Goal: Task Accomplishment & Management: Manage account settings

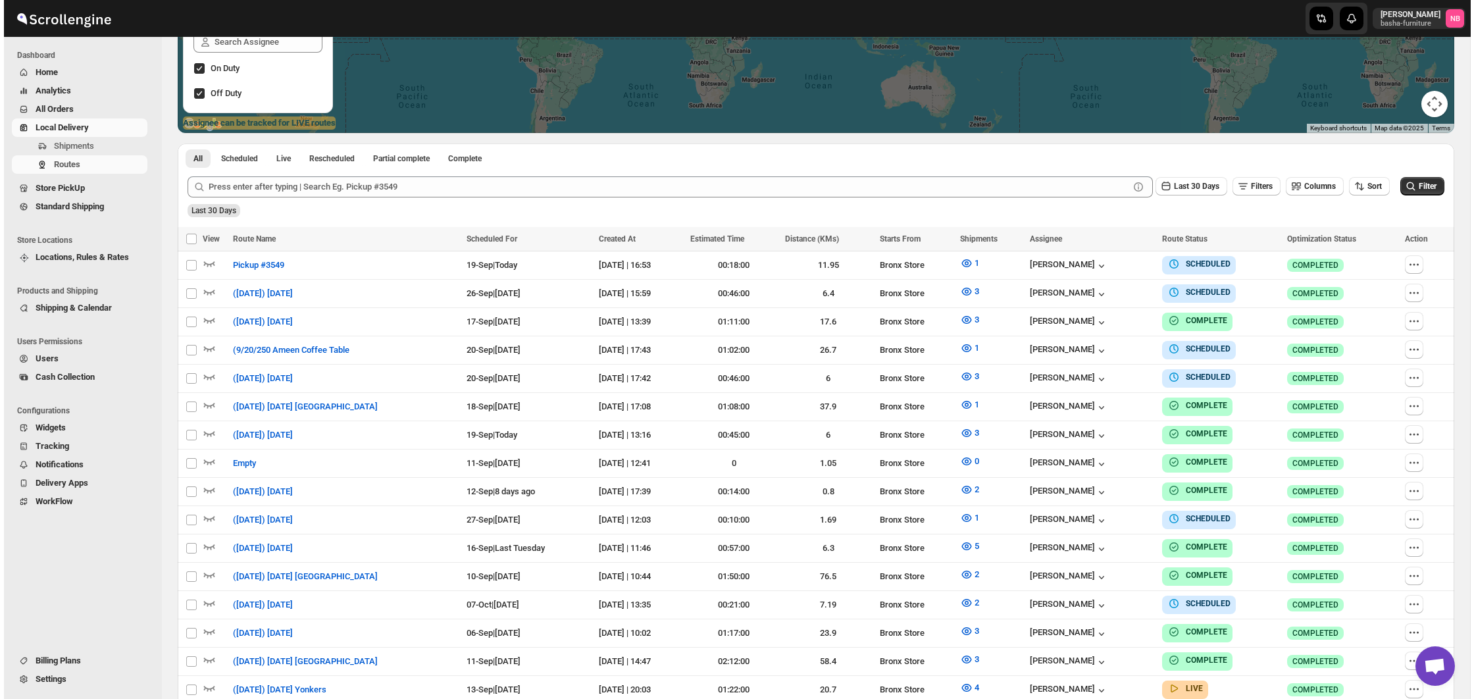
scroll to position [297, 0]
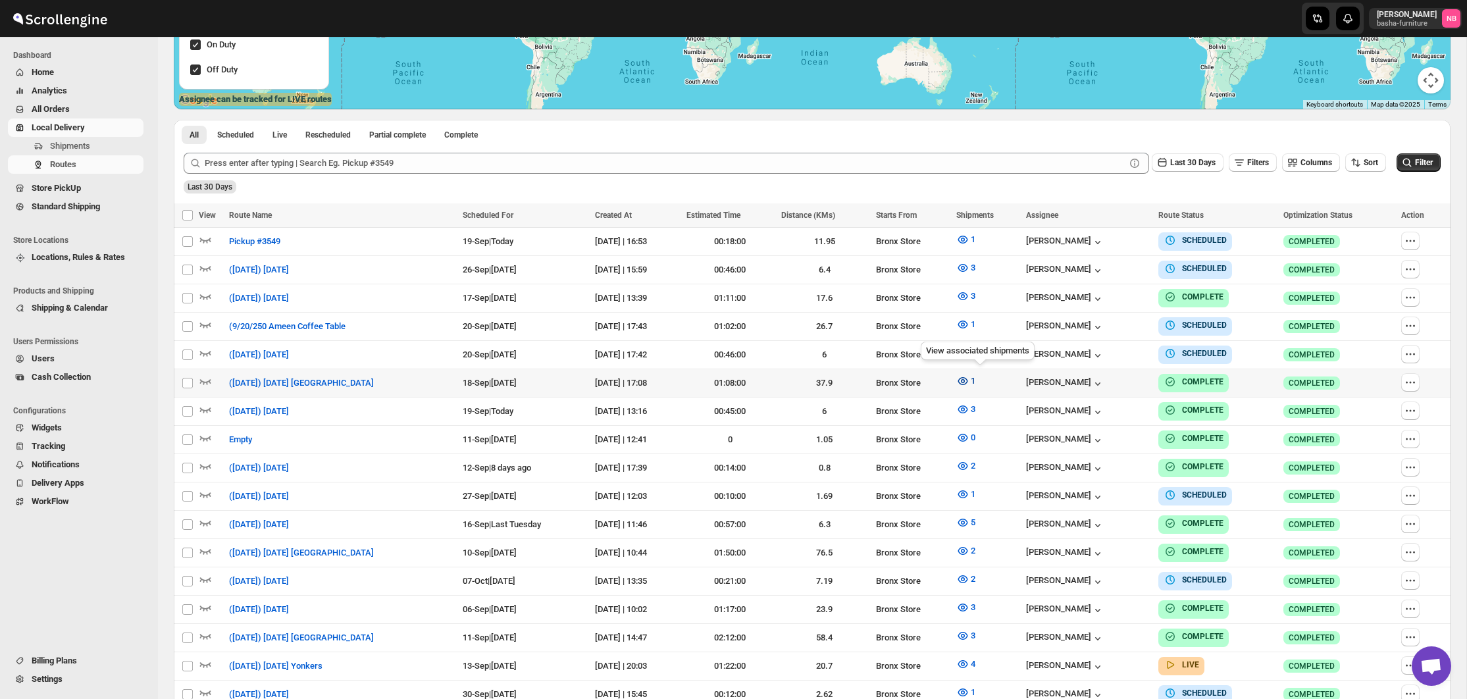
click at [969, 376] on icon "button" at bounding box center [962, 380] width 13 height 13
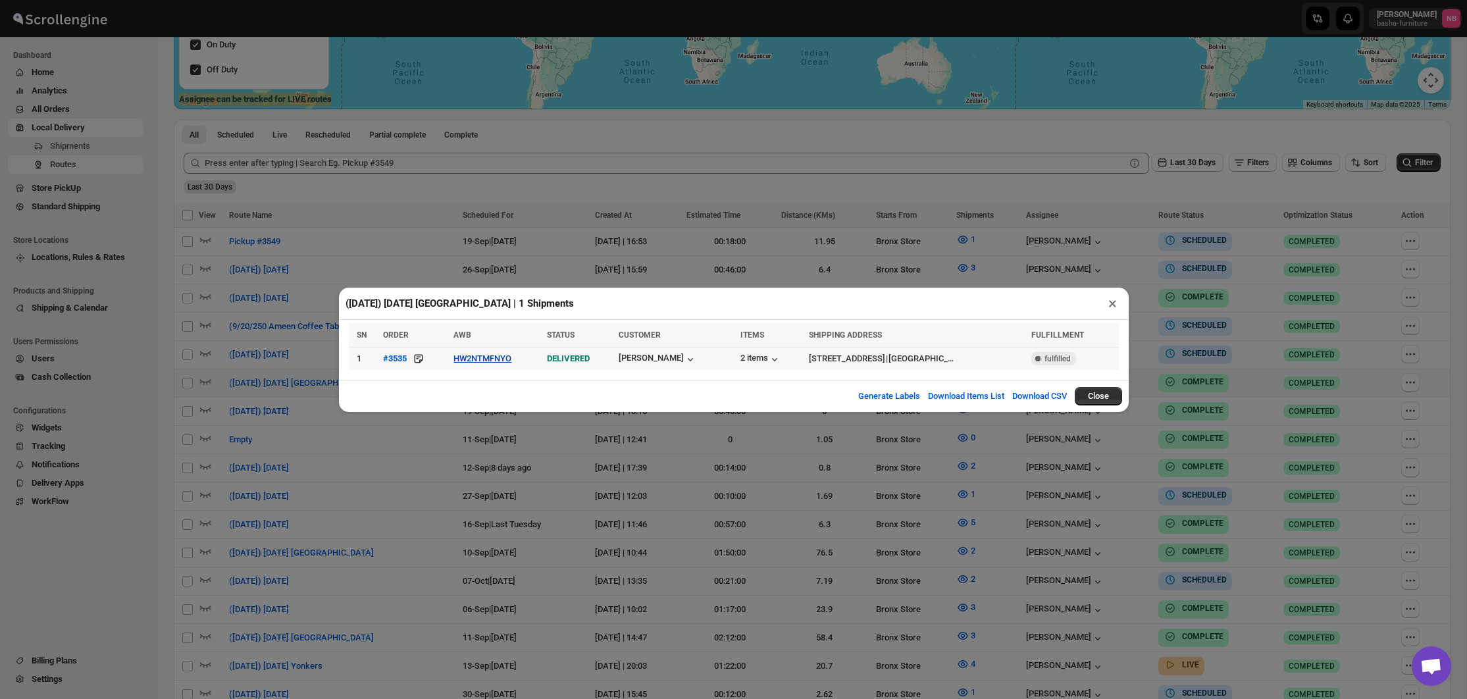
click at [500, 361] on button "HW2NTMFNYO" at bounding box center [482, 358] width 58 height 10
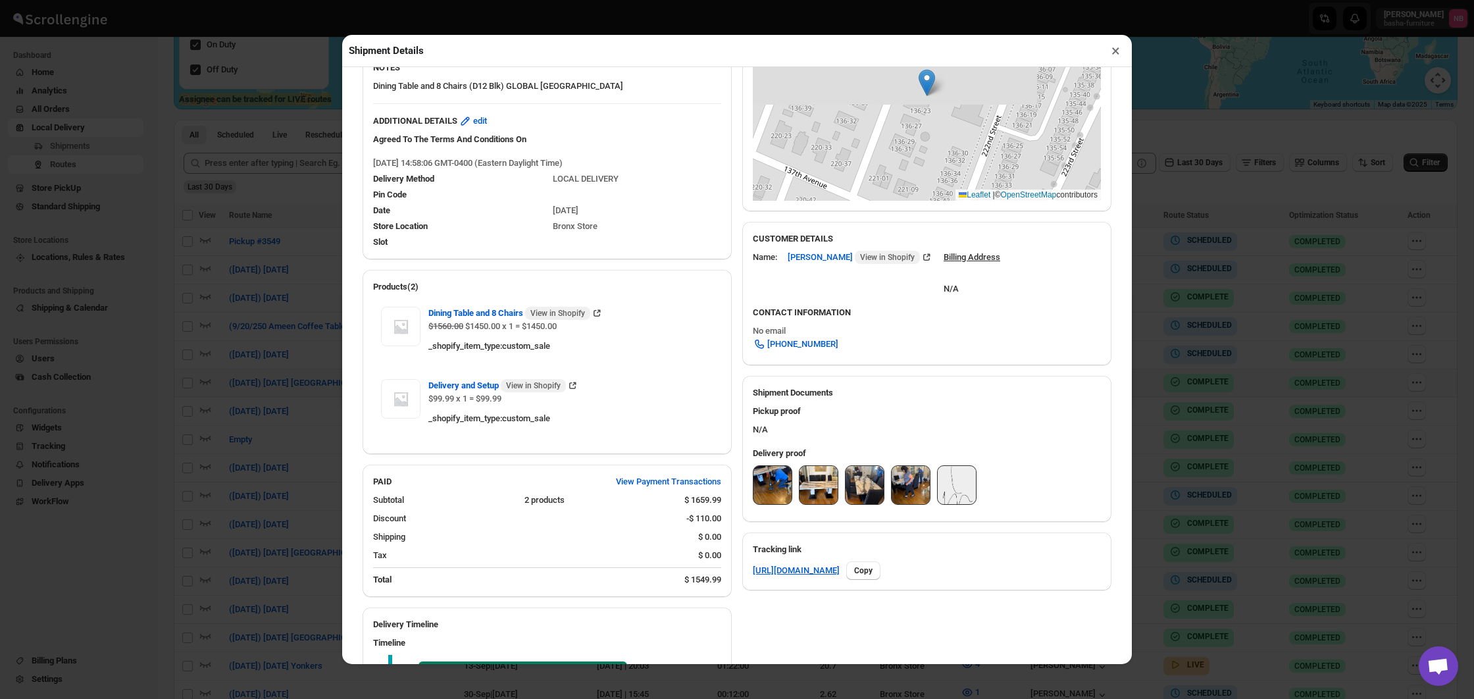
scroll to position [273, 0]
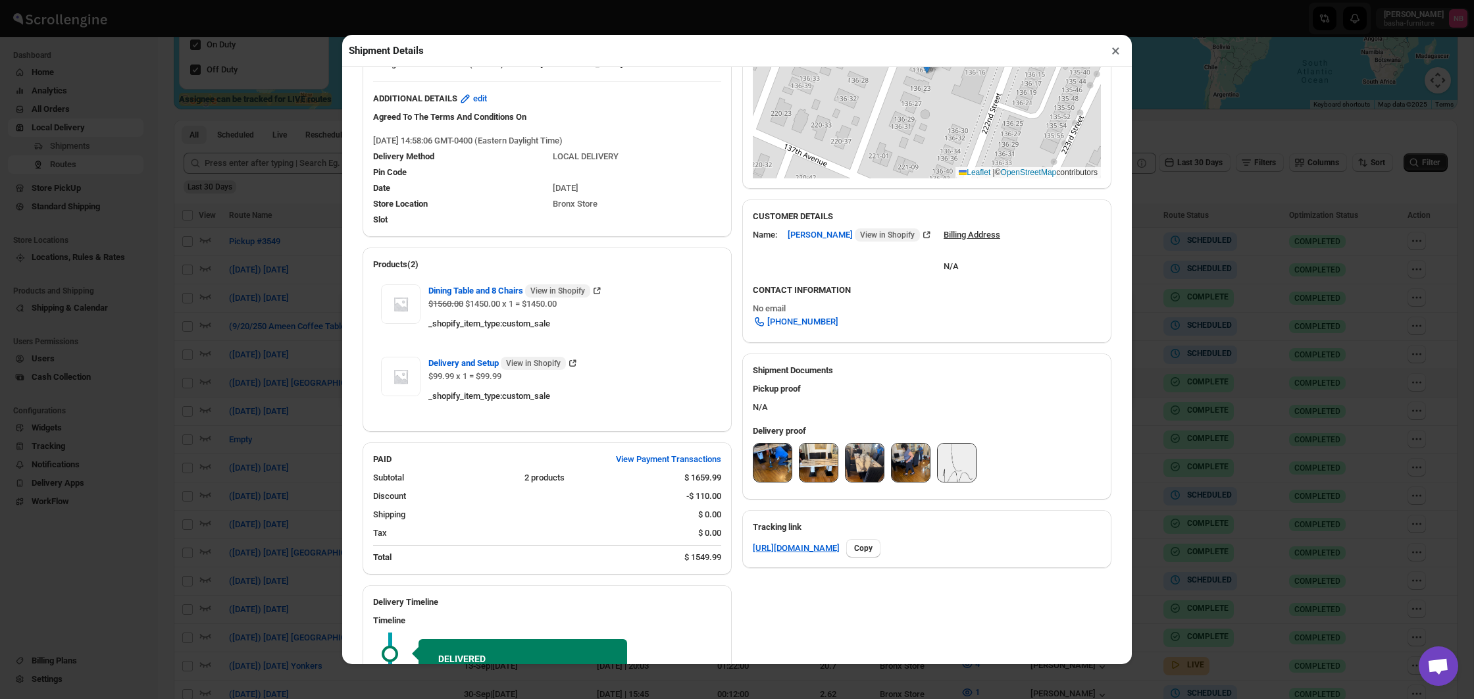
click at [769, 454] on img at bounding box center [772, 462] width 38 height 38
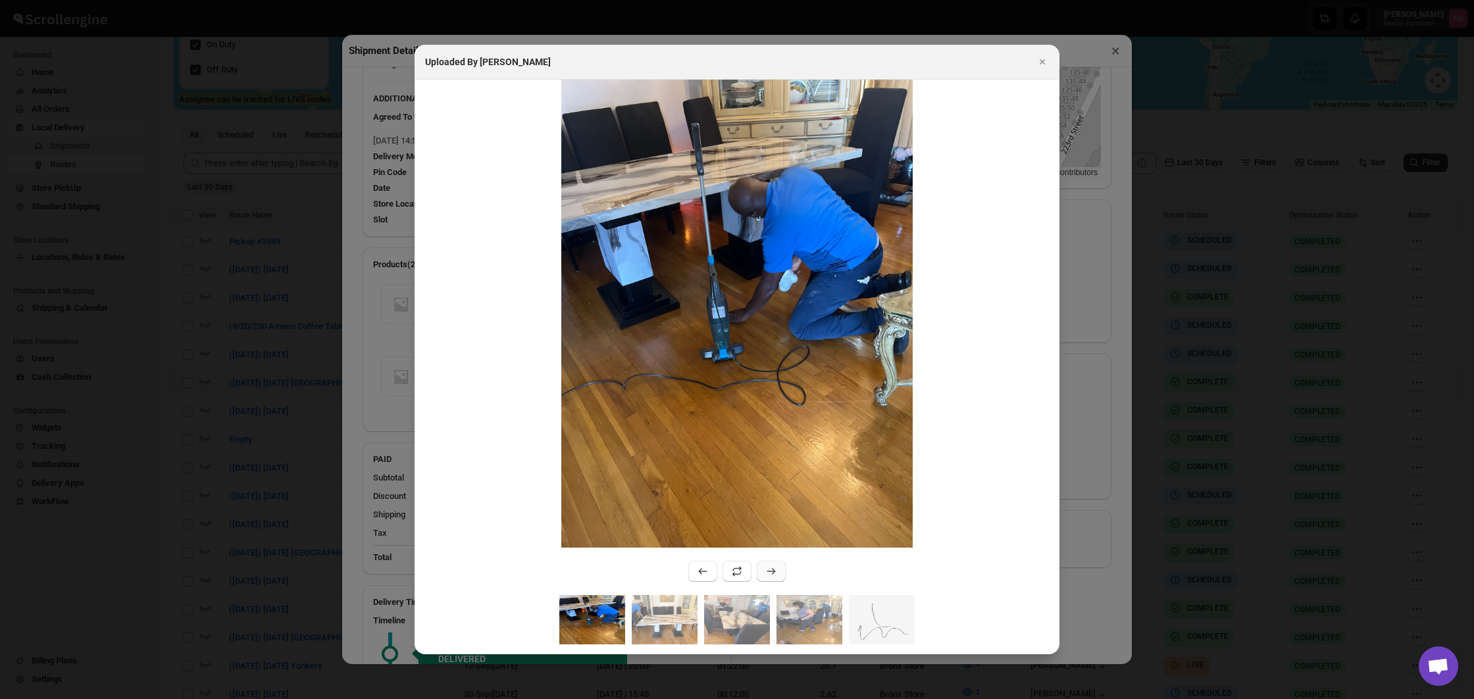
click at [772, 562] on button ":rsq5:" at bounding box center [771, 571] width 29 height 21
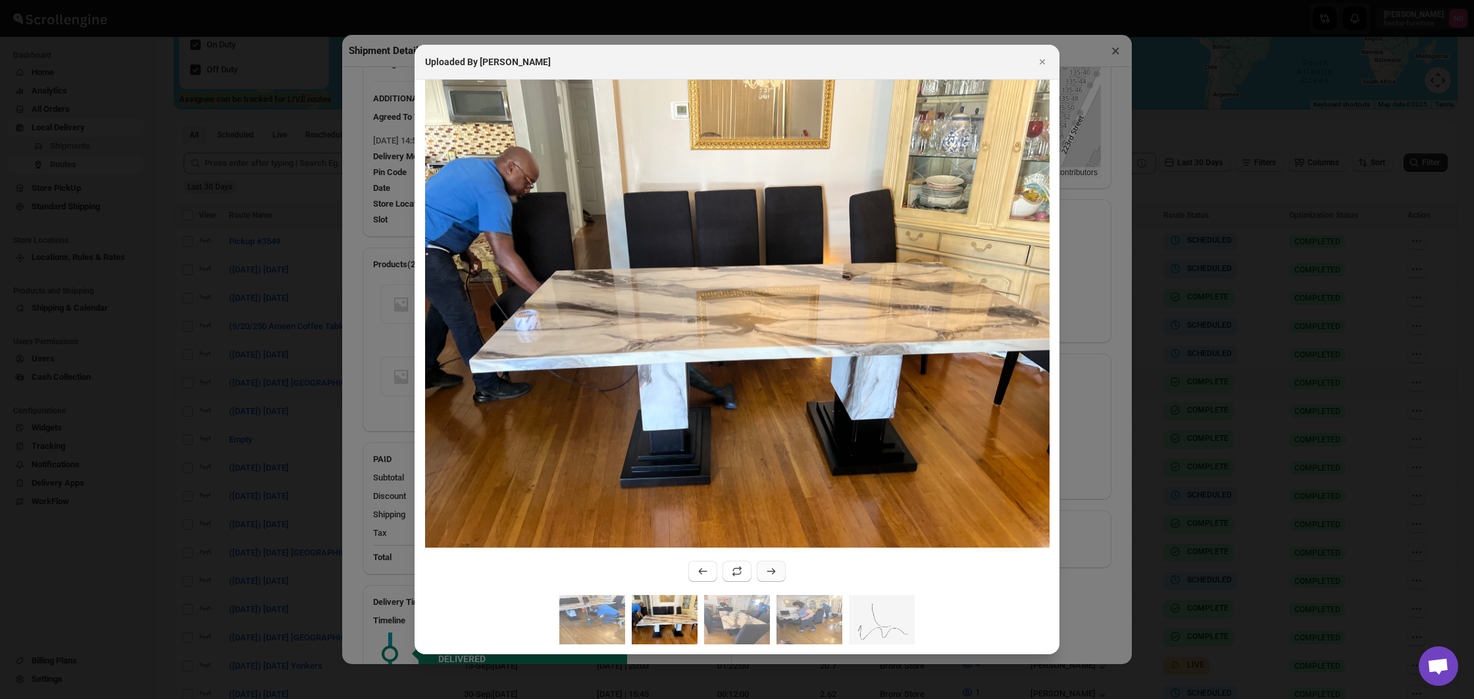
click at [775, 574] on icon ":rsq5:" at bounding box center [771, 571] width 13 height 13
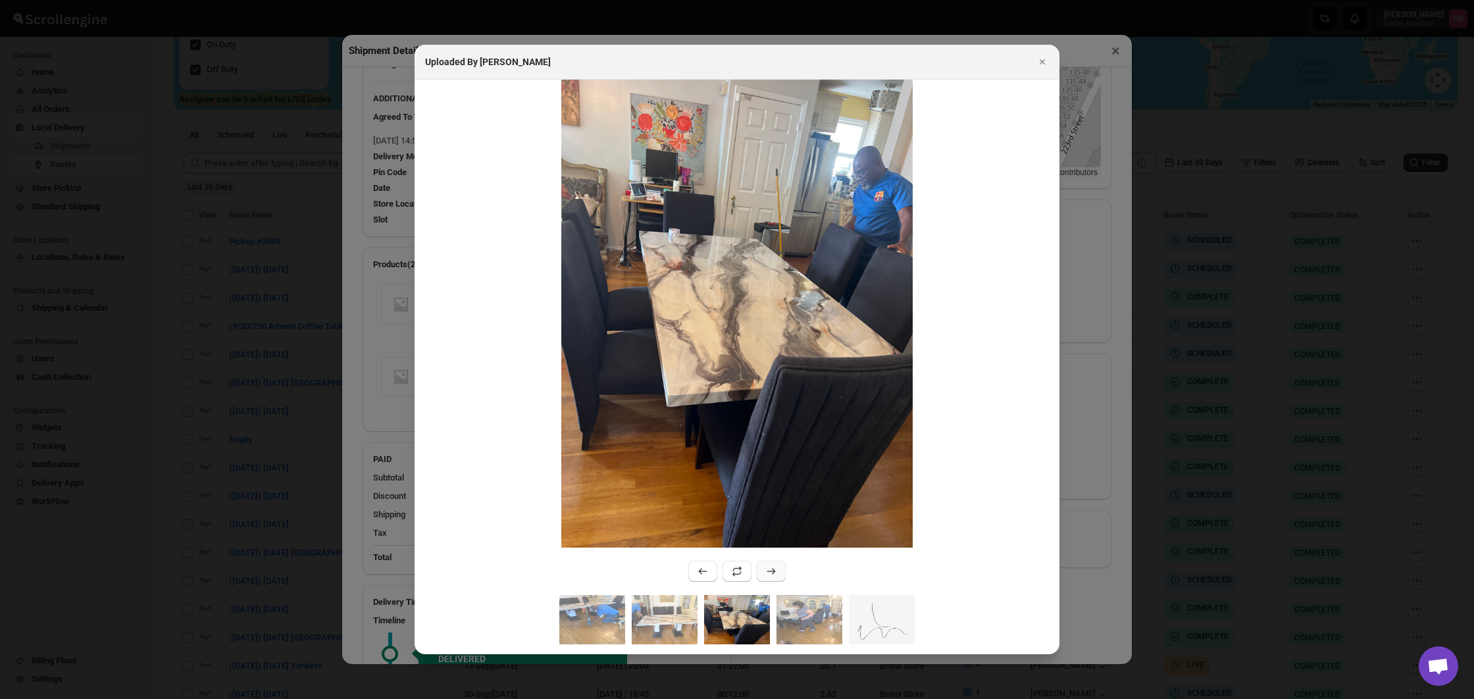
click at [774, 574] on icon ":rsq5:" at bounding box center [771, 571] width 13 height 13
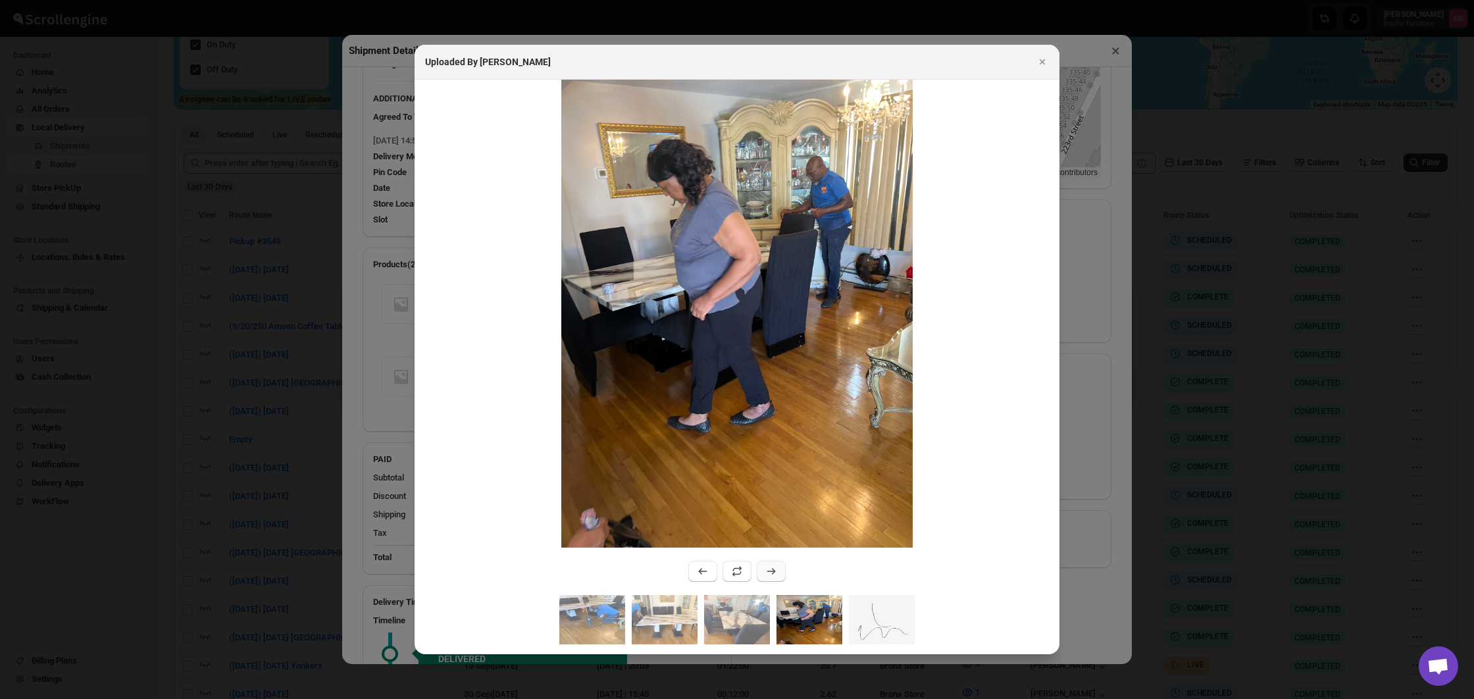
click at [774, 574] on icon ":rsq5:" at bounding box center [771, 571] width 13 height 13
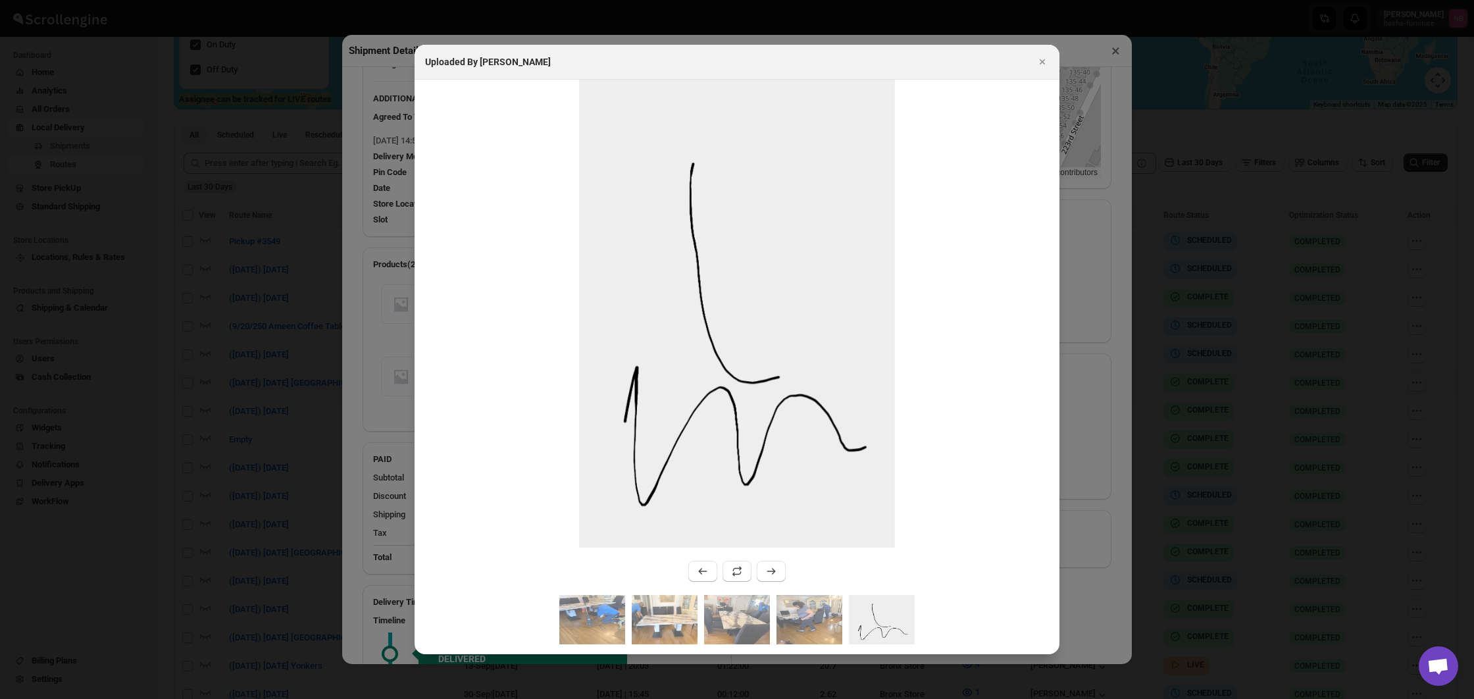
click at [1091, 519] on div at bounding box center [737, 349] width 1474 height 699
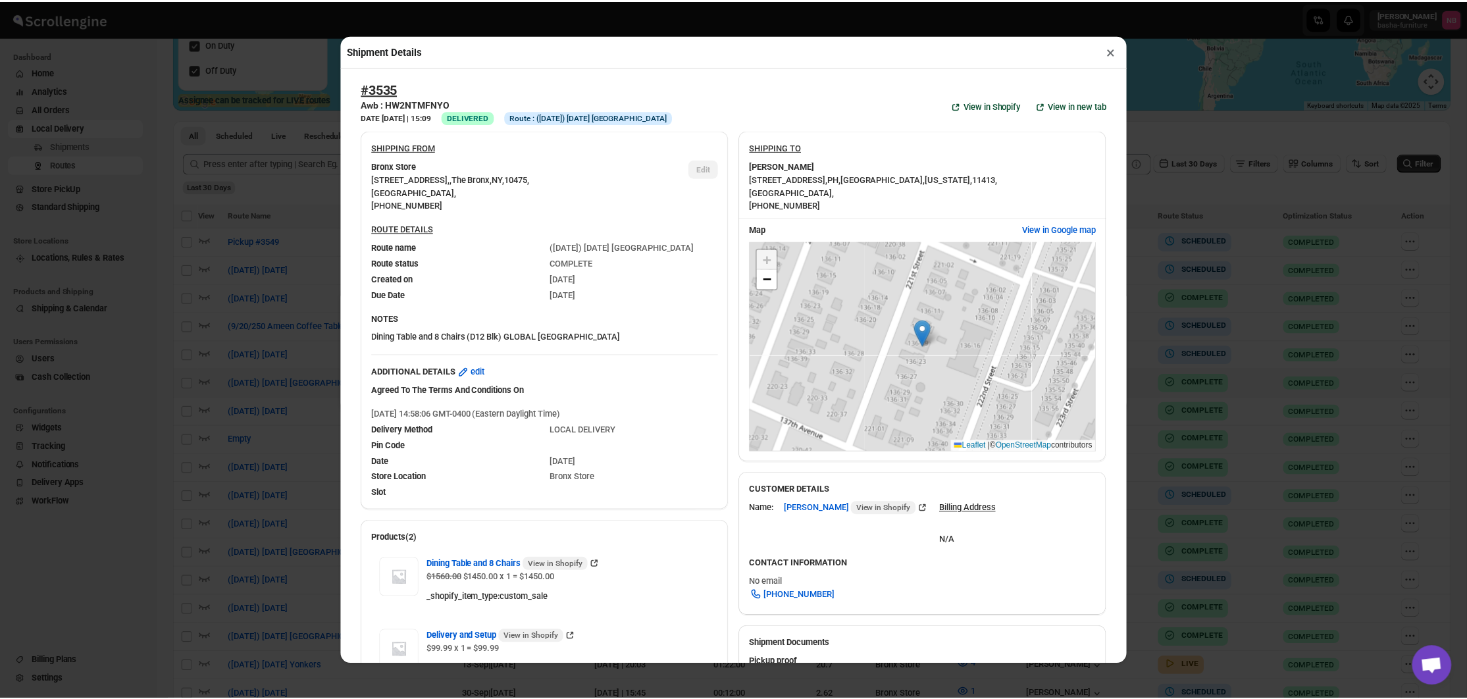
scroll to position [0, 0]
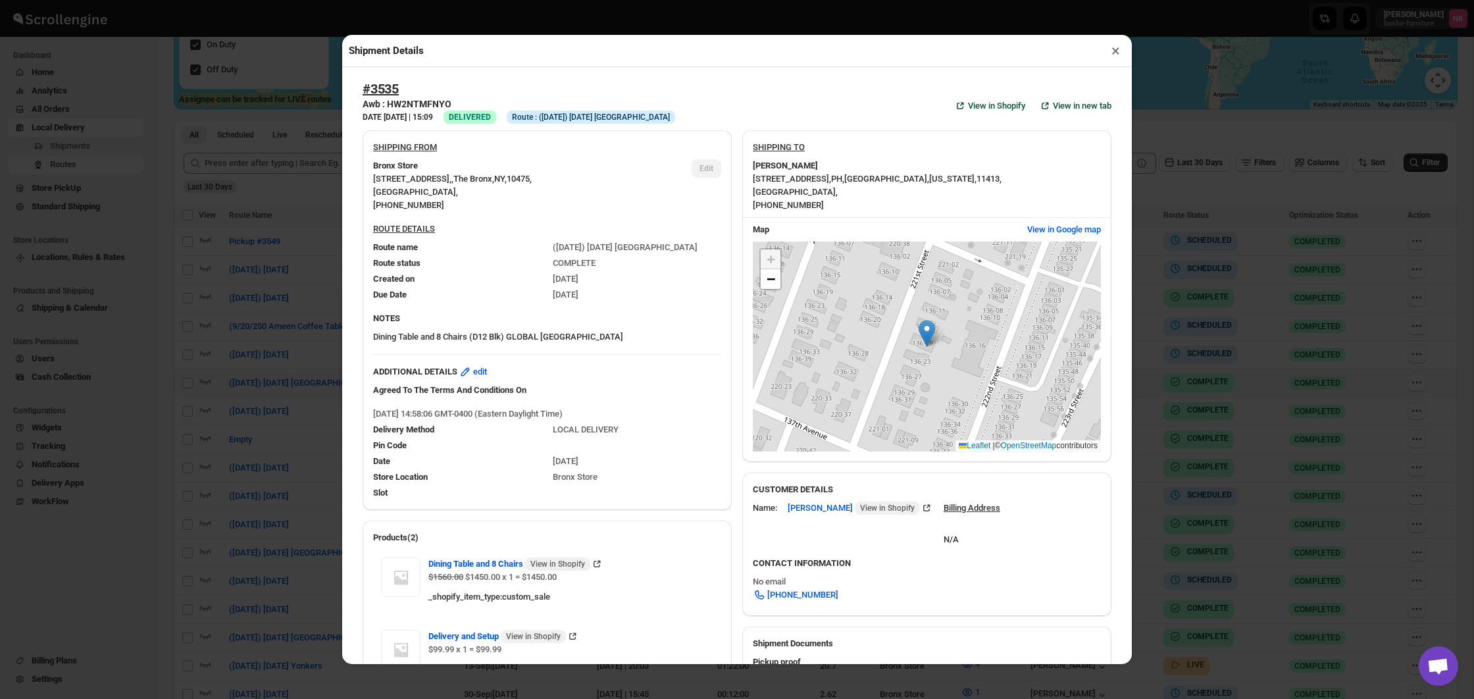
click at [1186, 465] on div "Shipment Details × #3535 Awb : HW2NTMFNYO DATE [DATE] | 15:09 Success DELIVERED…" at bounding box center [737, 349] width 1474 height 699
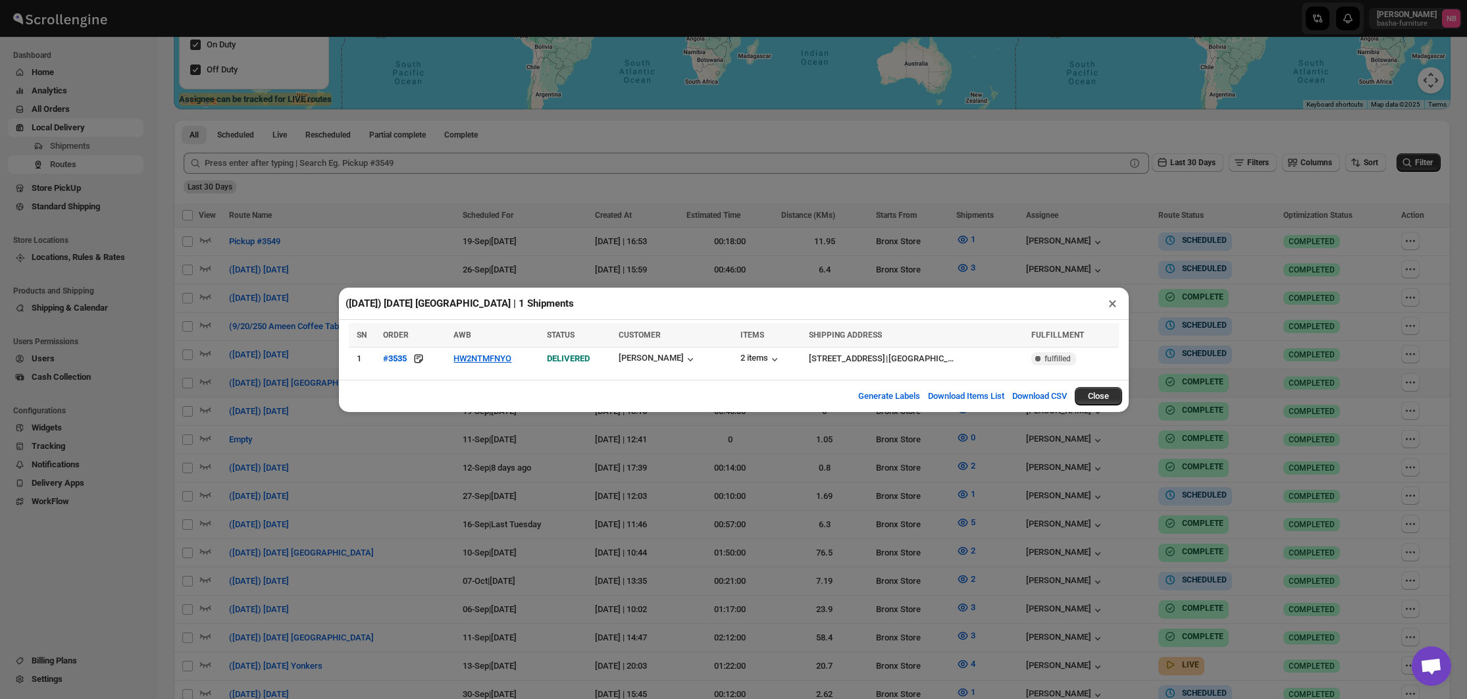
click at [878, 457] on div "([DATE]) [DATE] [GEOGRAPHIC_DATA] | 1 Shipments × SN ORDER AWB STATUS CUSTOMER …" at bounding box center [733, 349] width 1467 height 699
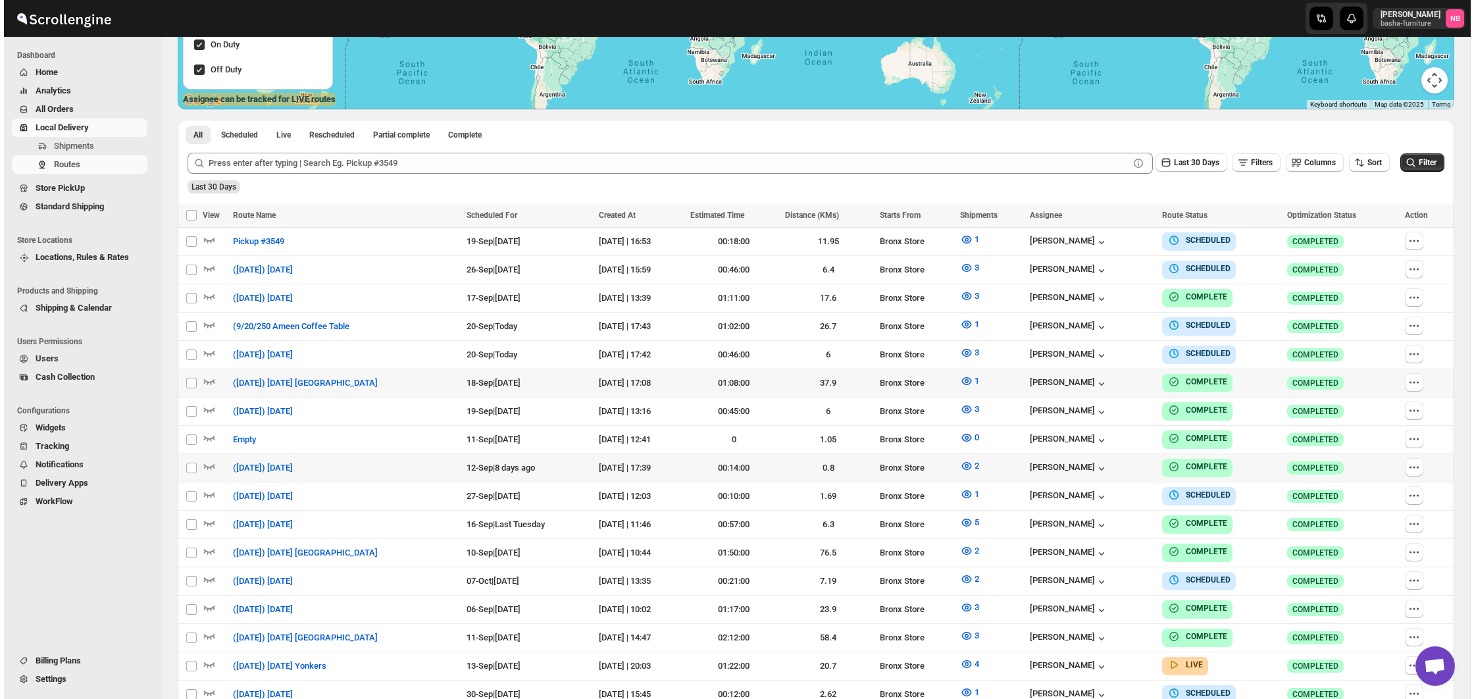
scroll to position [299, 0]
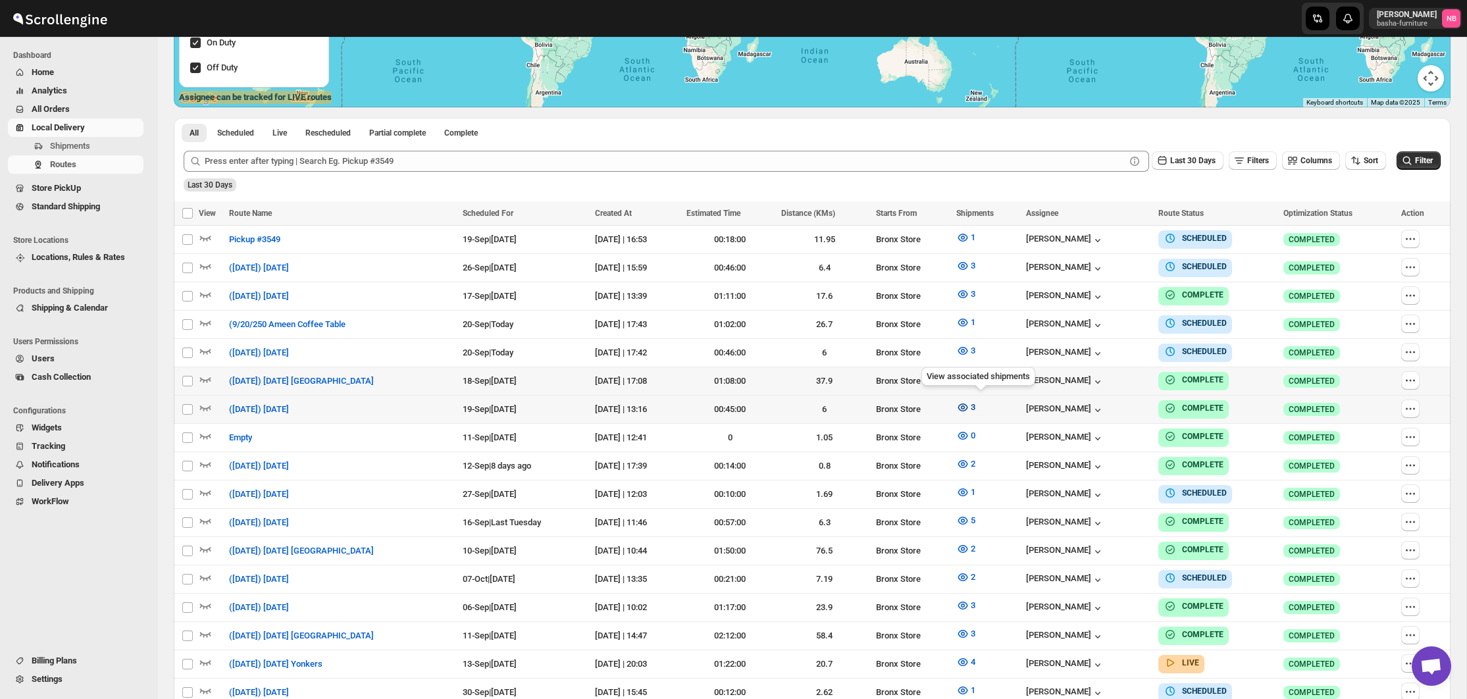
click at [968, 403] on icon "button" at bounding box center [963, 407] width 10 height 8
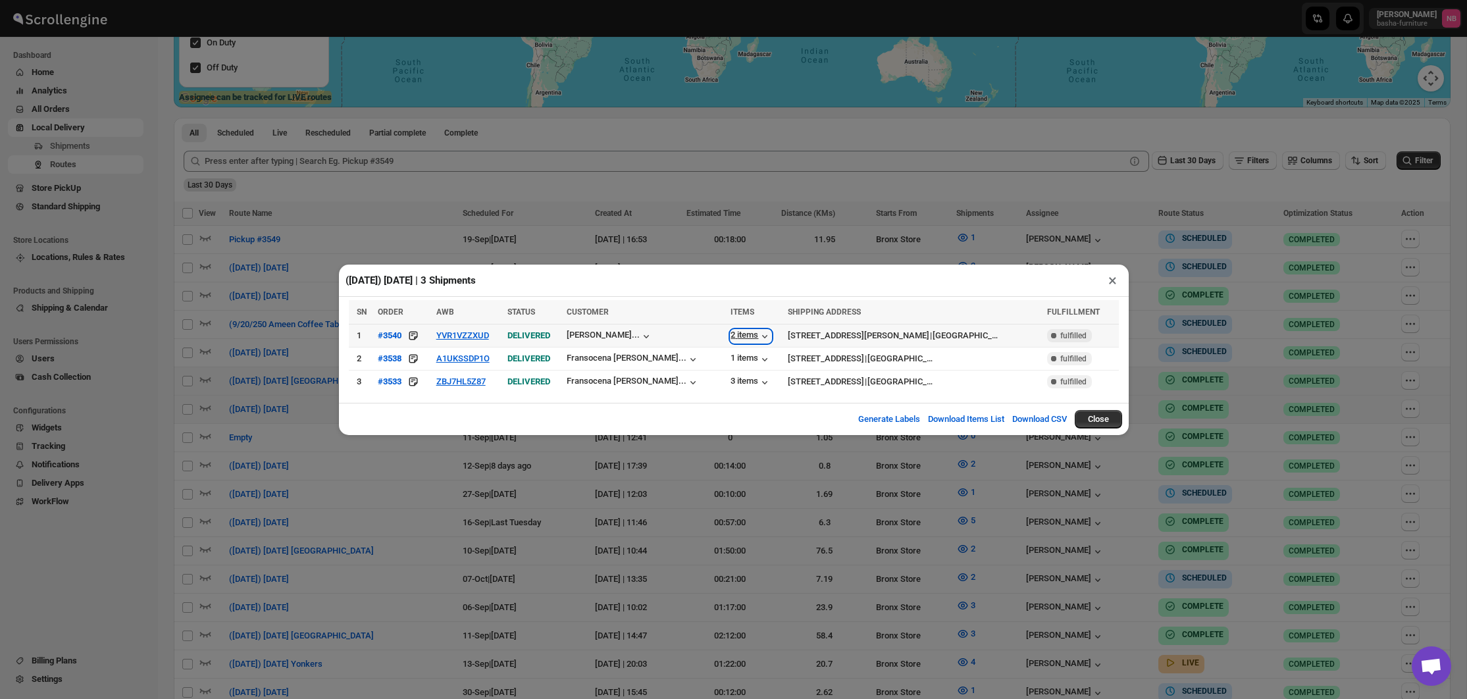
click at [730, 338] on div "2 items" at bounding box center [750, 336] width 41 height 13
click at [488, 336] on button "YVR1VZZXUD" at bounding box center [462, 335] width 53 height 10
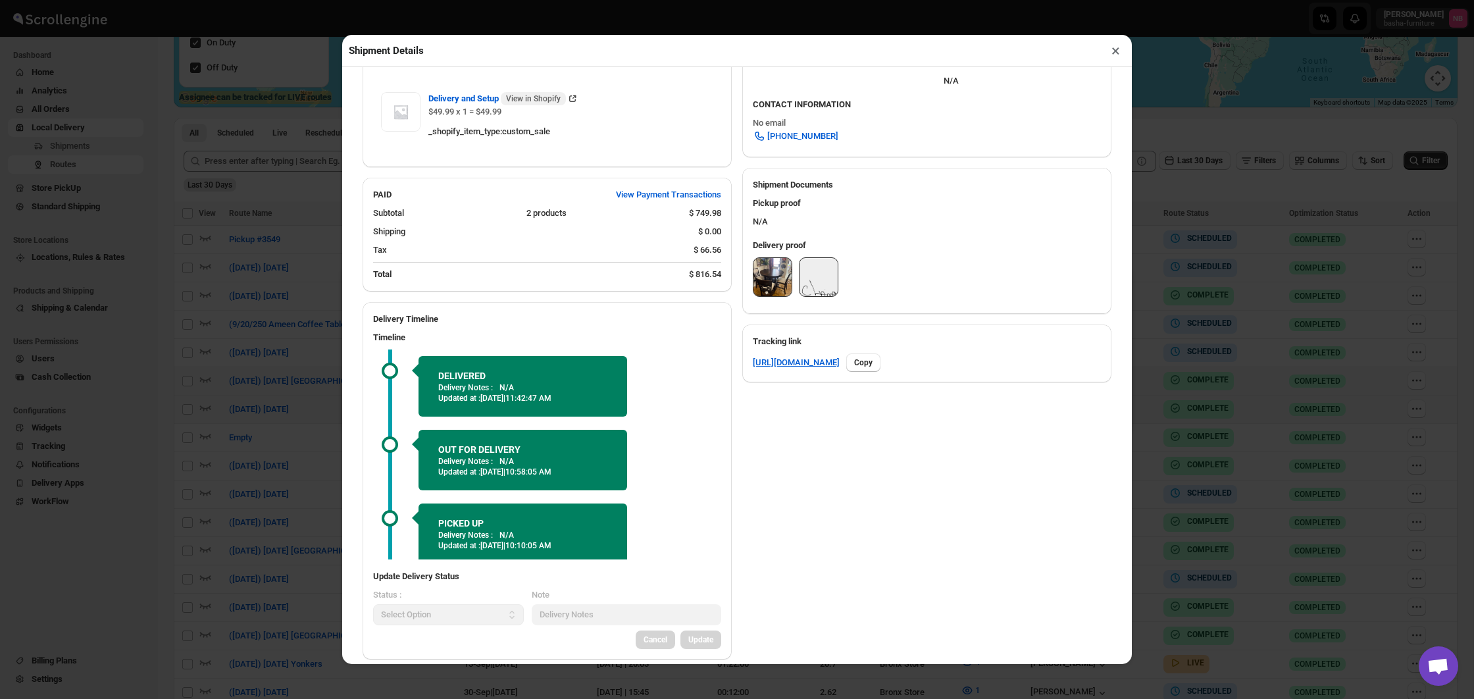
scroll to position [461, 0]
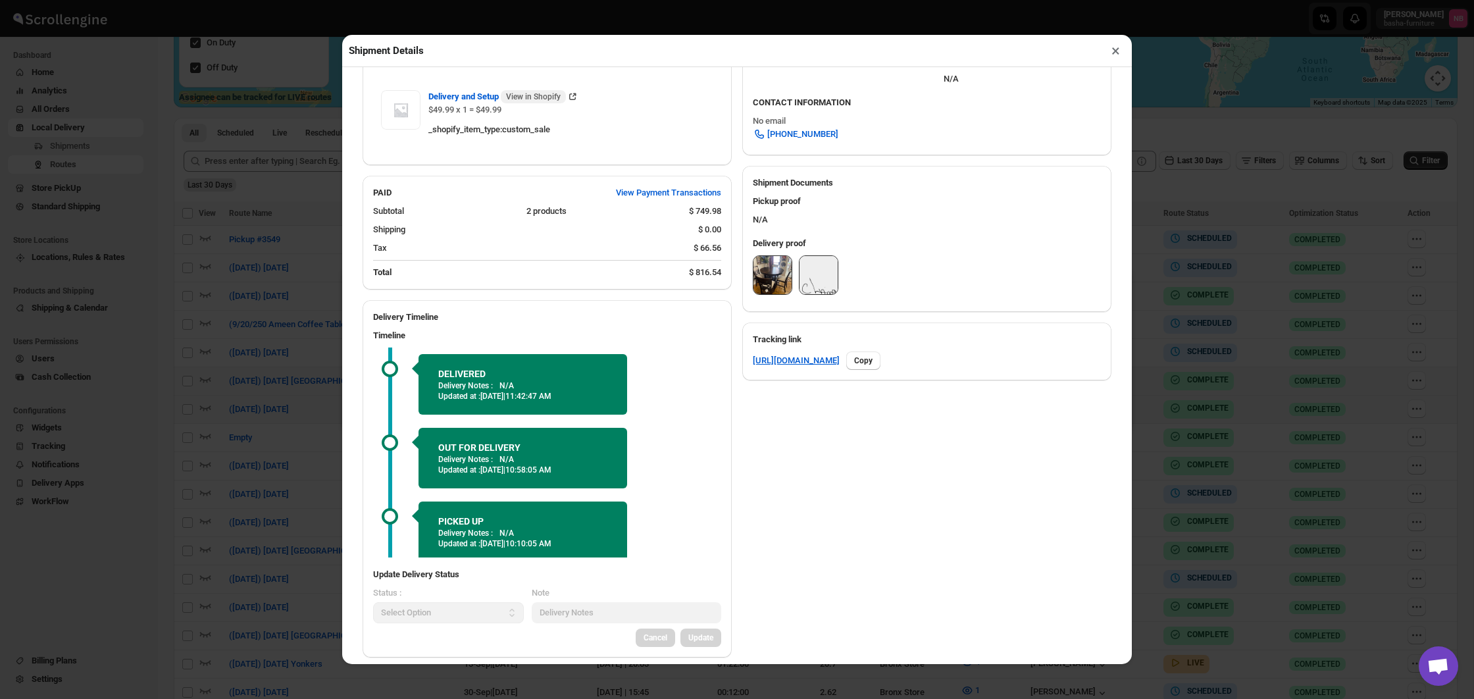
click at [759, 278] on img at bounding box center [772, 275] width 38 height 38
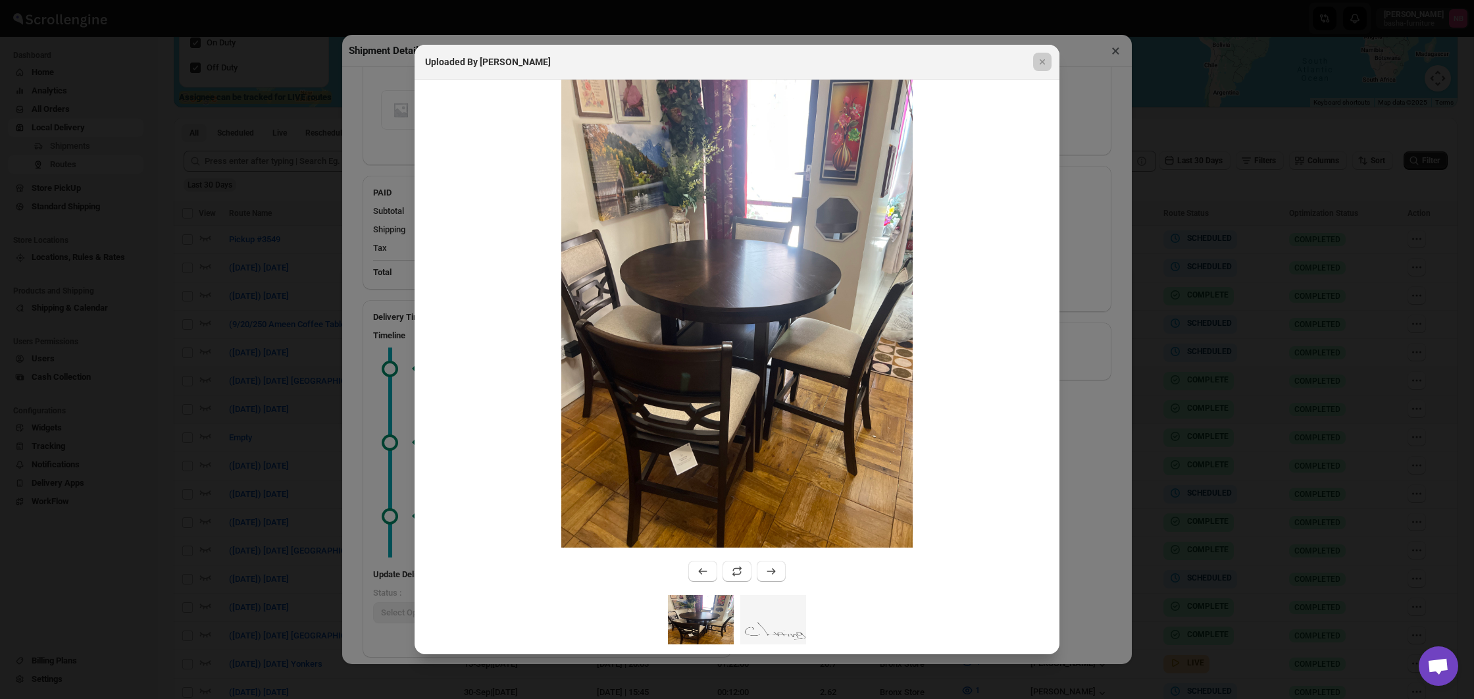
click at [1080, 268] on div at bounding box center [737, 349] width 1474 height 699
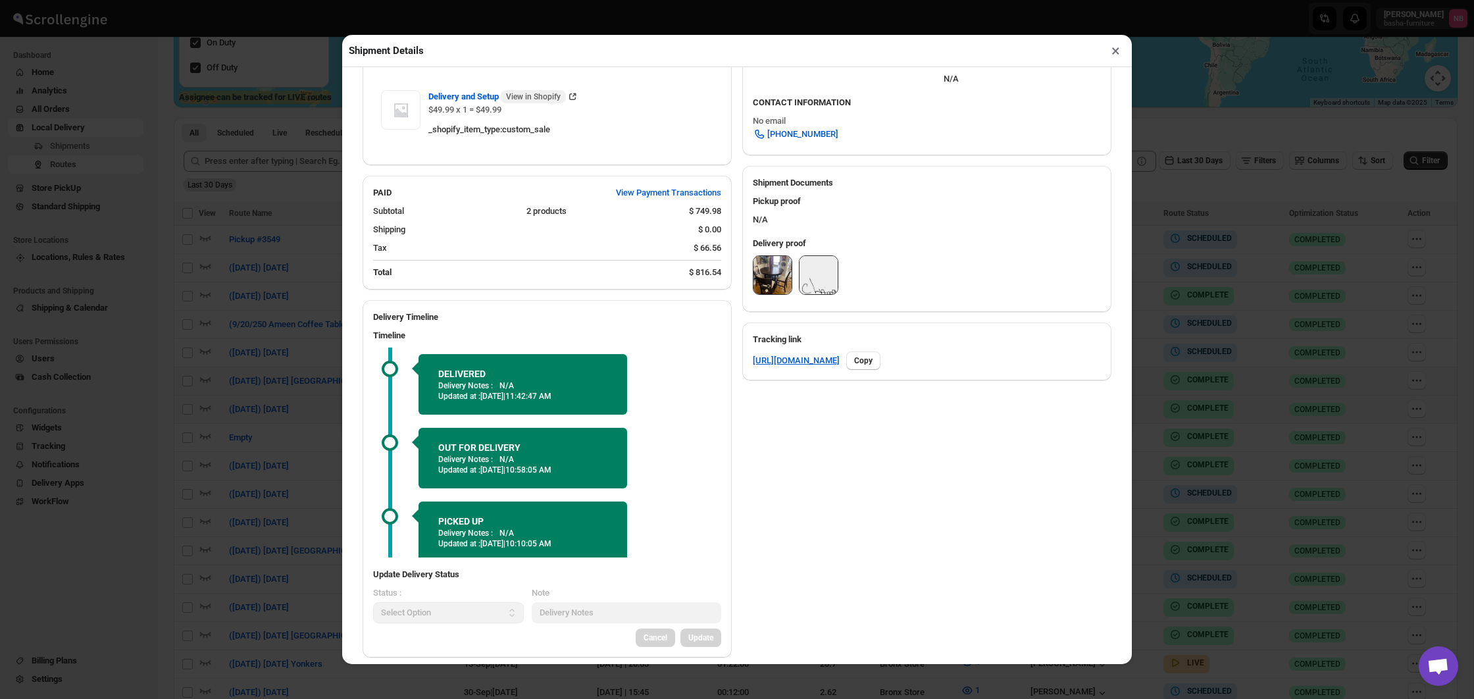
click at [1141, 266] on div "Shipment Details × #3540 Awb : YVR1VZZXUD DATE [DATE] | 18:48 Success DELIVERED…" at bounding box center [737, 349] width 1474 height 699
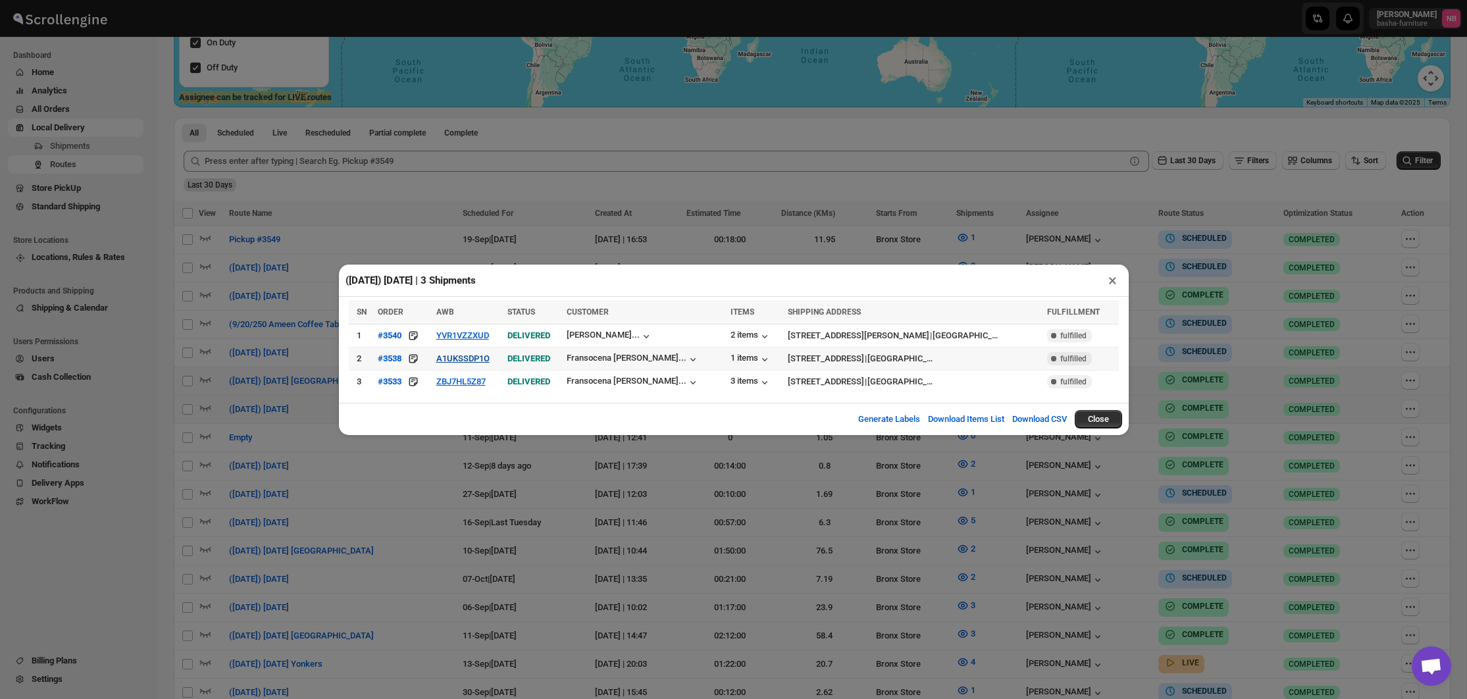
click at [466, 362] on button "A1UKSSDP1O" at bounding box center [462, 358] width 53 height 10
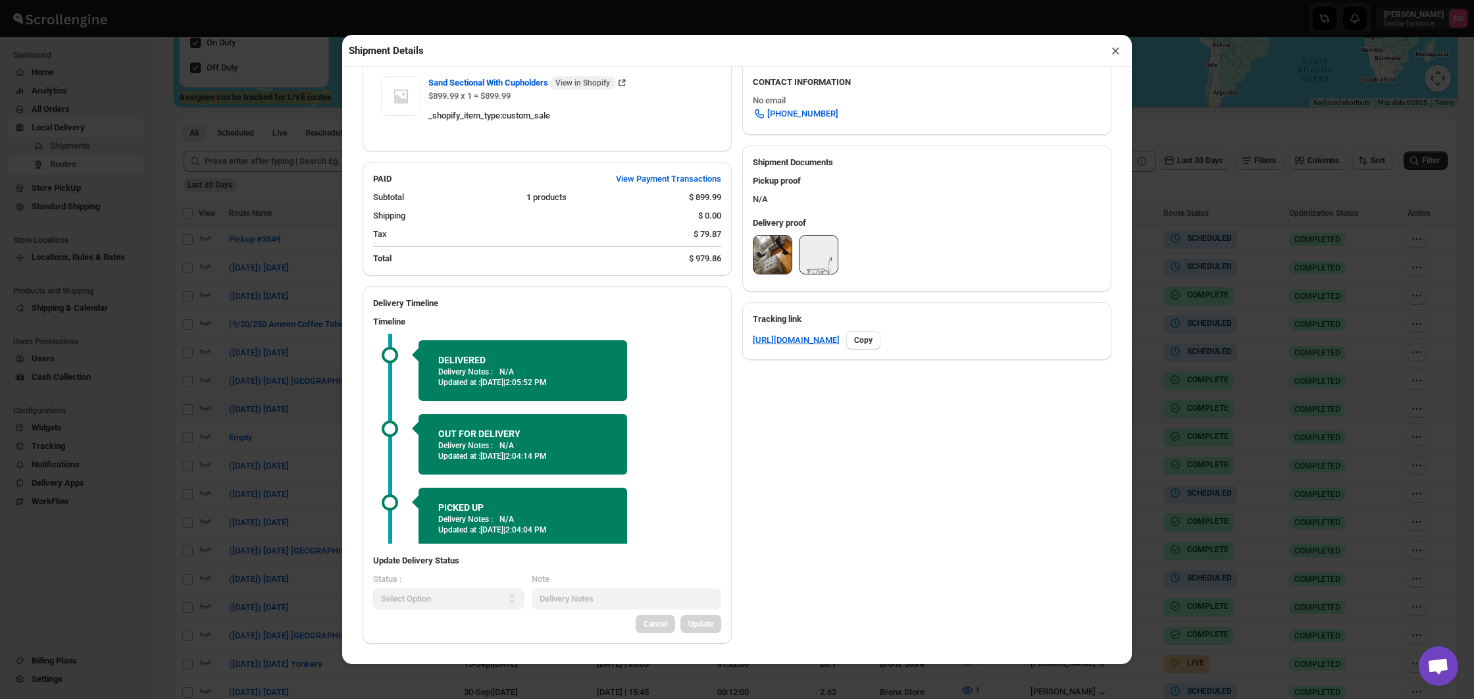
scroll to position [0, 0]
click at [783, 252] on img at bounding box center [772, 255] width 38 height 38
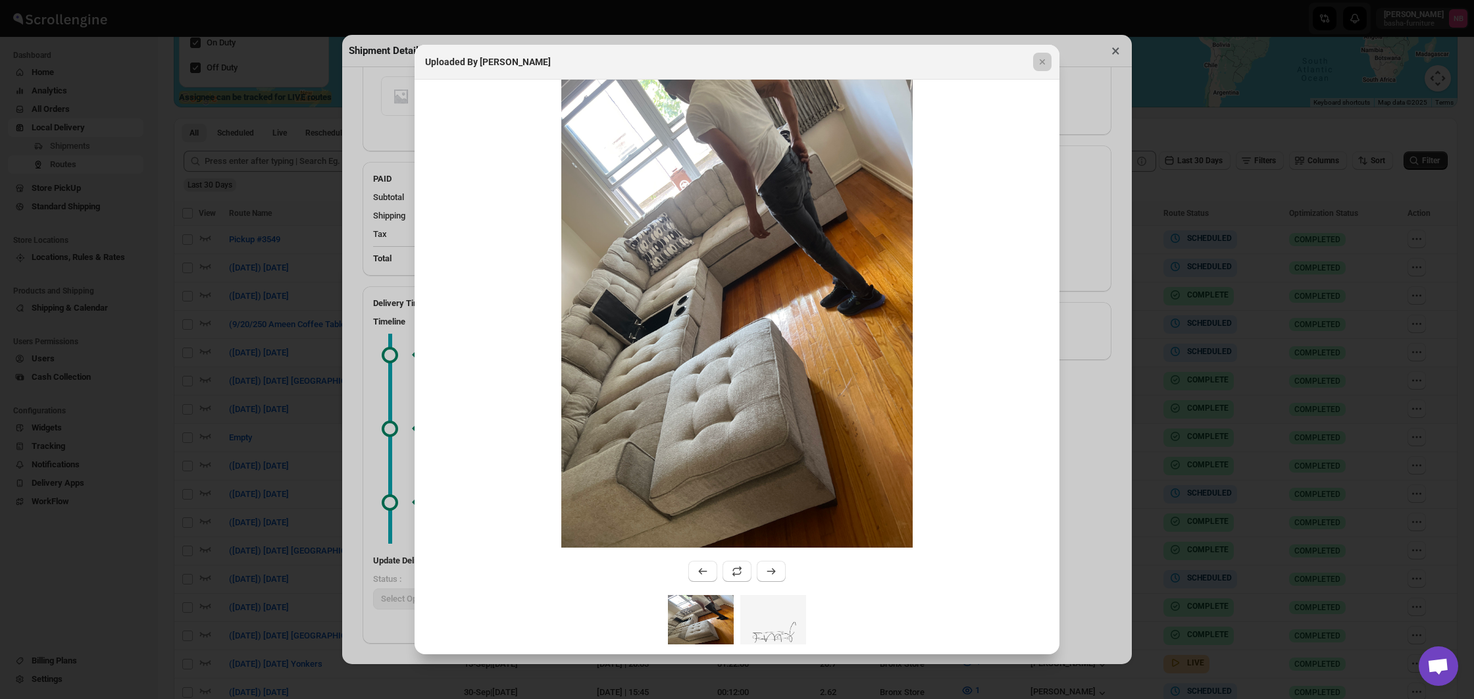
click at [1109, 268] on div at bounding box center [737, 349] width 1474 height 699
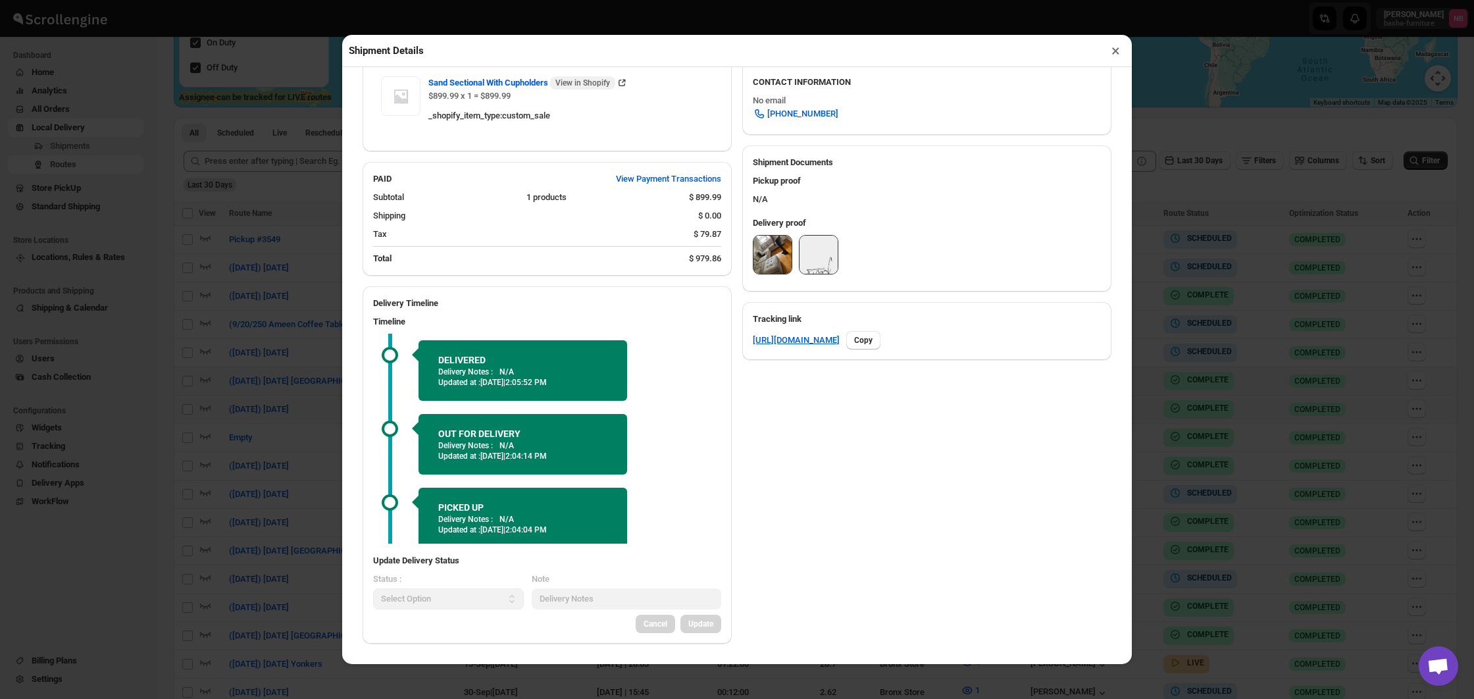
click at [1176, 274] on div "Shipment Details × #3538 Awb : A1UKSSDP1O DATE [DATE] | 10:46 Success DELIVERED…" at bounding box center [737, 349] width 1474 height 699
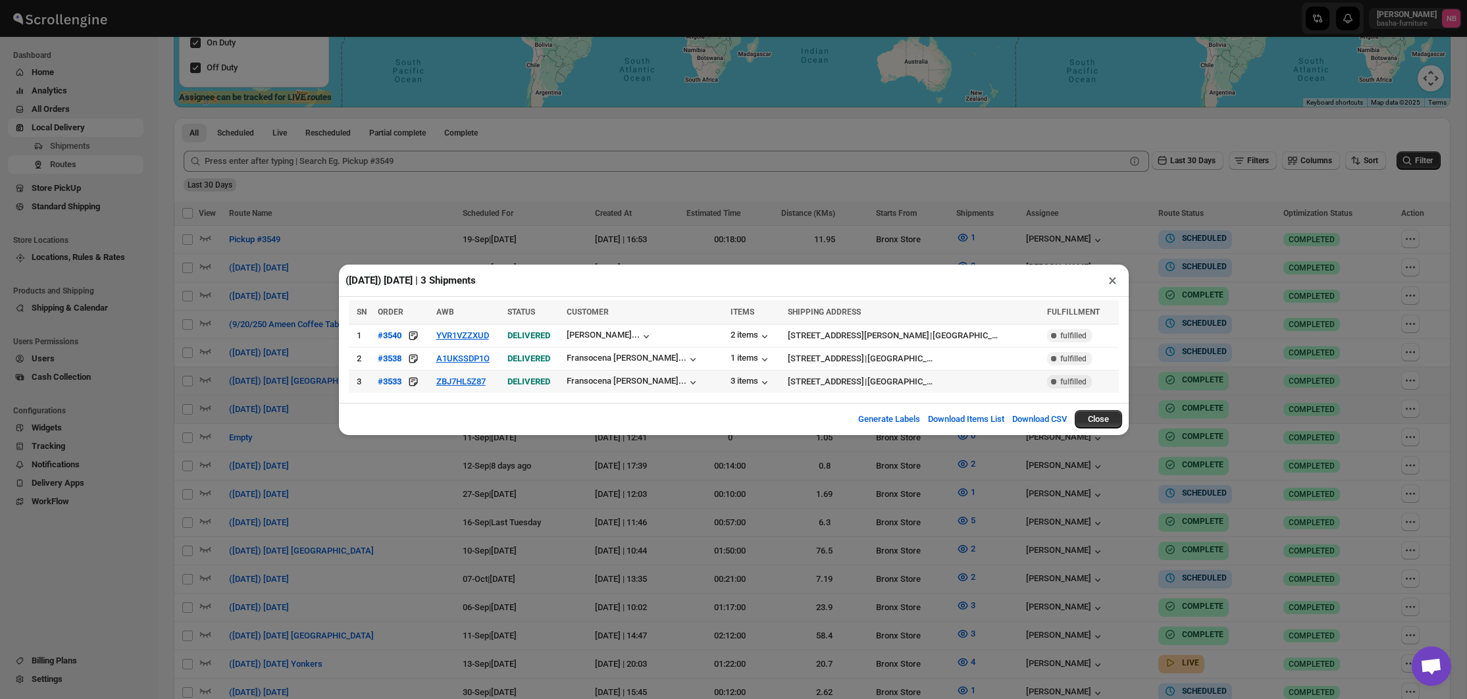
click at [470, 375] on td "ZBJ7HL5Z87" at bounding box center [467, 381] width 71 height 23
click at [468, 380] on button "ZBJ7HL5Z87" at bounding box center [460, 381] width 49 height 10
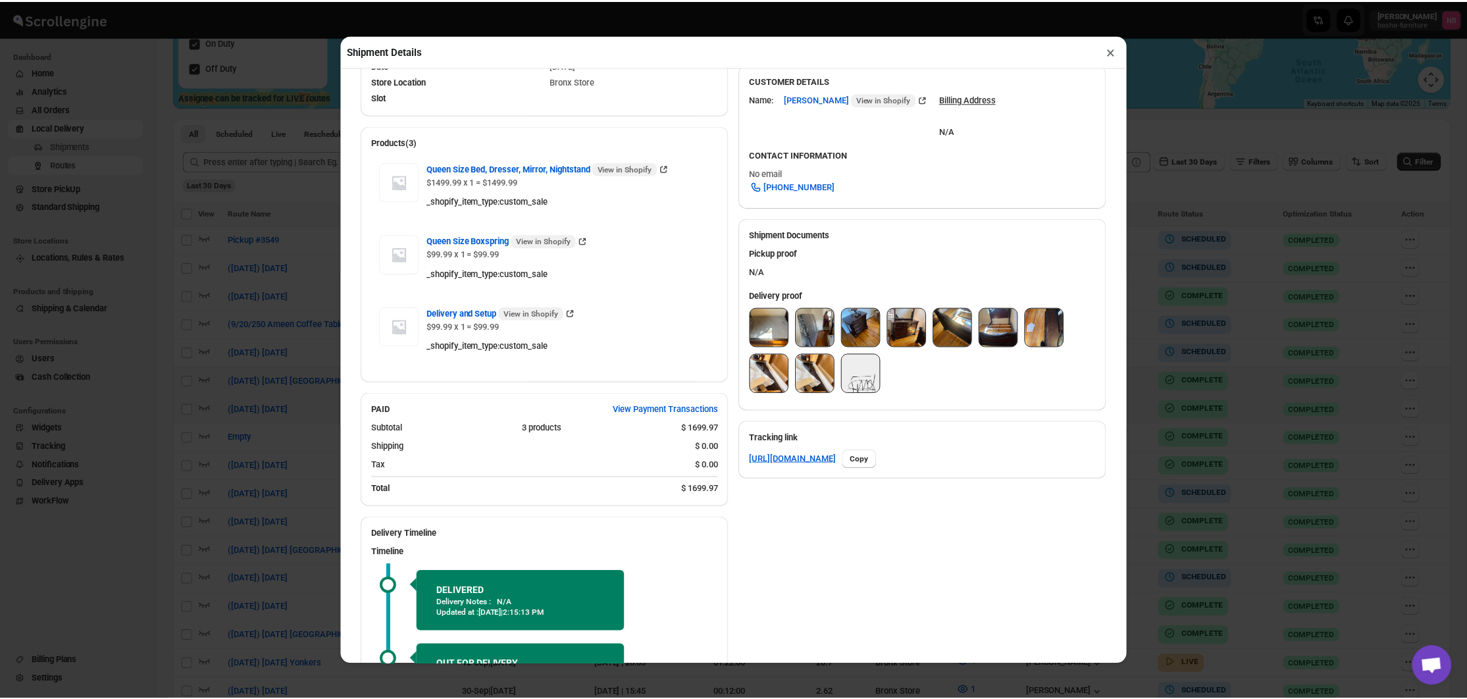
scroll to position [413, 0]
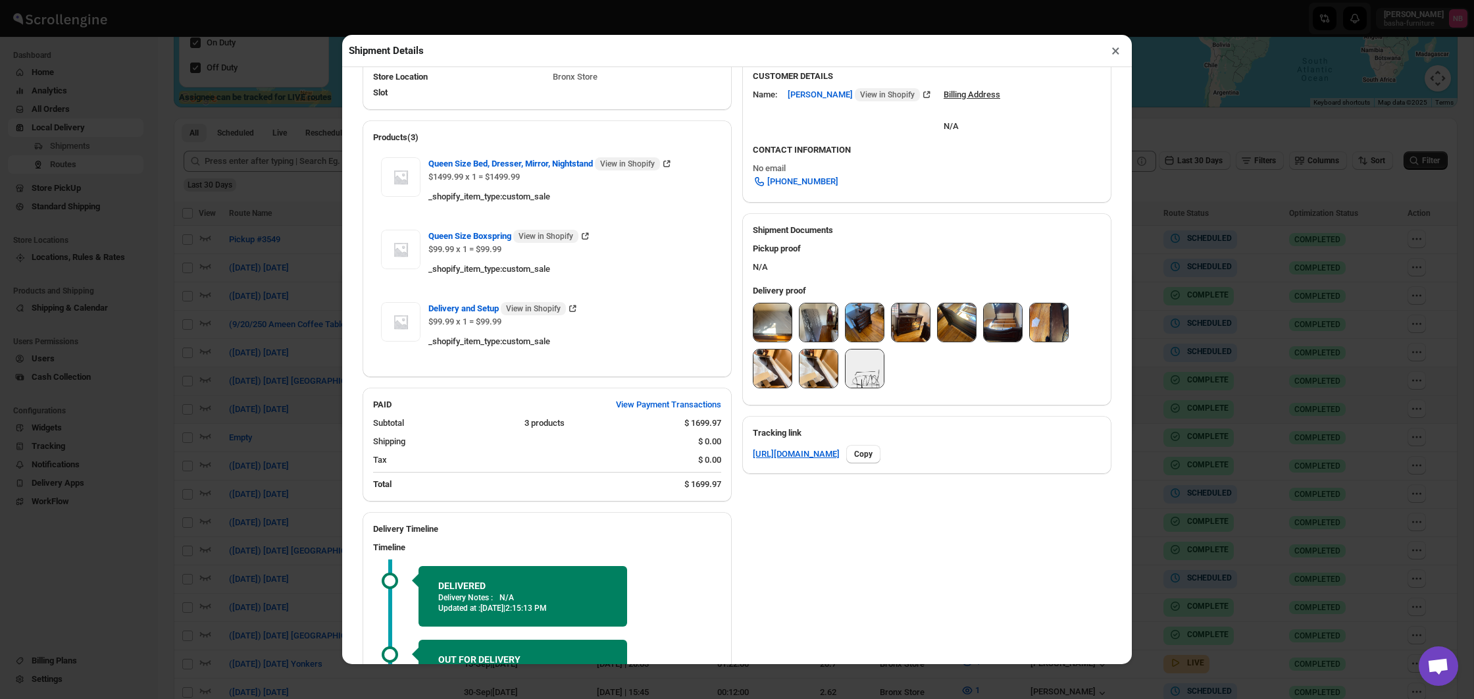
click at [779, 316] on img at bounding box center [772, 322] width 38 height 38
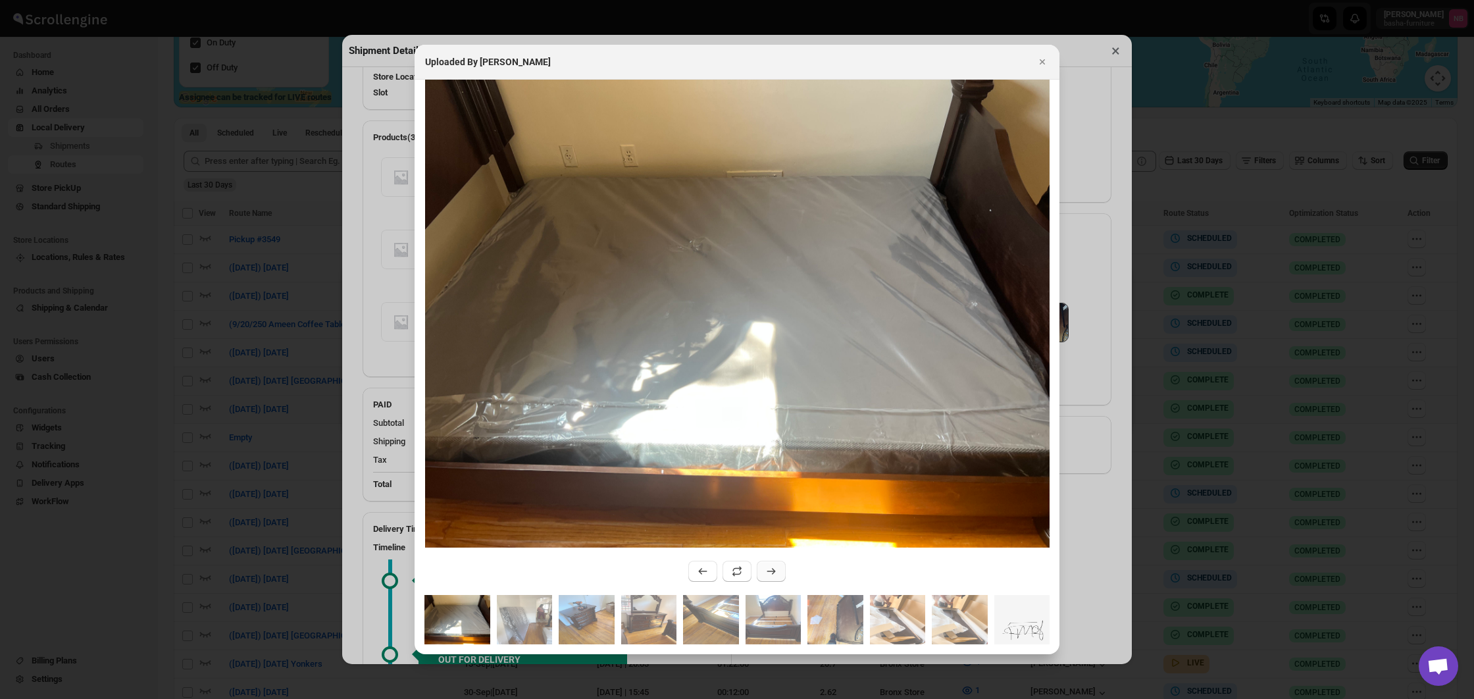
click at [773, 568] on icon ":ruqs:" at bounding box center [771, 571] width 13 height 13
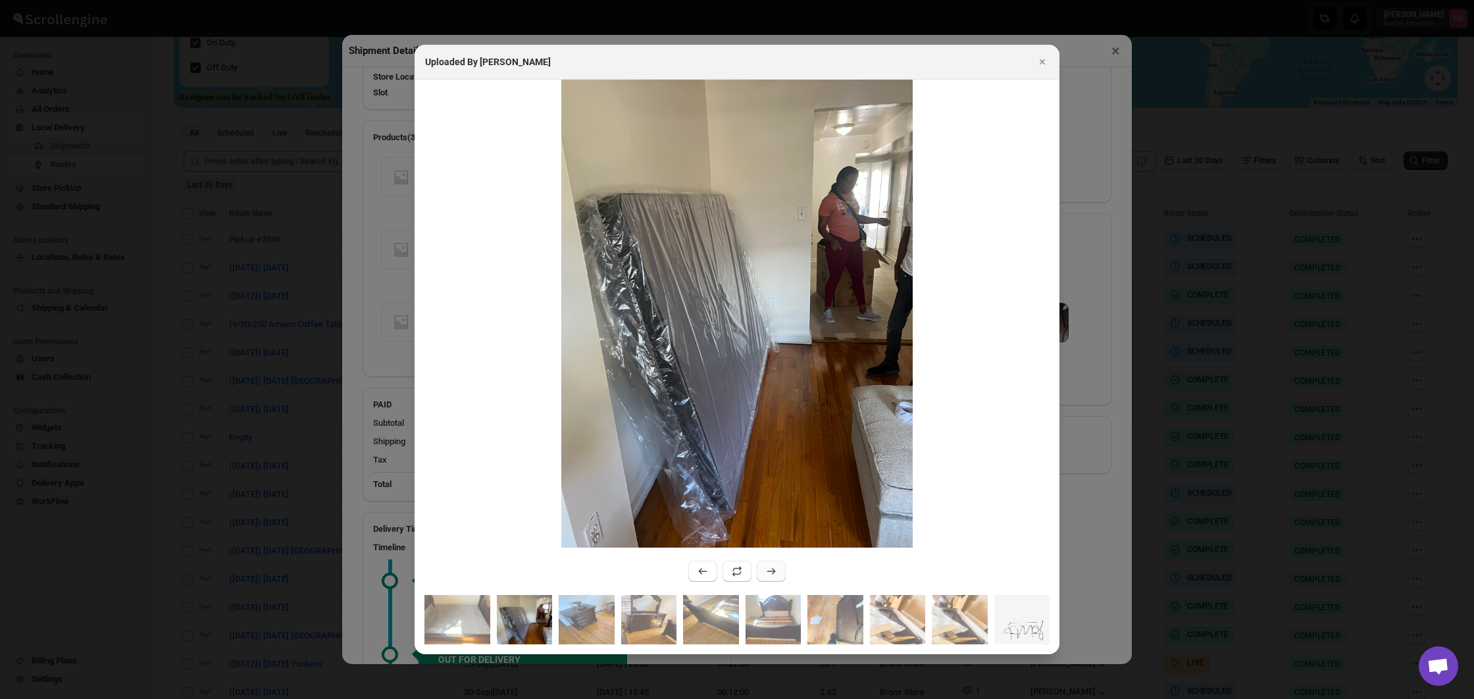
click at [773, 568] on icon ":ruqs:" at bounding box center [771, 571] width 13 height 13
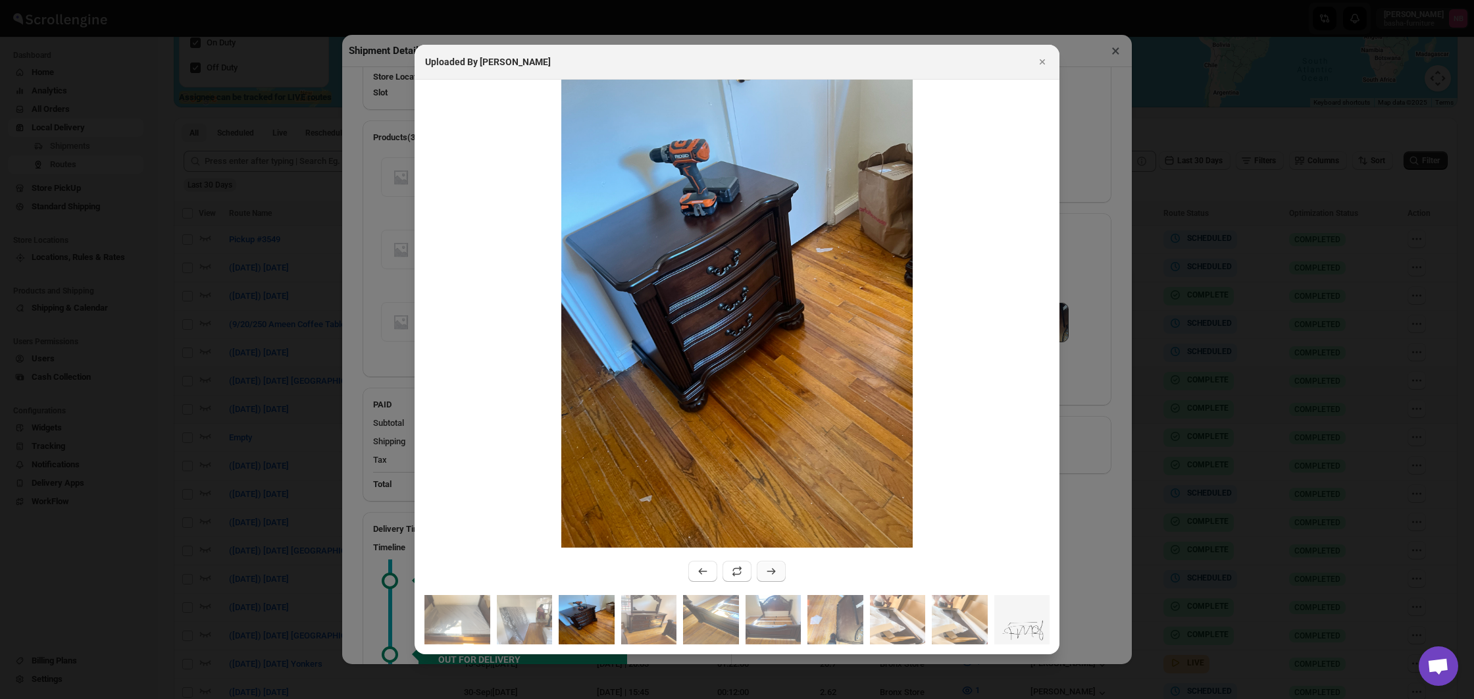
click at [773, 568] on icon ":ruqs:" at bounding box center [771, 571] width 13 height 13
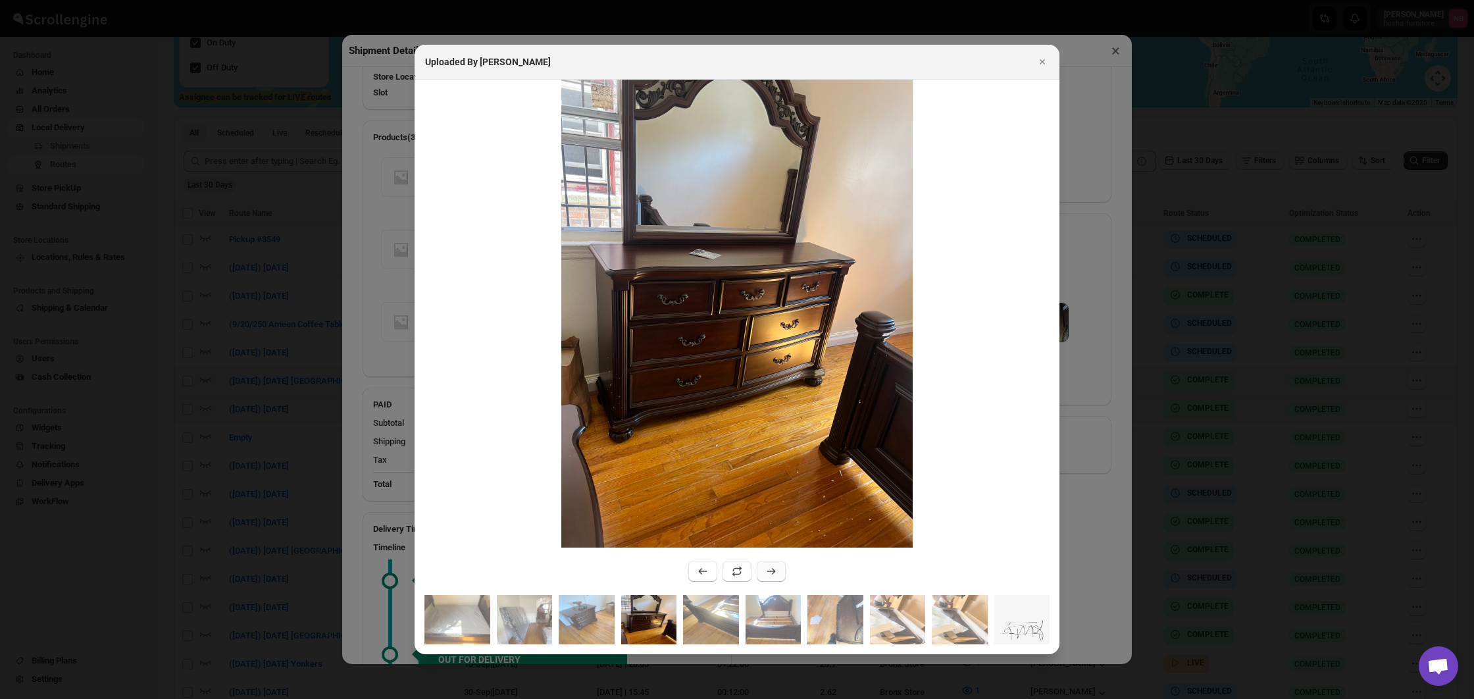
click at [773, 568] on icon ":ruqs:" at bounding box center [771, 571] width 13 height 13
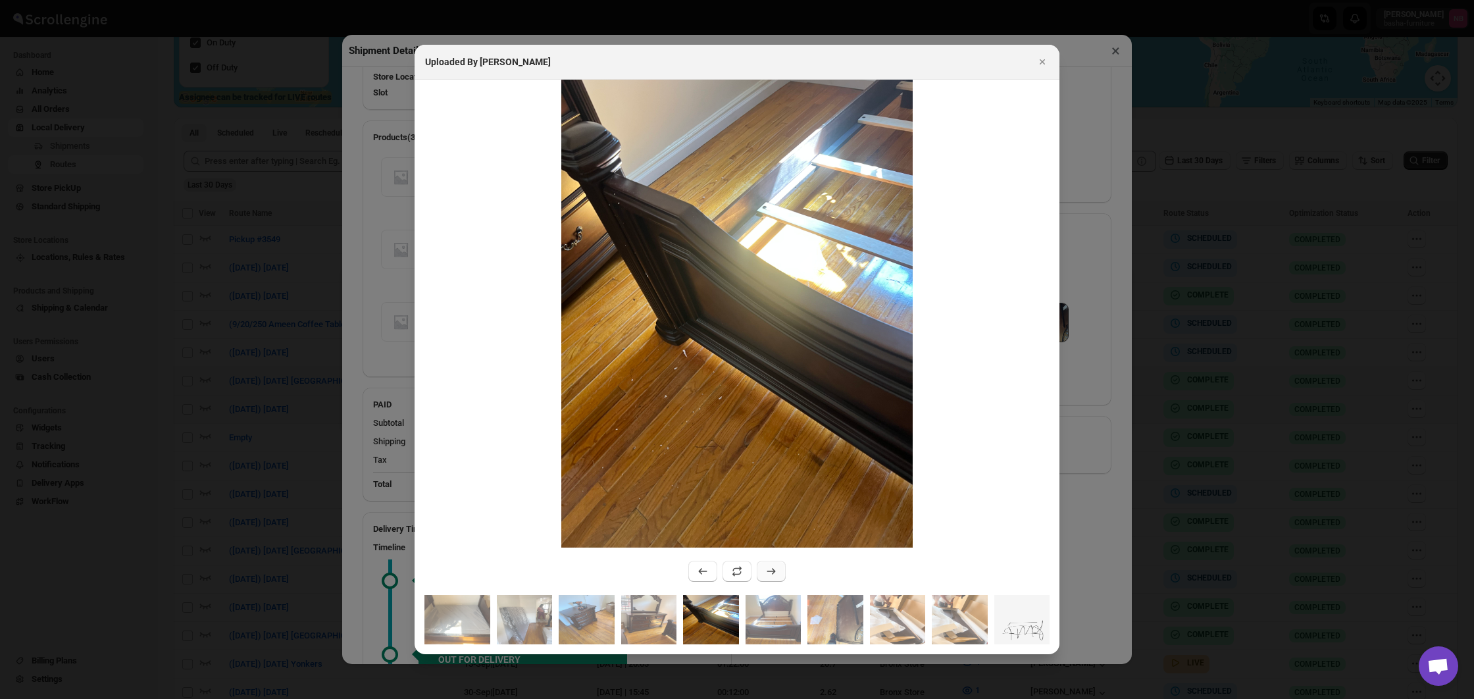
click at [773, 568] on icon ":ruqs:" at bounding box center [771, 571] width 13 height 13
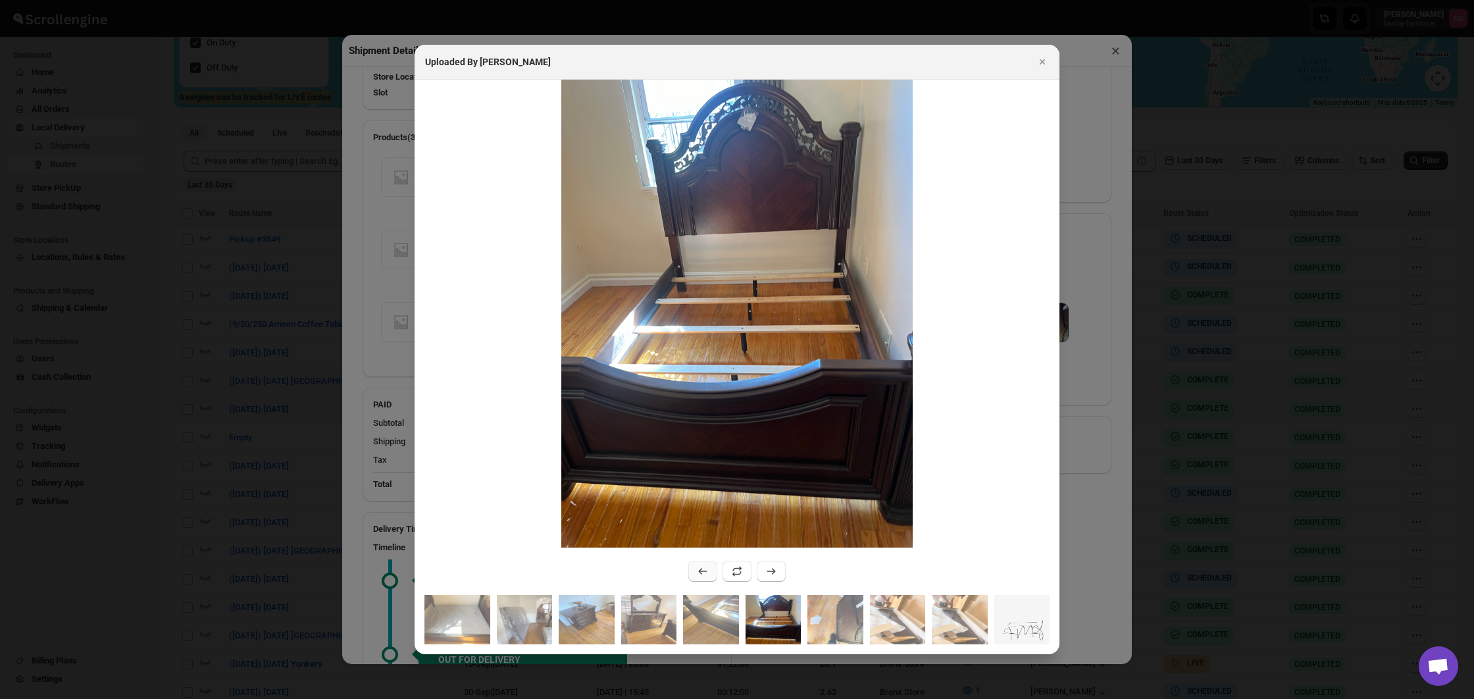
click at [705, 577] on icon ":ruqs:" at bounding box center [702, 571] width 13 height 13
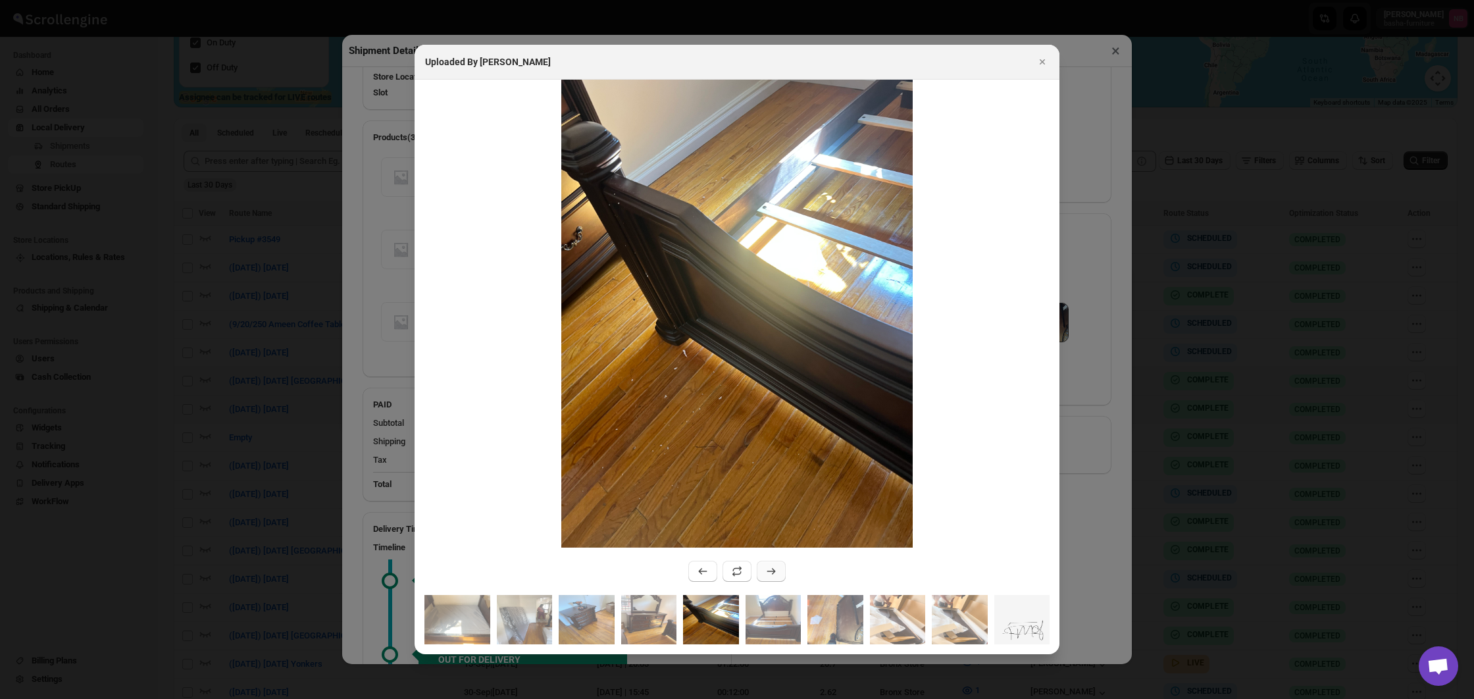
click at [780, 568] on button ":ruqs:" at bounding box center [771, 571] width 29 height 21
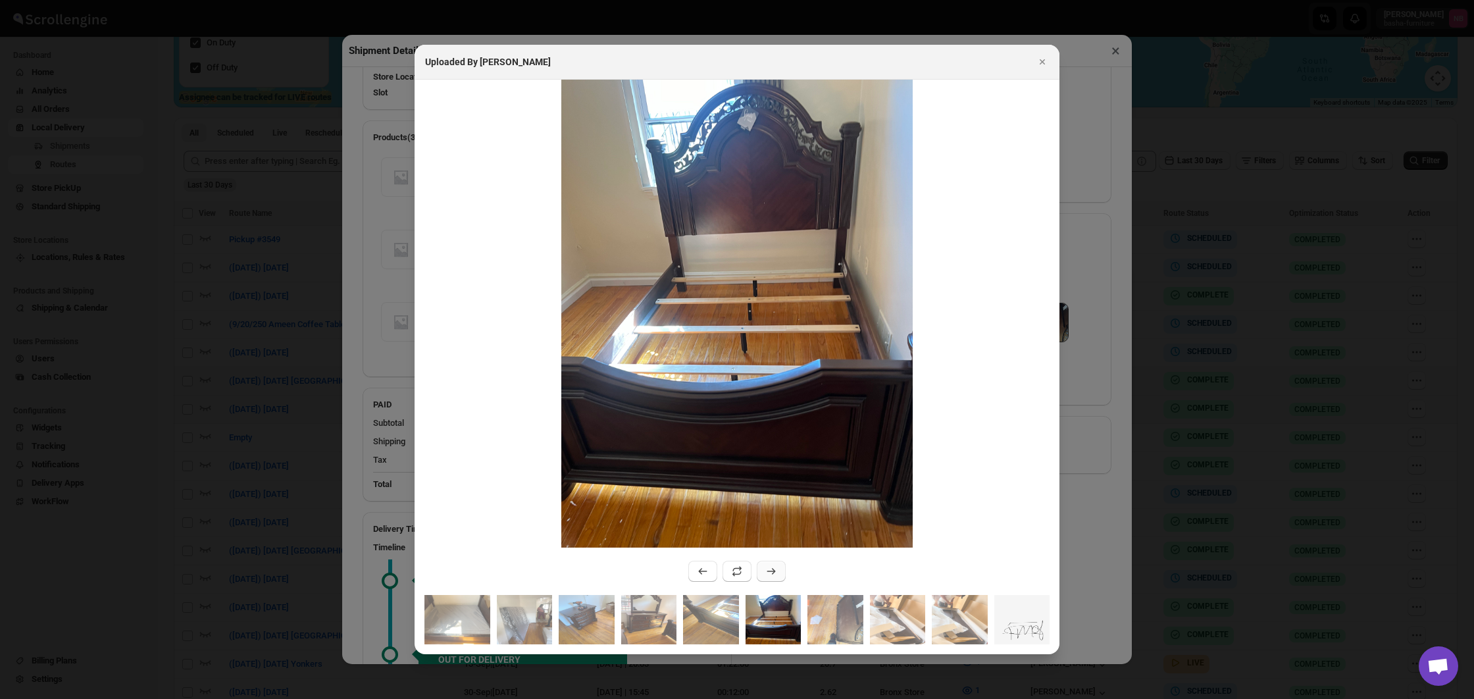
click at [780, 568] on button ":ruqs:" at bounding box center [771, 571] width 29 height 21
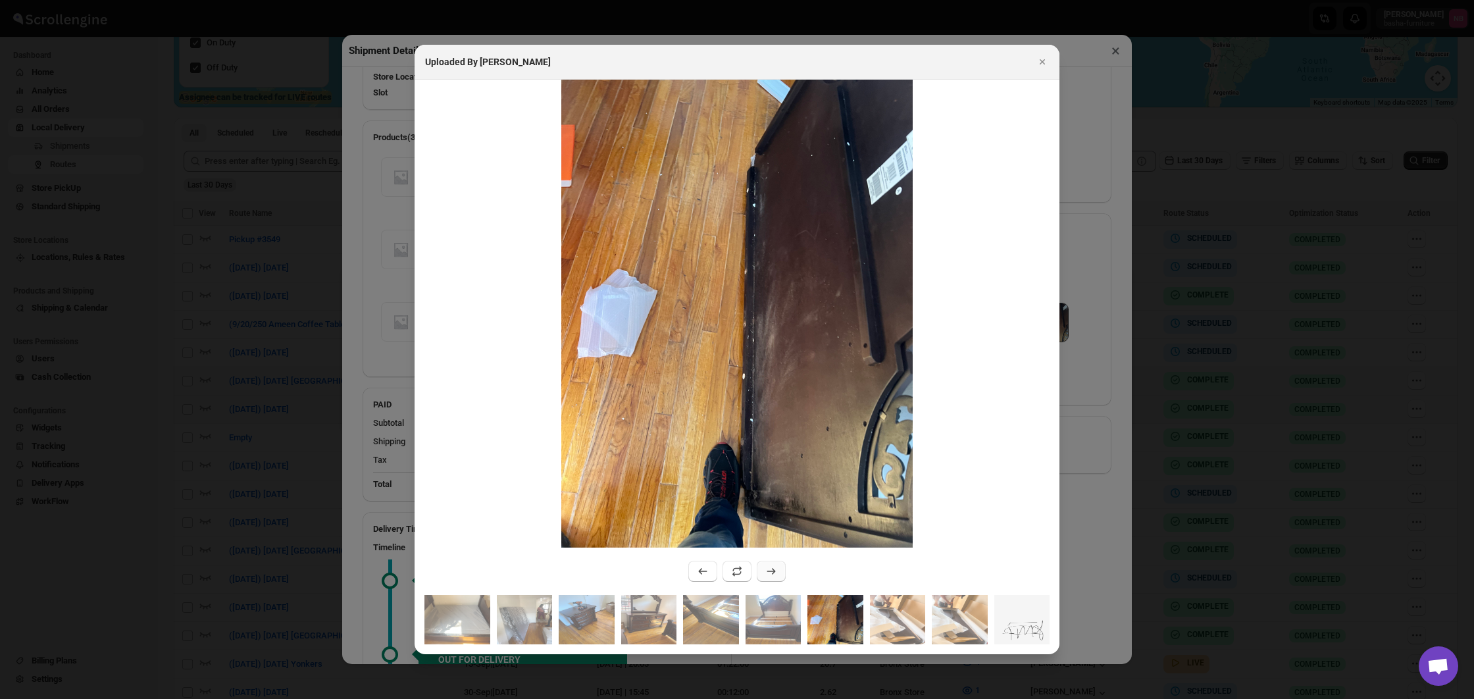
click at [780, 568] on button ":ruqs:" at bounding box center [771, 571] width 29 height 21
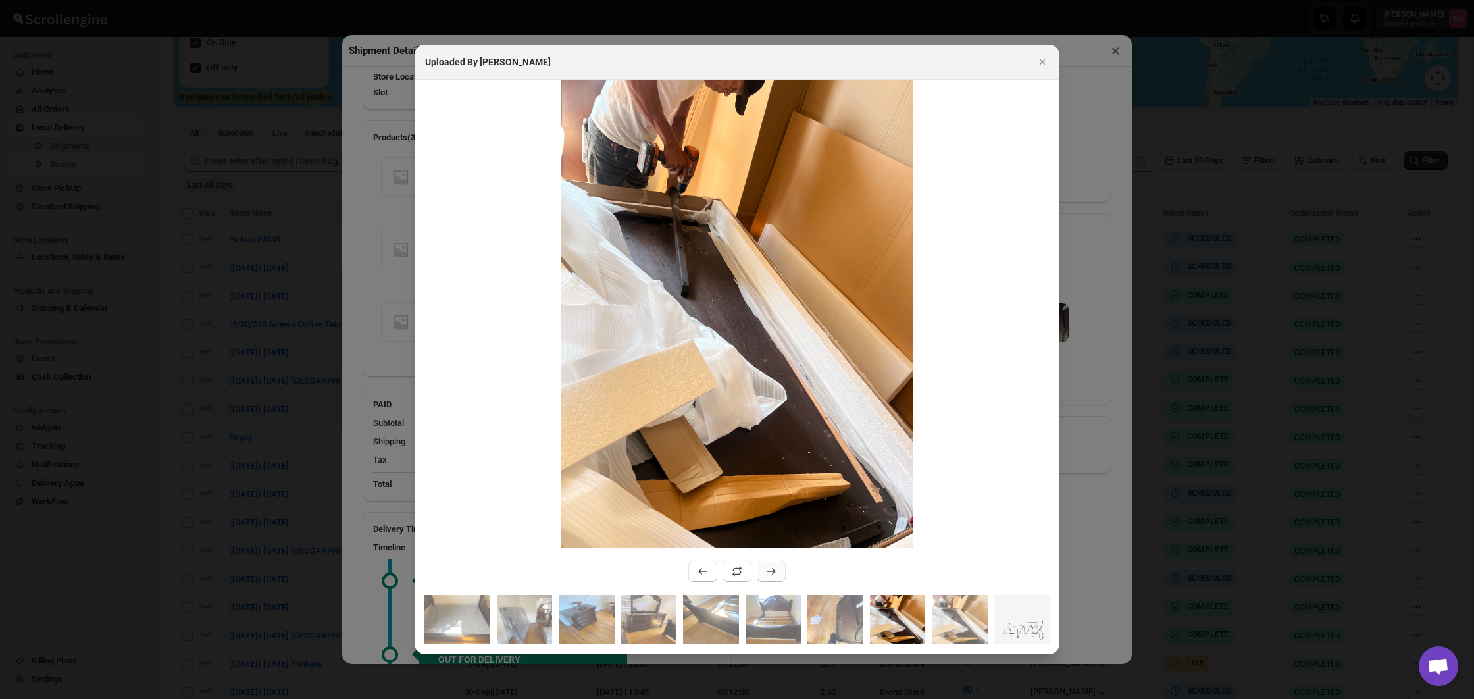
click at [780, 568] on button ":ruqs:" at bounding box center [771, 571] width 29 height 21
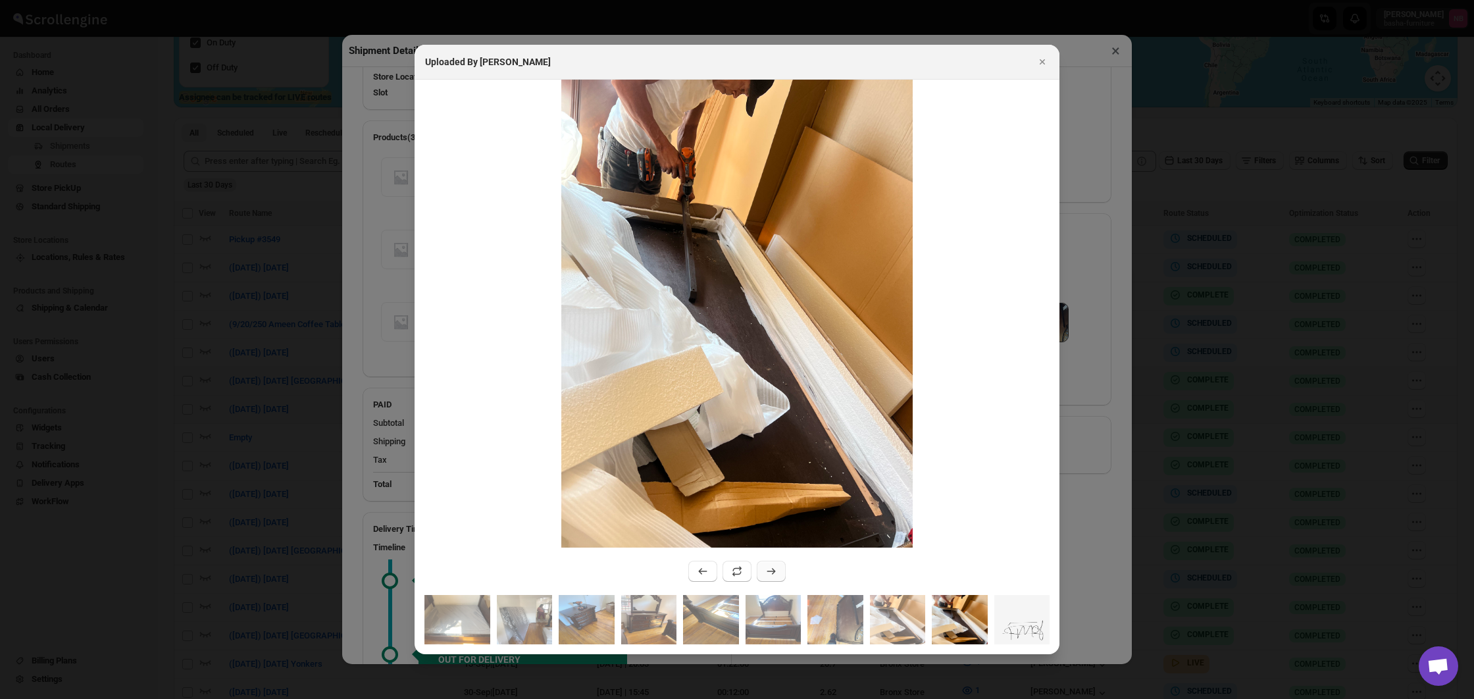
click at [780, 568] on button ":ruqs:" at bounding box center [771, 571] width 29 height 21
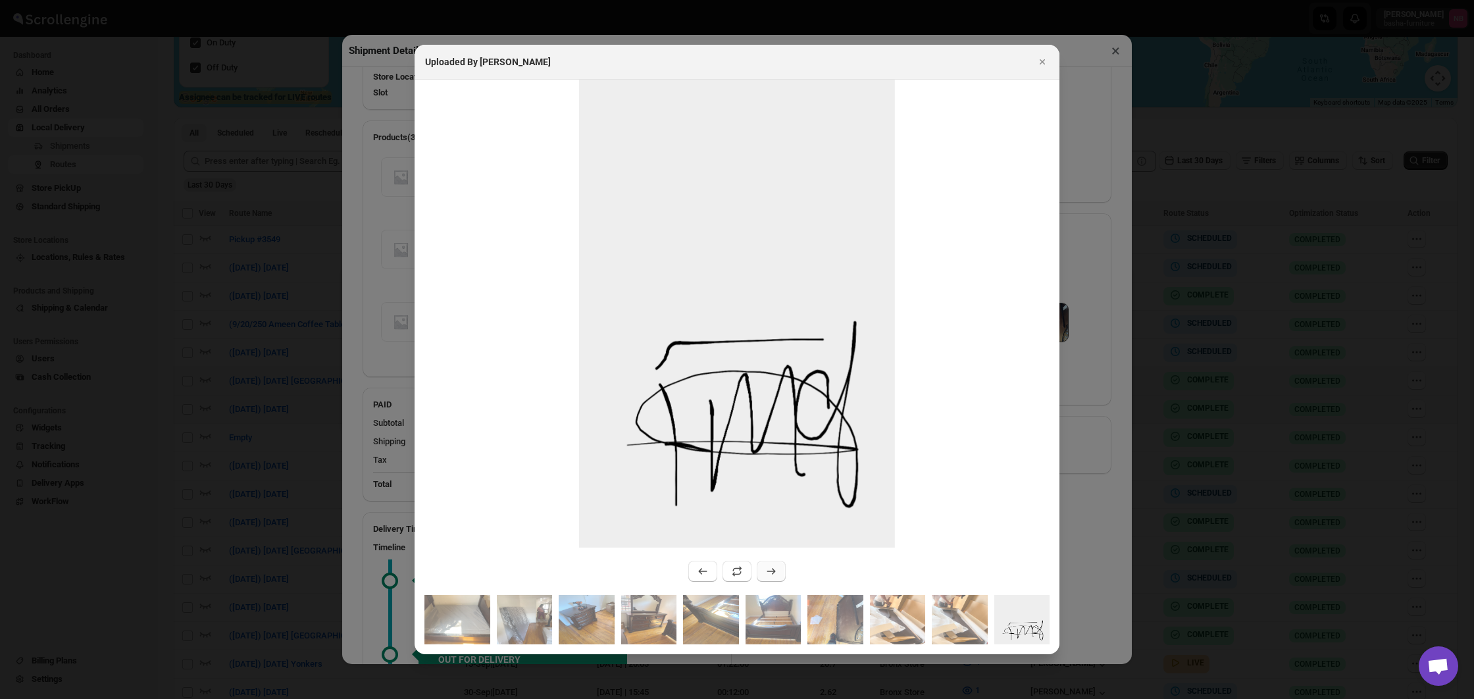
click at [780, 568] on button ":ruqs:" at bounding box center [771, 571] width 29 height 21
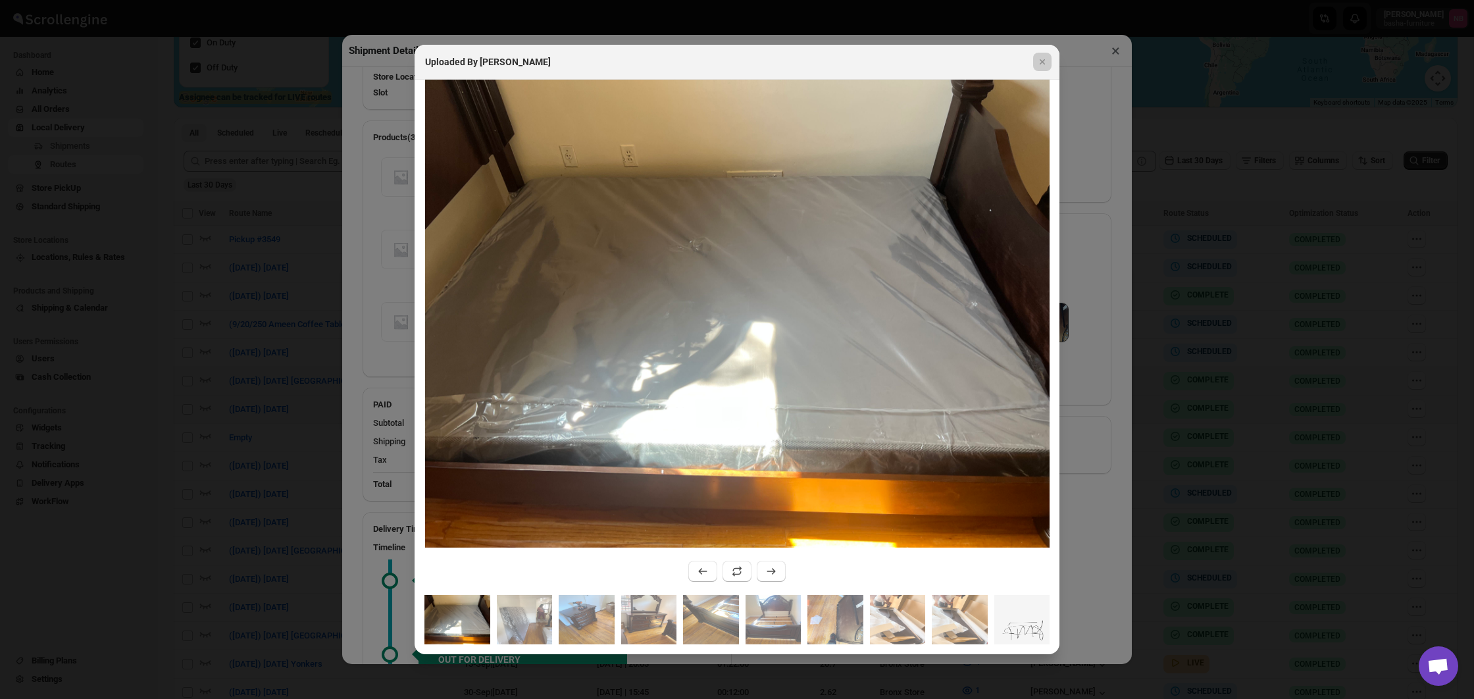
click at [1139, 486] on div at bounding box center [737, 349] width 1474 height 699
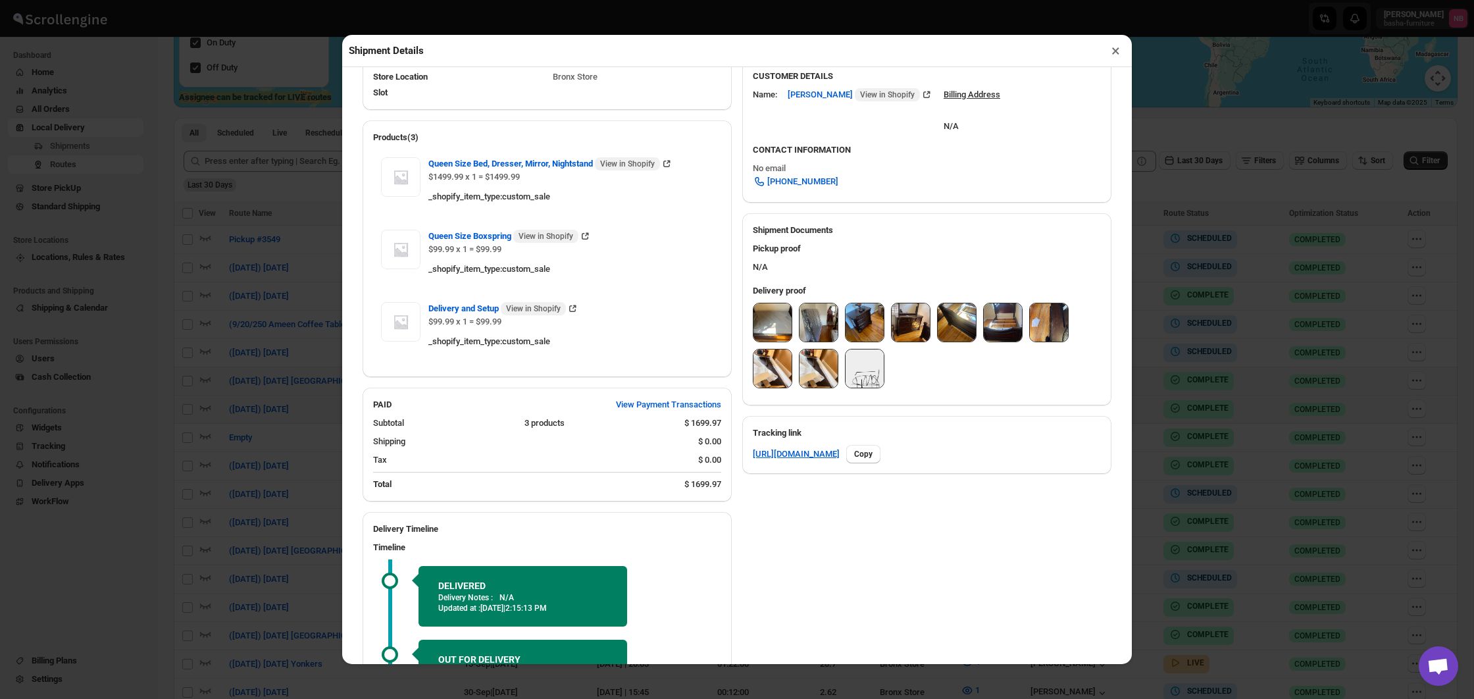
click at [1197, 470] on div "Shipment Details × #3533 Awb : ZBJ7HL5Z87 DATE [DATE] | 12:50 Success DELIVERED…" at bounding box center [737, 349] width 1474 height 699
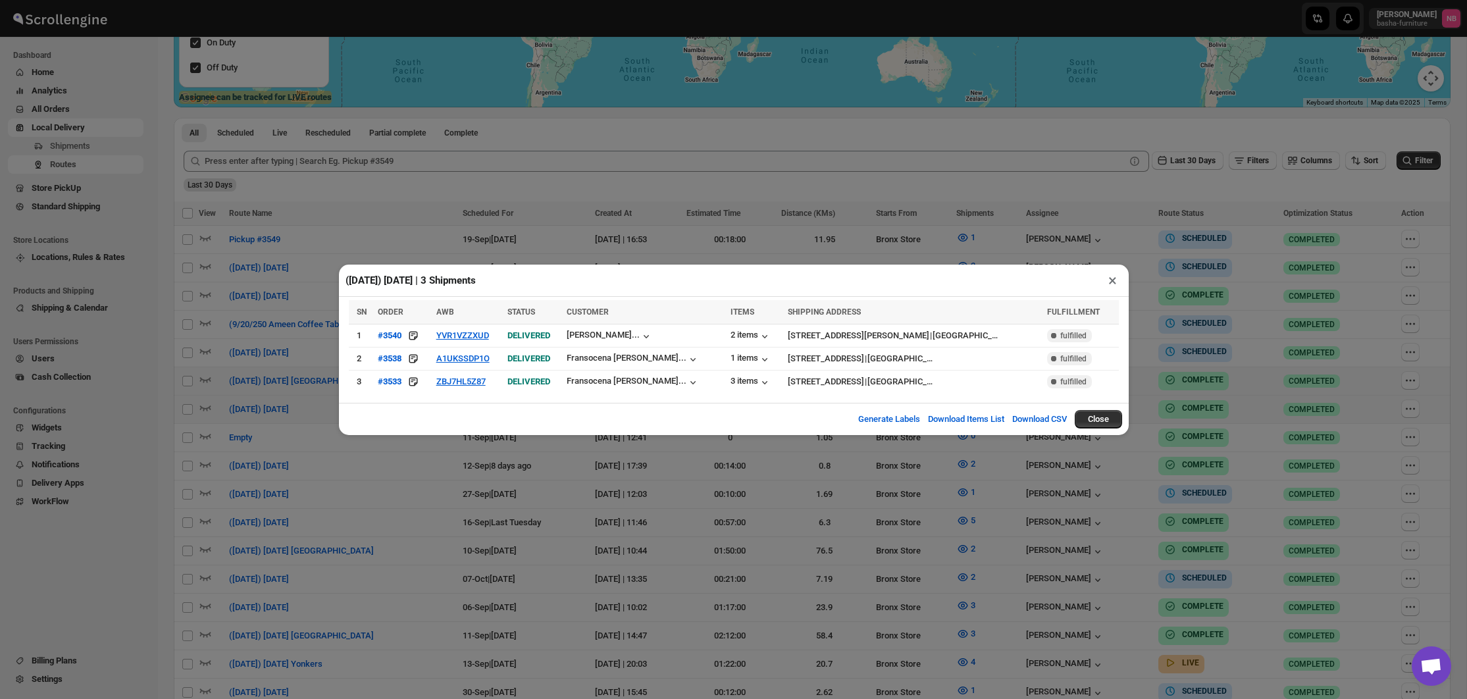
click at [694, 468] on div "([DATE]) [DATE] | 3 Shipments × SN ORDER AWB STATUS CUSTOMER ITEMS SHIPPING ADD…" at bounding box center [733, 349] width 1467 height 699
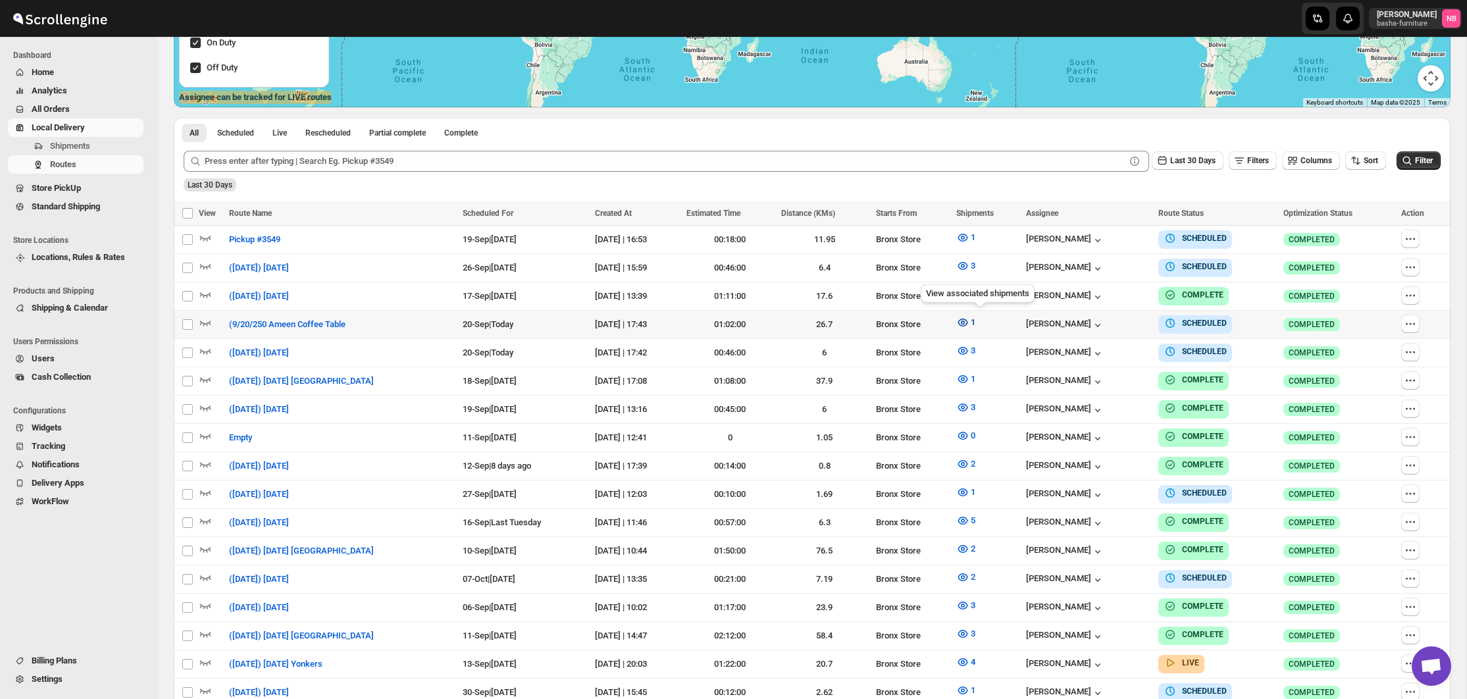
click at [969, 316] on icon "button" at bounding box center [962, 322] width 13 height 13
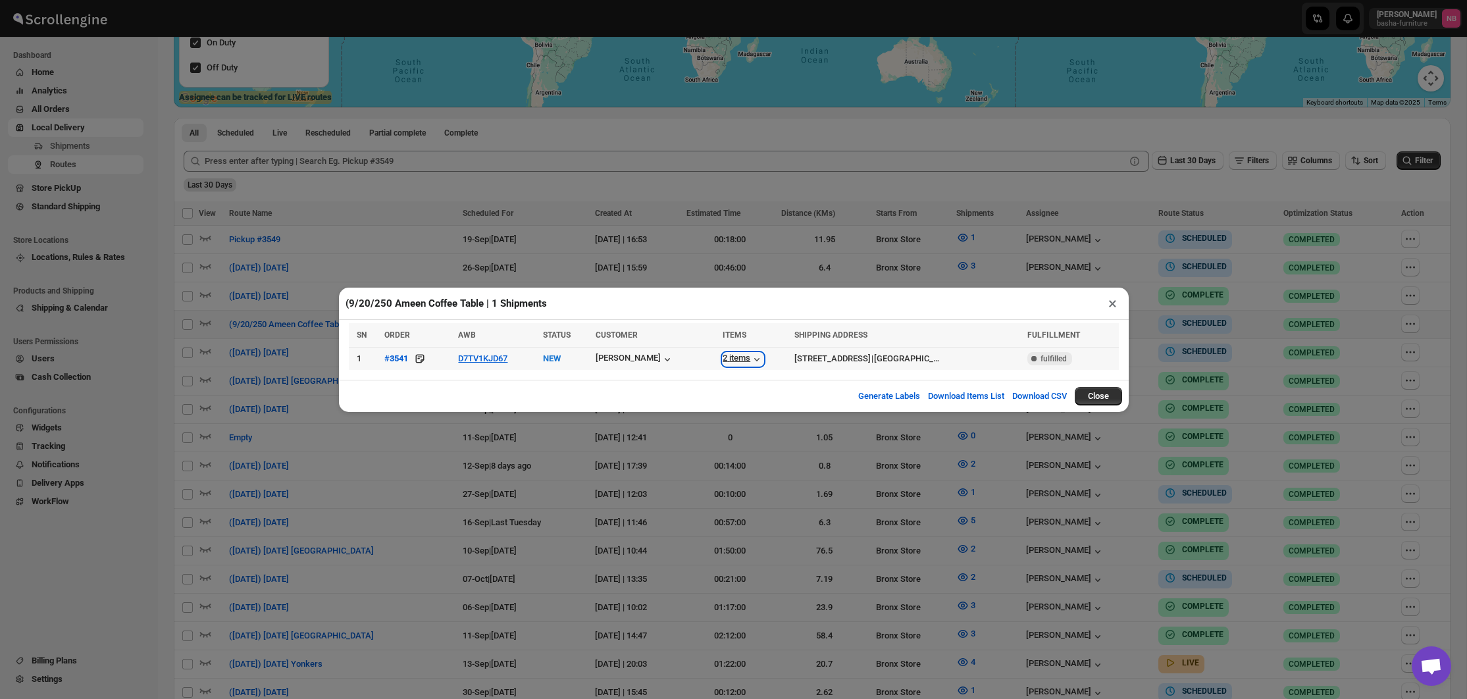
click at [722, 362] on div "2 items" at bounding box center [742, 359] width 41 height 13
click at [864, 451] on div "(9/20/250 Ameen Coffee Table | 1 Shipments × SN ORDER AWB STATUS CUSTOMER ITEMS…" at bounding box center [733, 349] width 1467 height 699
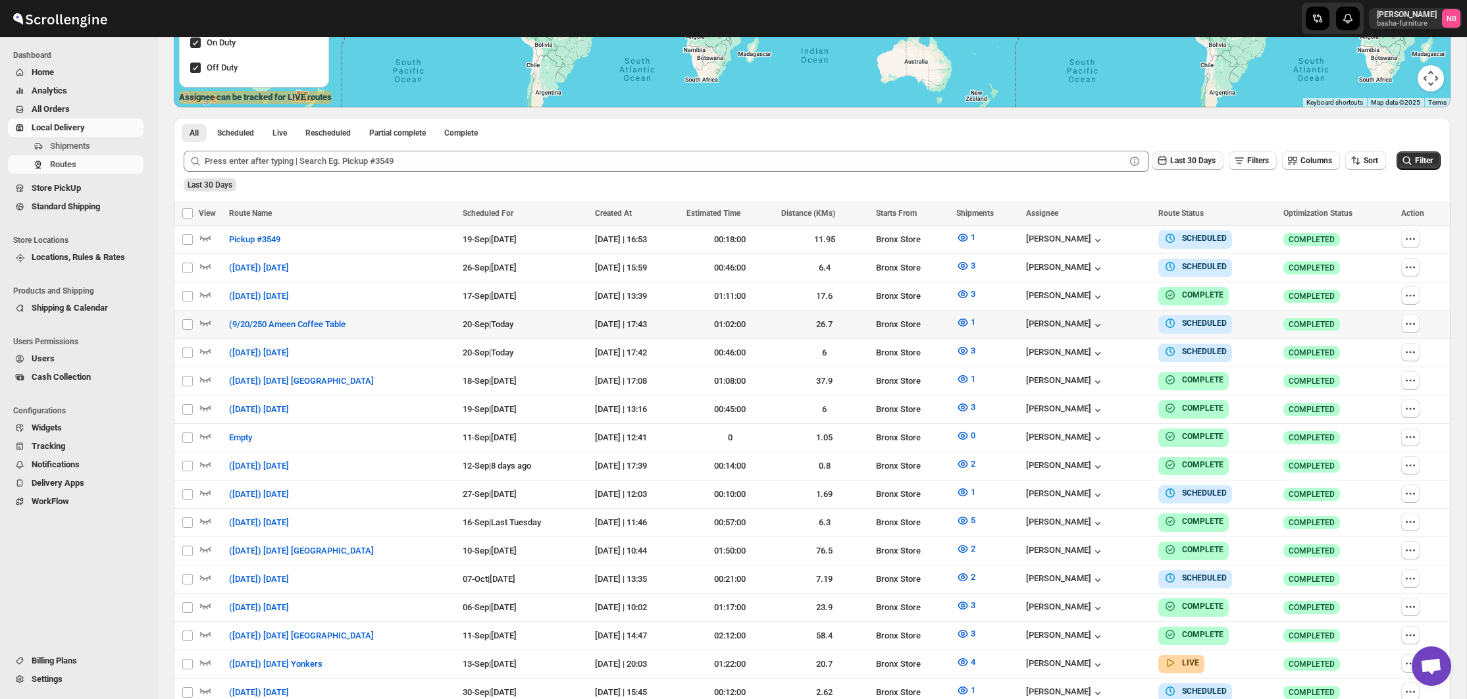
click at [1177, 163] on span "Last 30 Days" at bounding box center [1192, 160] width 45 height 9
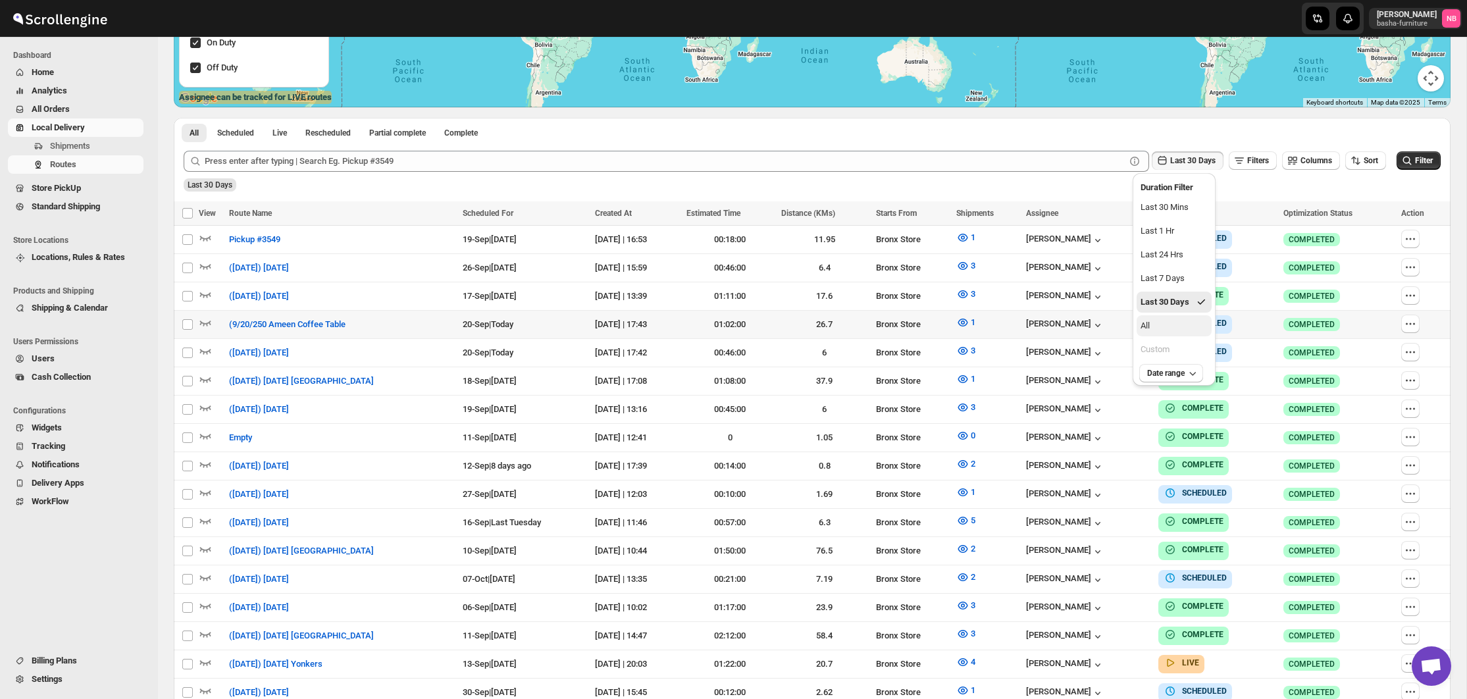
click at [1149, 316] on button "All" at bounding box center [1173, 325] width 75 height 21
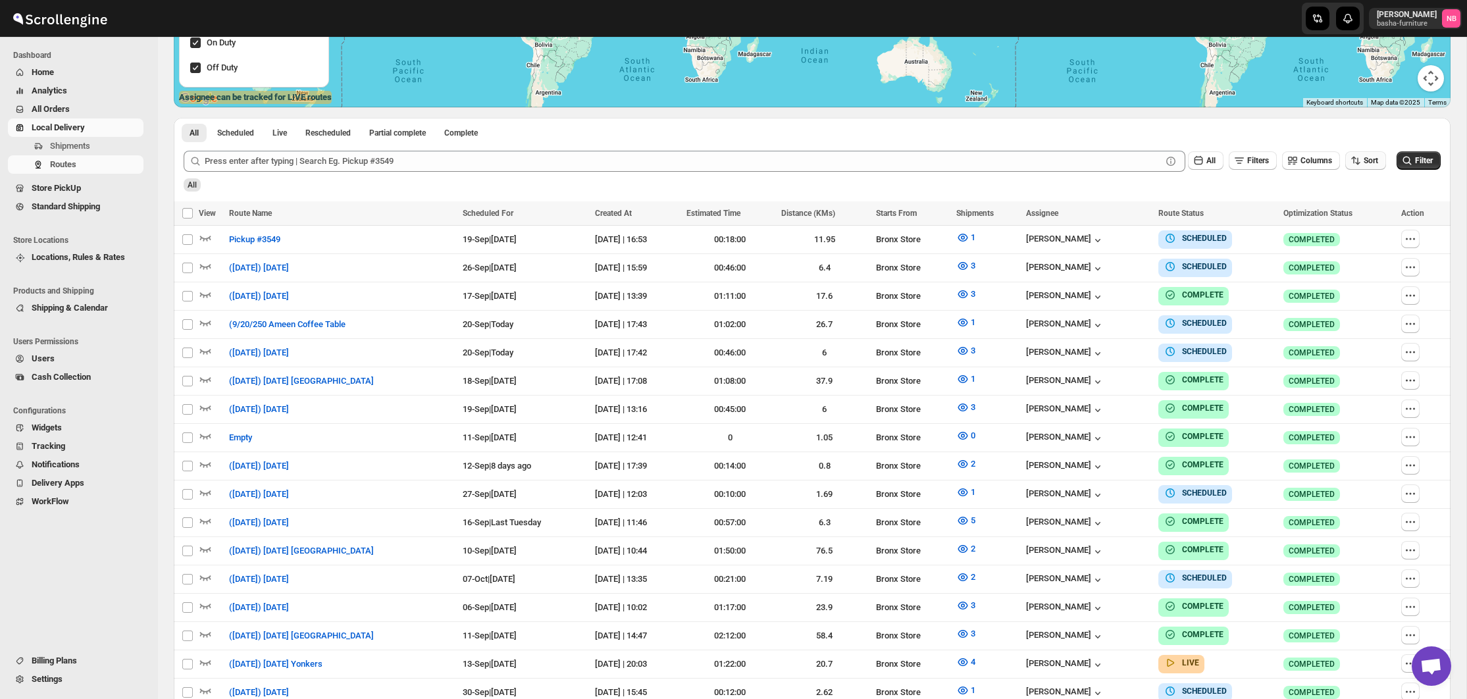
click at [1370, 158] on span "Sort" at bounding box center [1370, 160] width 14 height 9
click at [1347, 226] on div "Due Date" at bounding box center [1341, 230] width 35 height 13
click at [1405, 154] on button "Filter" at bounding box center [1418, 160] width 44 height 18
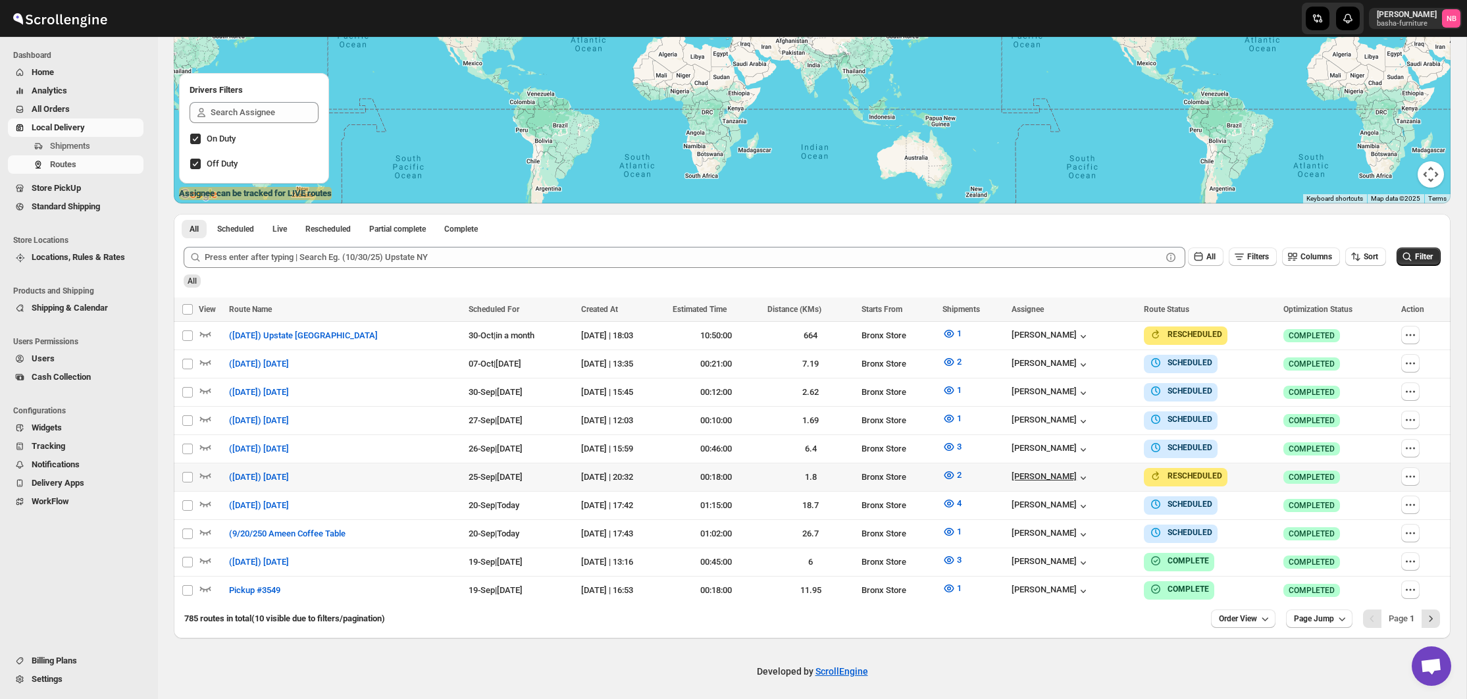
scroll to position [203, 0]
click at [1253, 614] on span "Order View" at bounding box center [1237, 619] width 38 height 11
click at [1226, 525] on div "25 orders" at bounding box center [1221, 521] width 35 height 13
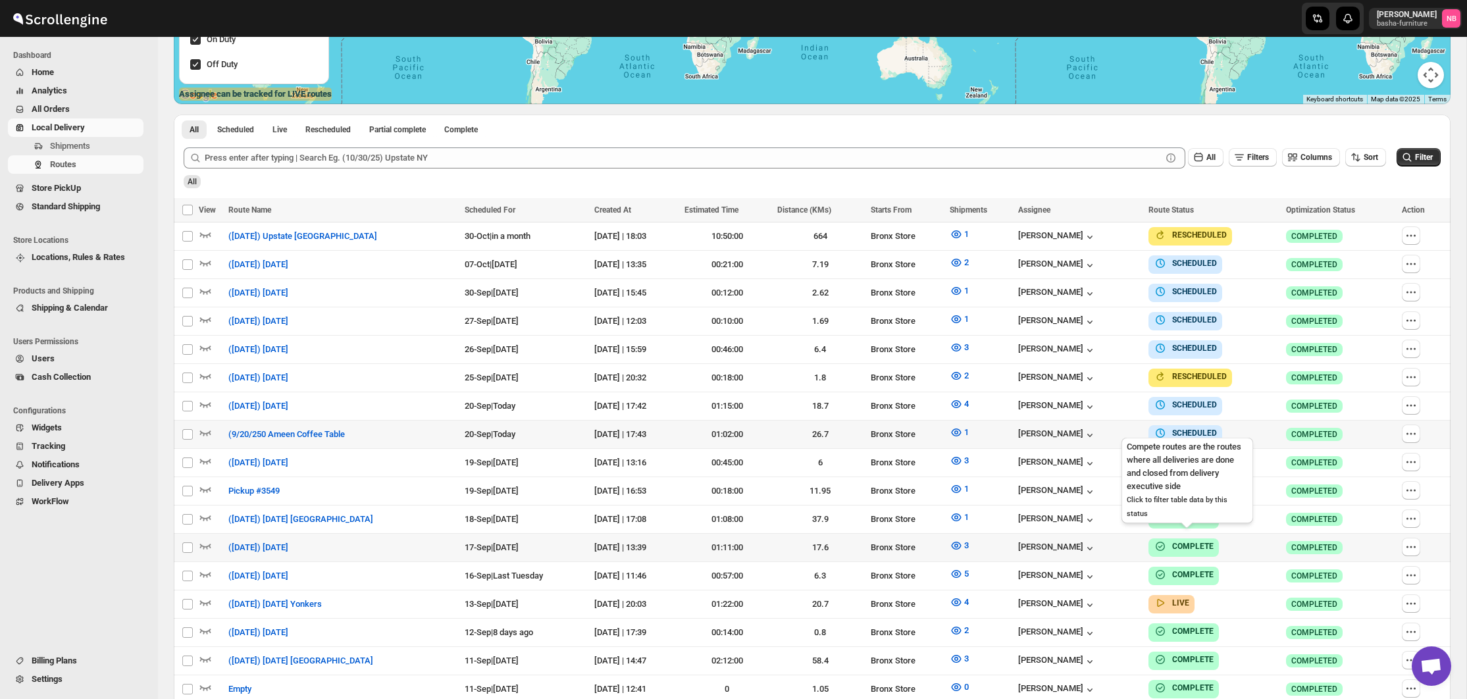
scroll to position [310, 0]
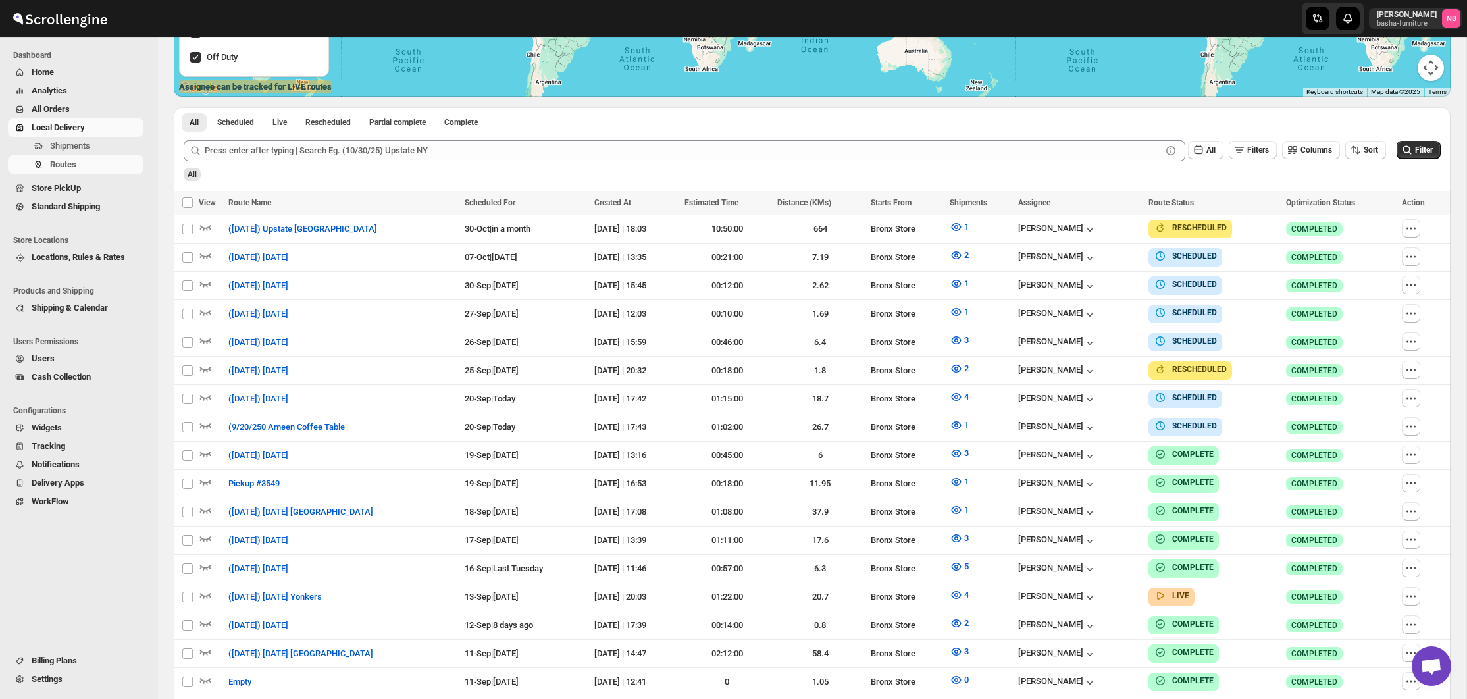
click at [1352, 160] on div "Sort" at bounding box center [1365, 151] width 41 height 20
click at [1353, 149] on icon "button" at bounding box center [1355, 149] width 13 height 13
click at [1251, 196] on div "Route Status" at bounding box center [1213, 202] width 130 height 13
click at [1419, 155] on span "Filter" at bounding box center [1424, 150] width 18 height 11
click at [1413, 397] on icon "button" at bounding box center [1410, 397] width 13 height 13
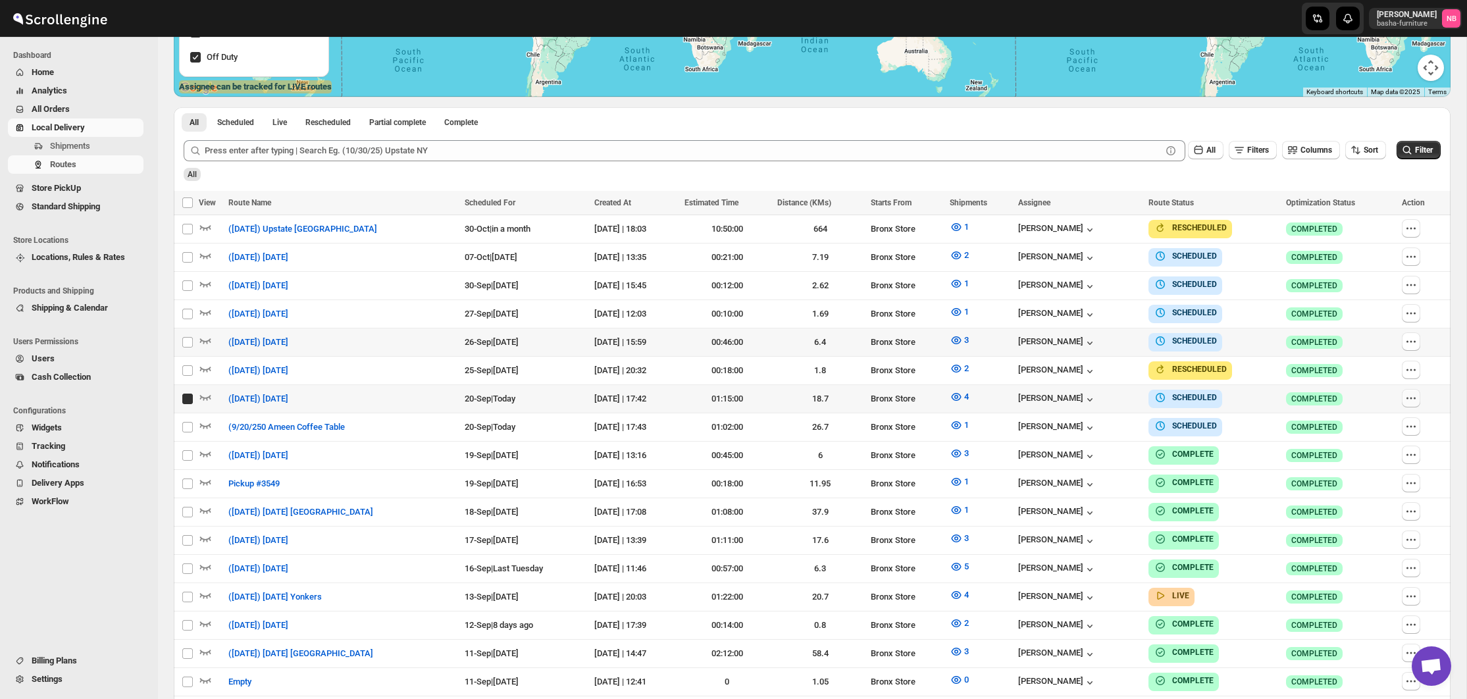
checkbox input "true"
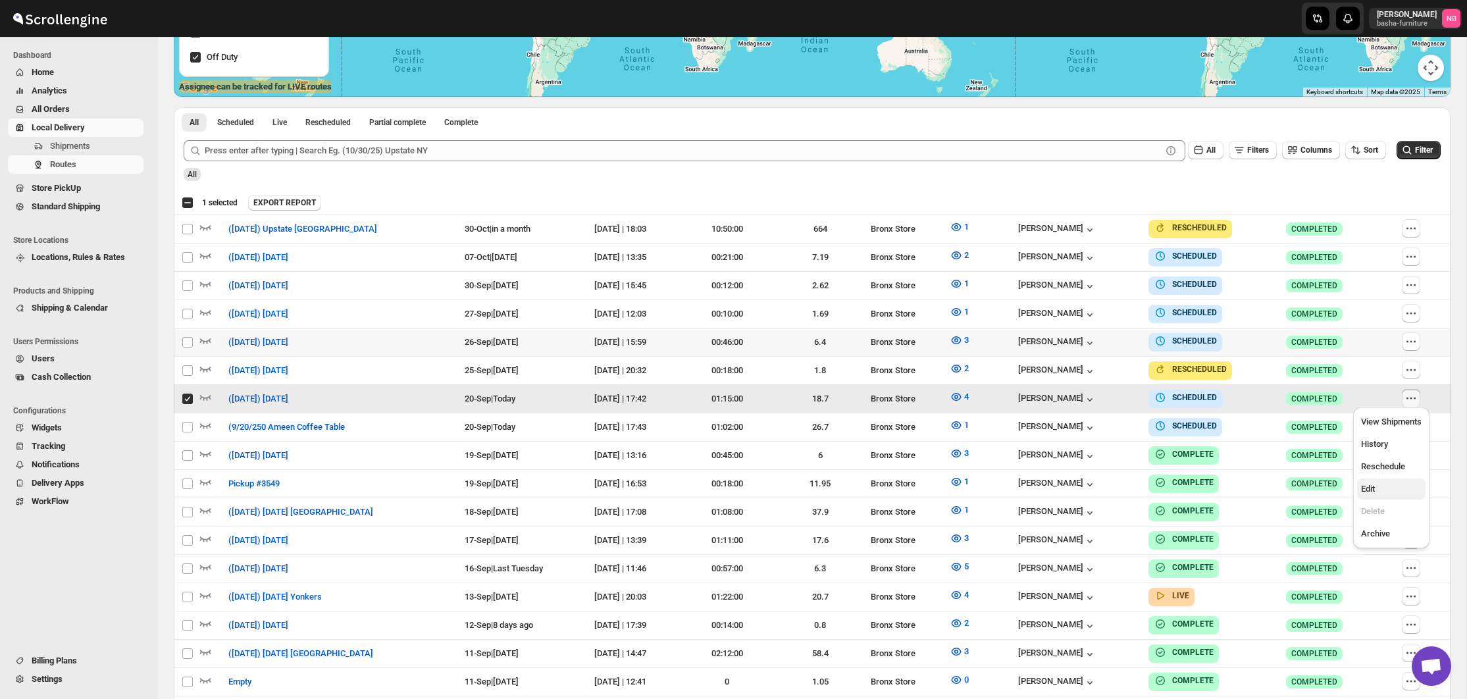
click at [1373, 483] on span "Edit" at bounding box center [1391, 488] width 61 height 13
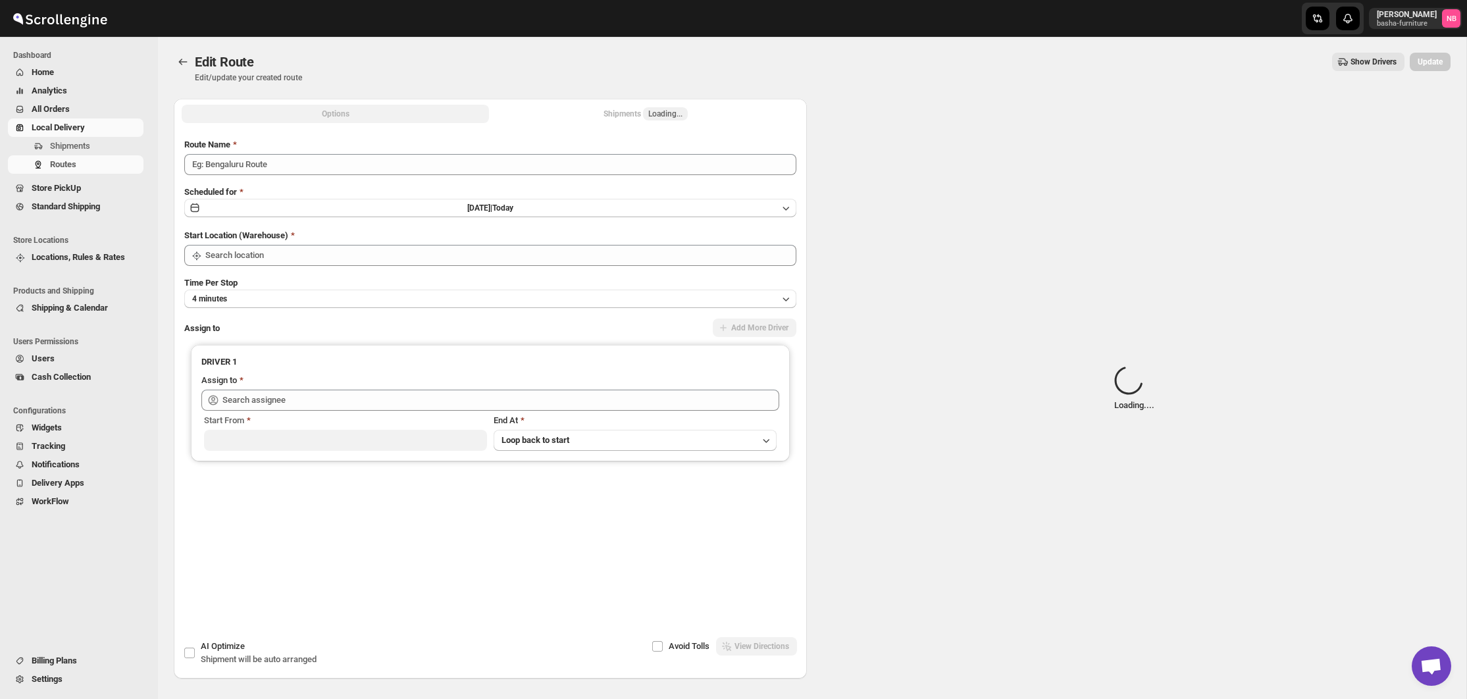
type input "([DATE]) [DATE]"
type input "Bronx Store"
type input "[PERSON_NAME] ([EMAIL_ADDRESS][DOMAIN_NAME])"
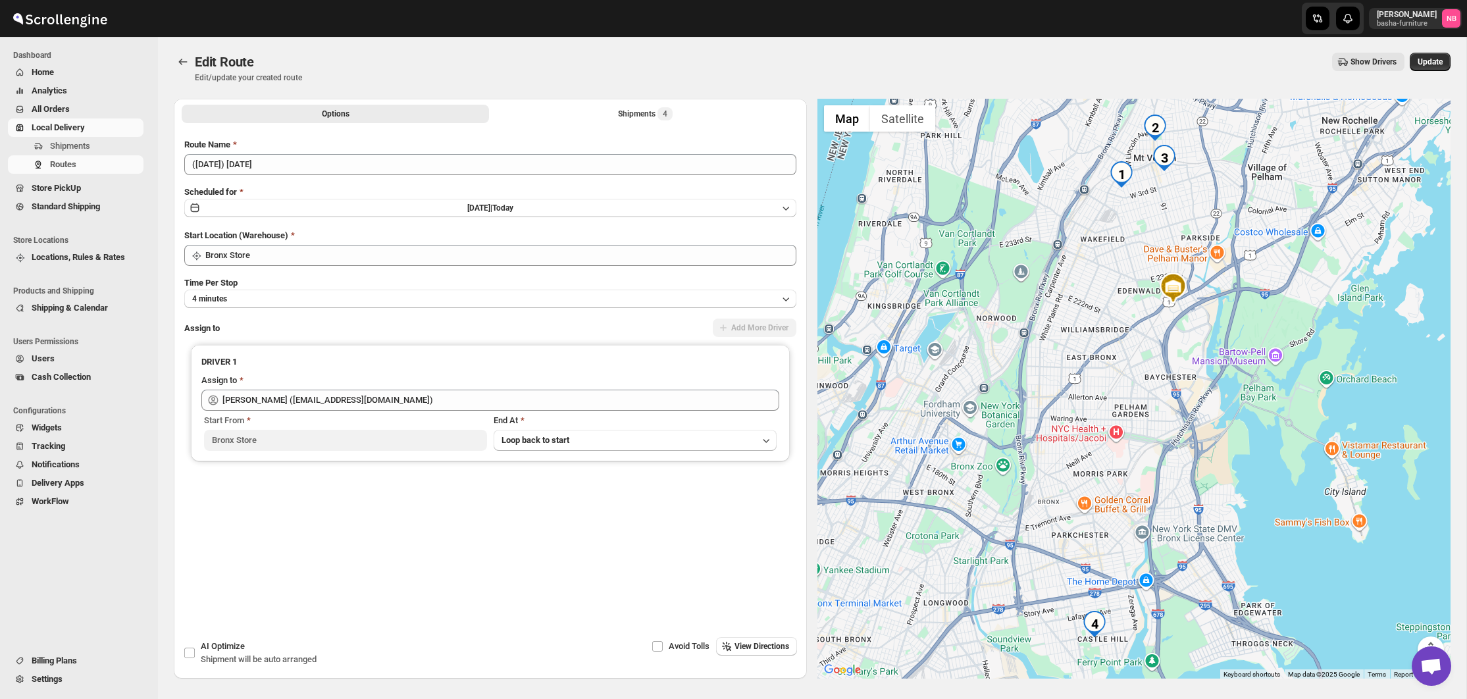
click at [640, 126] on div "Options Shipments 4 More views Options Shipments 4 More views" at bounding box center [490, 113] width 633 height 29
click at [636, 113] on div "Shipments 4" at bounding box center [645, 113] width 55 height 13
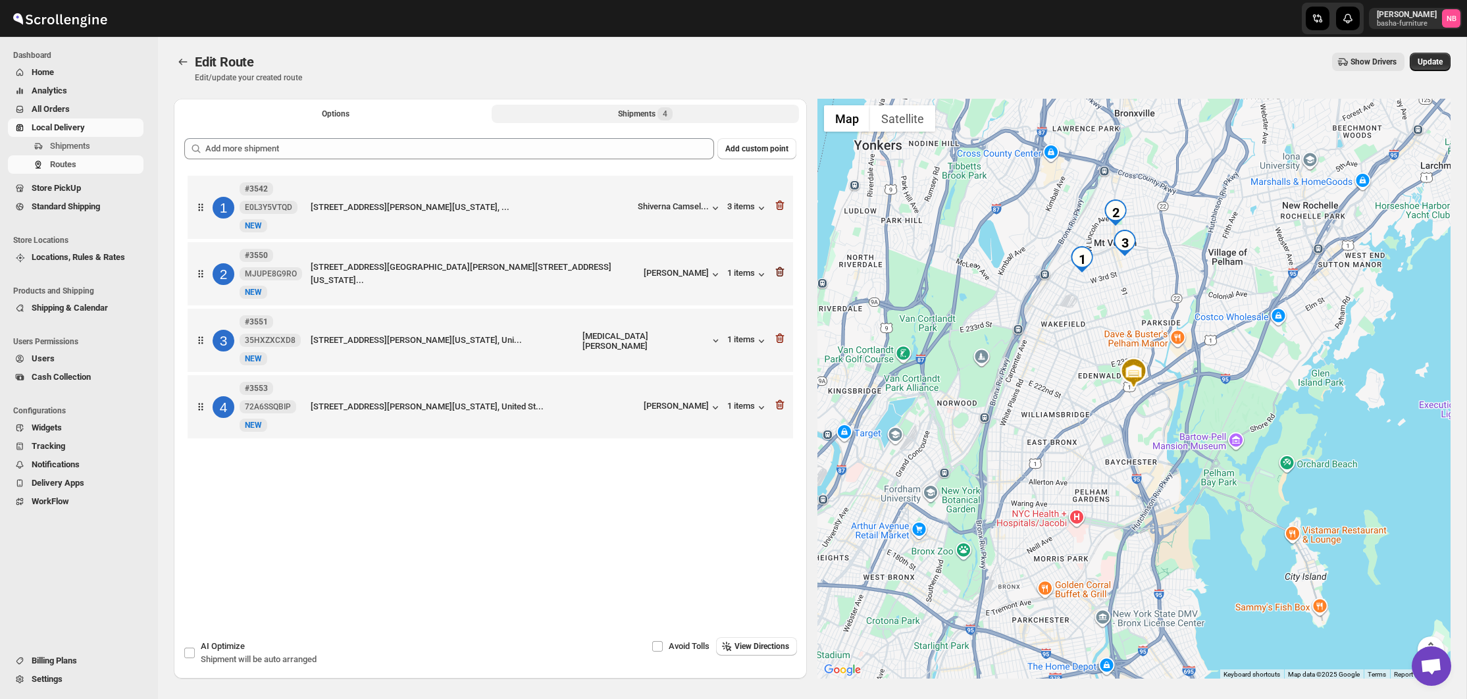
click at [782, 274] on icon "button" at bounding box center [779, 271] width 13 height 13
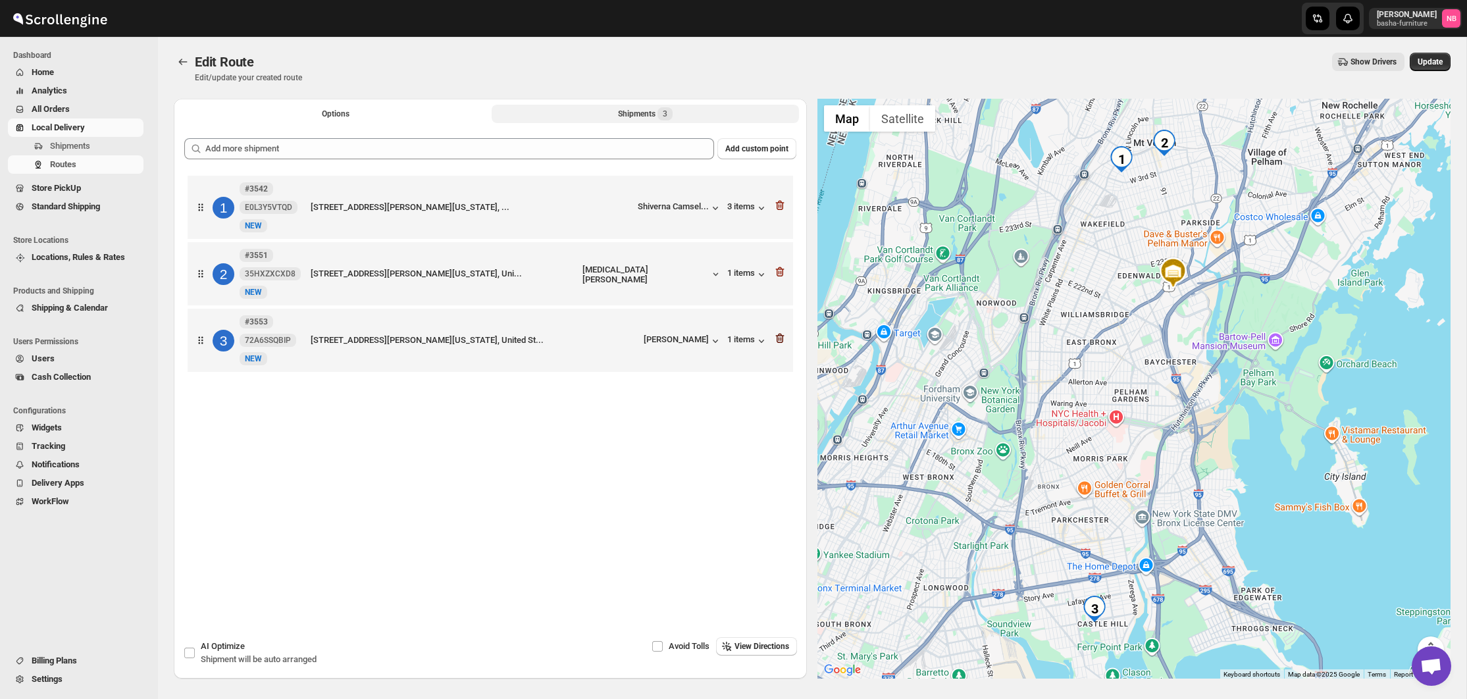
click at [781, 341] on icon "button" at bounding box center [779, 338] width 13 height 13
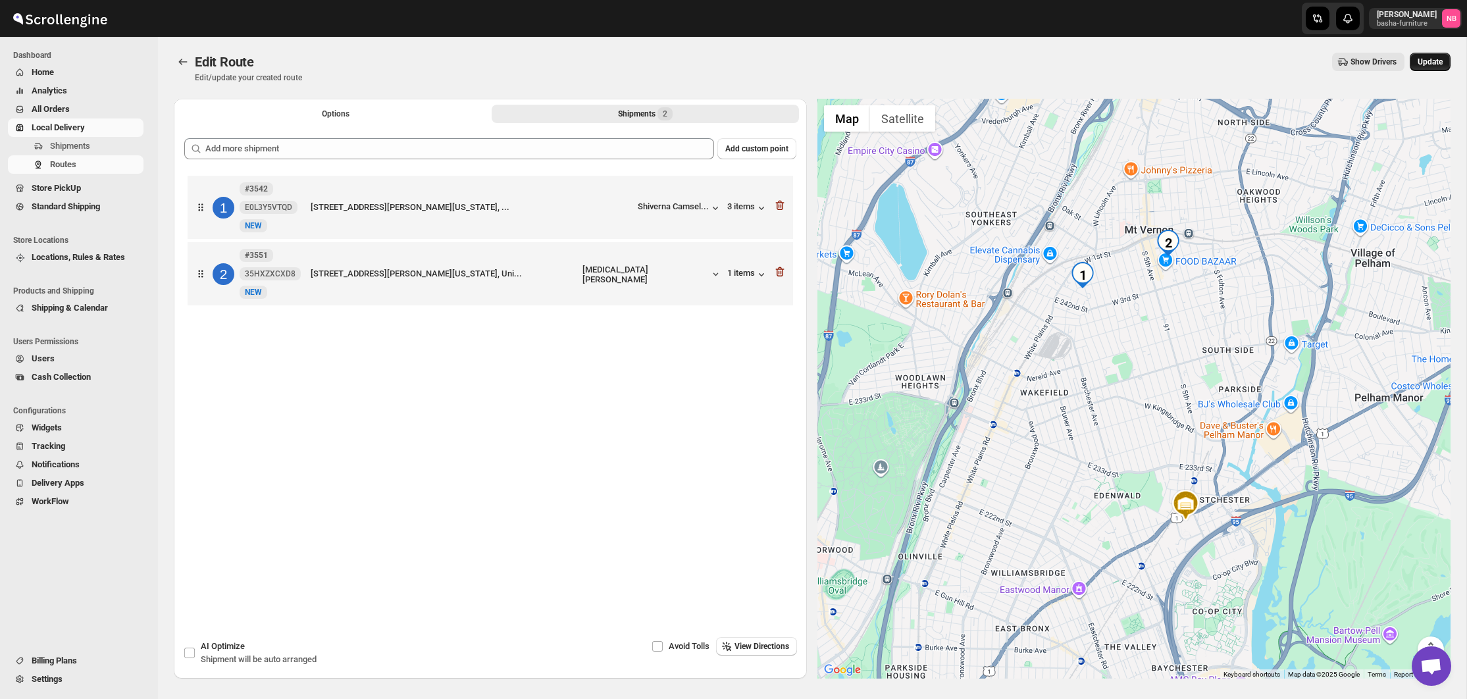
click at [1426, 64] on span "Update" at bounding box center [1429, 62] width 25 height 11
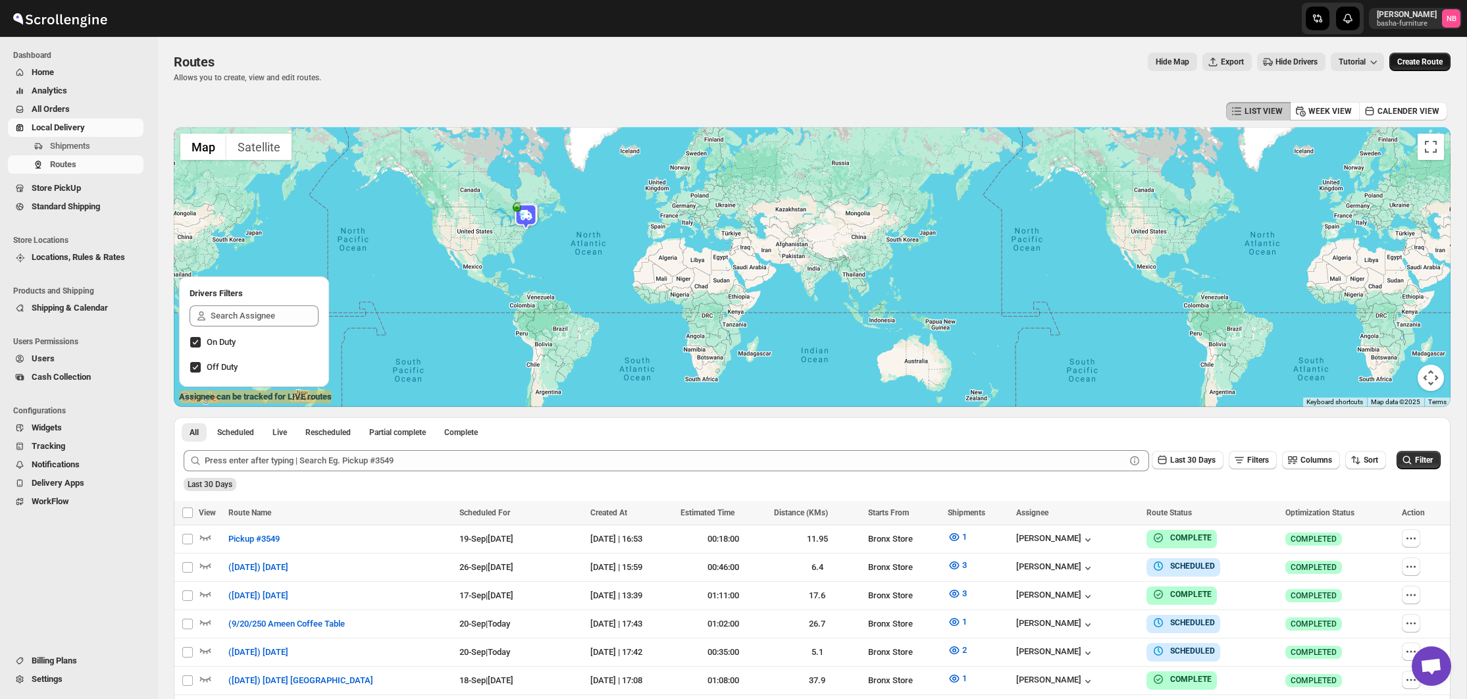
click at [1407, 64] on span "Create Route" at bounding box center [1419, 62] width 45 height 11
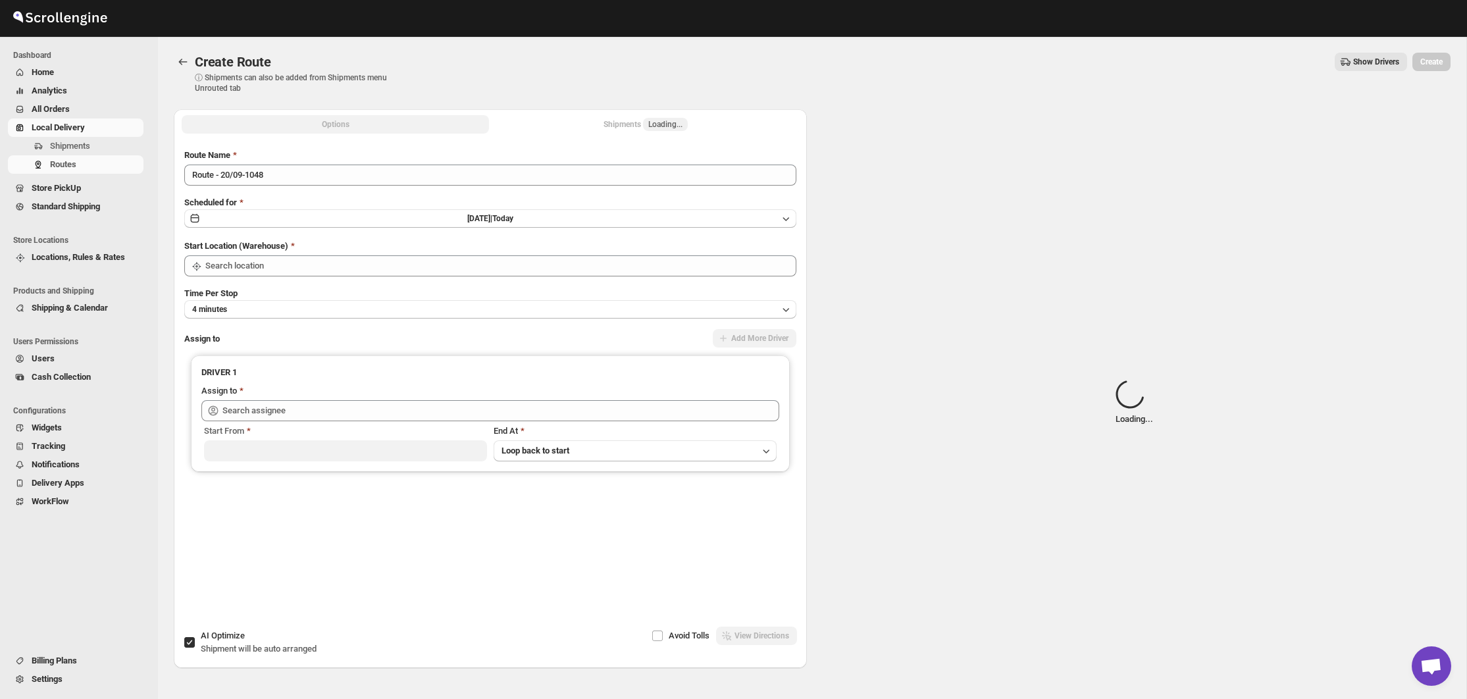
type input "Not Available"
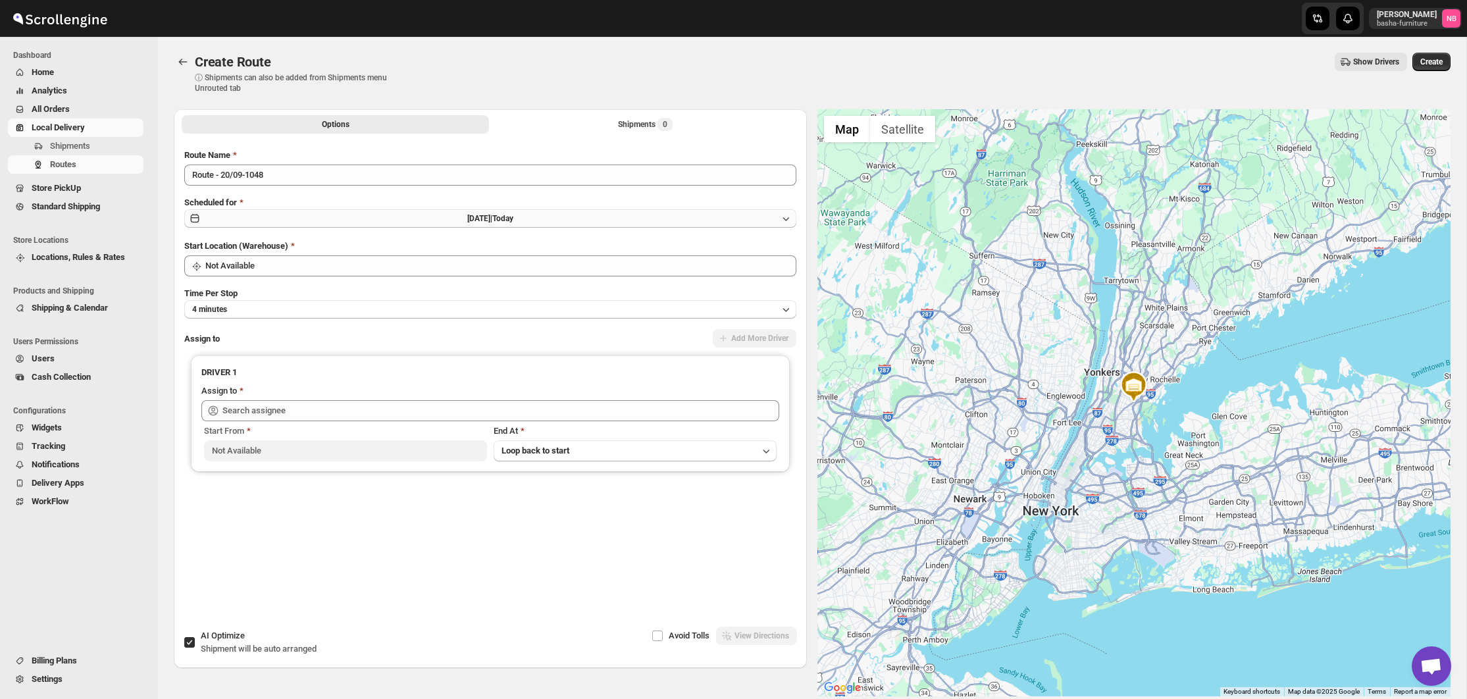
click at [557, 216] on button "[DATE] | [DATE]" at bounding box center [490, 218] width 612 height 18
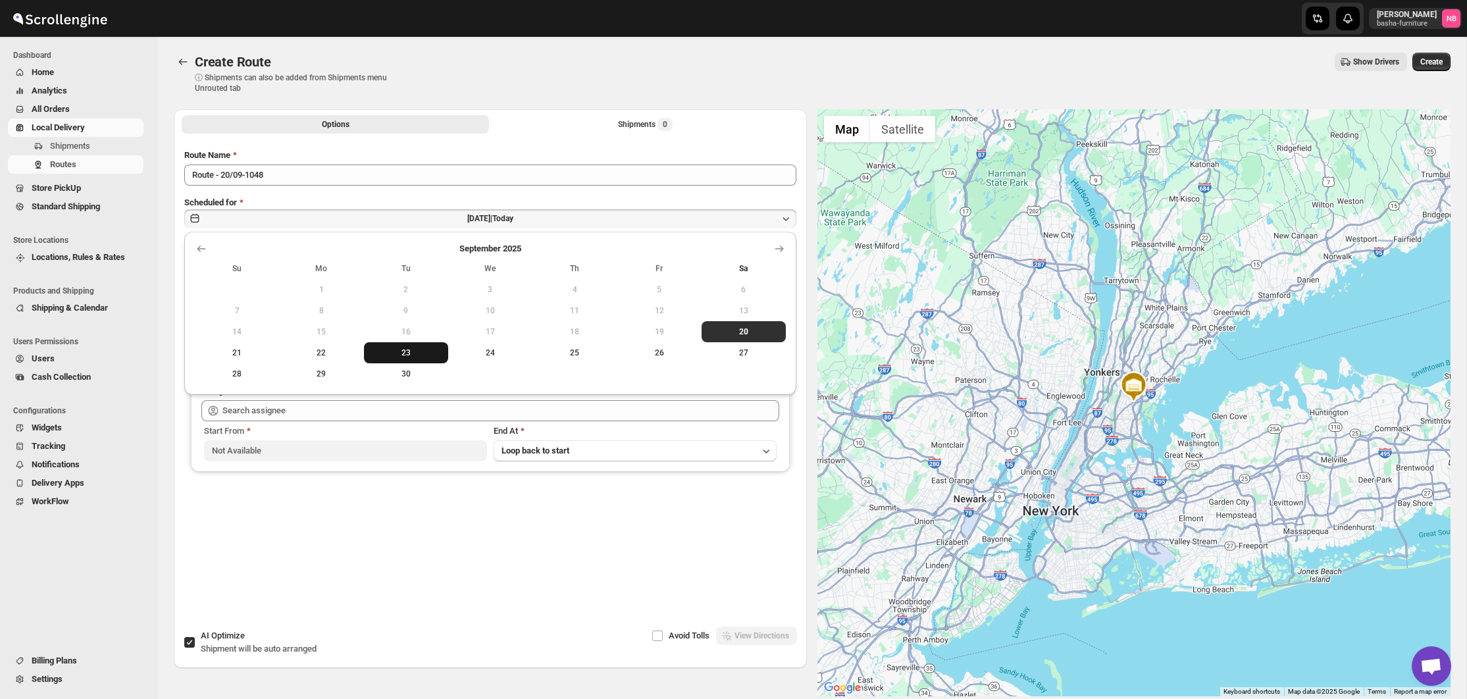
click at [403, 358] on button "23" at bounding box center [406, 352] width 84 height 21
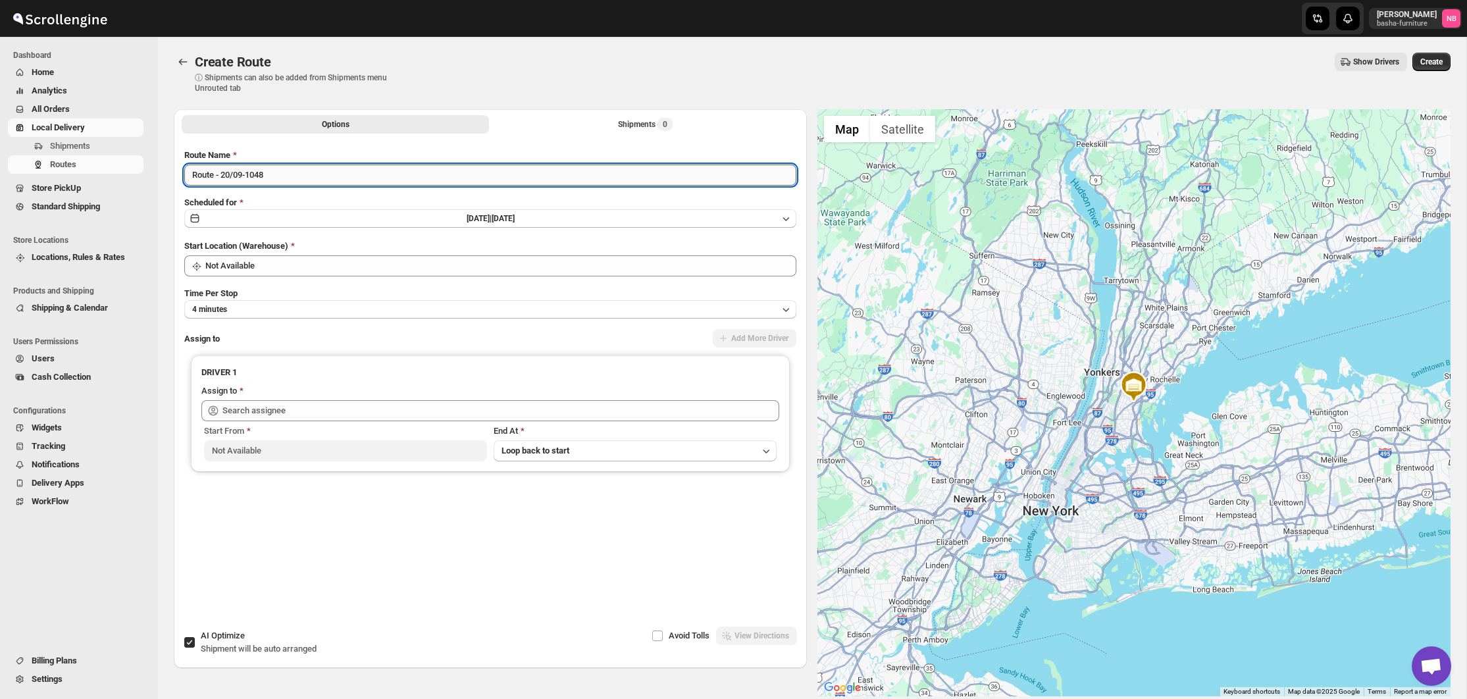
click at [320, 177] on input "Route - 20/09-1048" at bounding box center [490, 174] width 612 height 21
click at [320, 176] on input "Route - 20/09-1048" at bounding box center [490, 174] width 612 height 21
type input "([DATE])[DATE]"
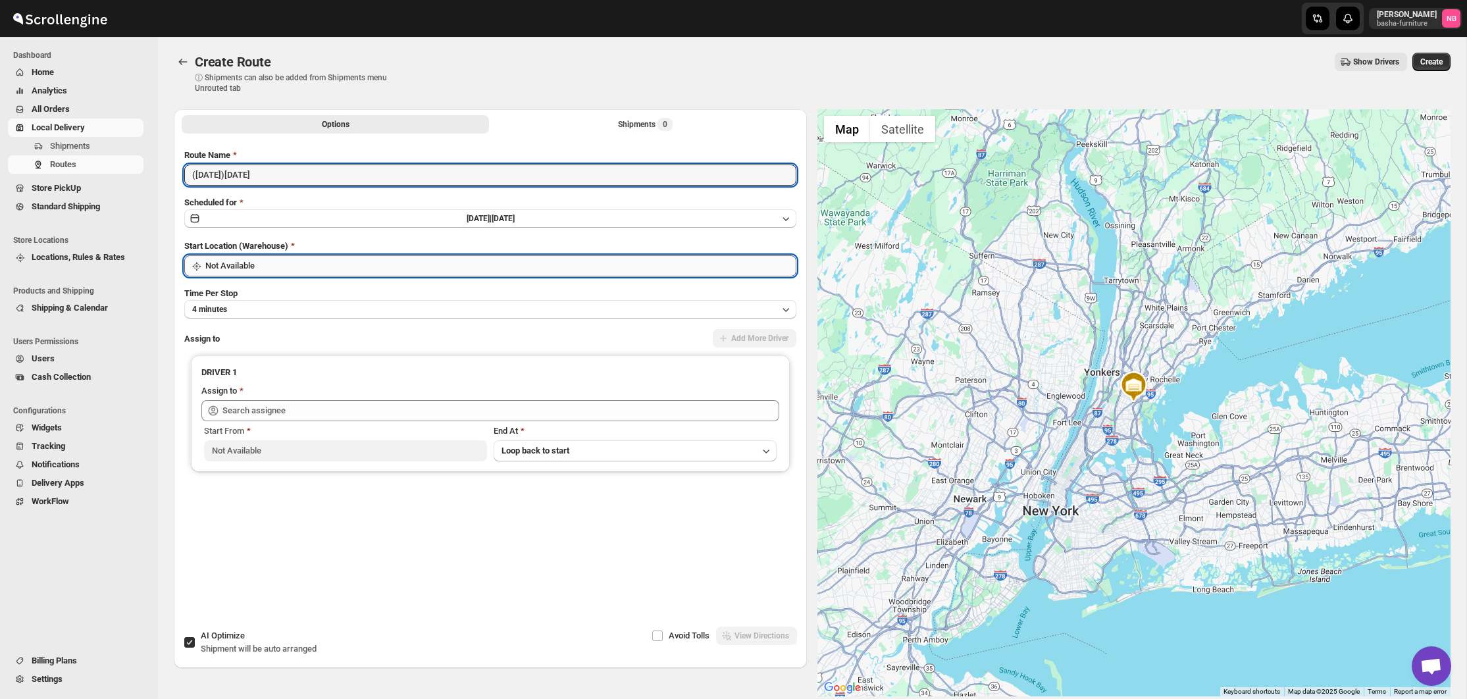
click at [324, 257] on input "Not Available" at bounding box center [500, 265] width 591 height 21
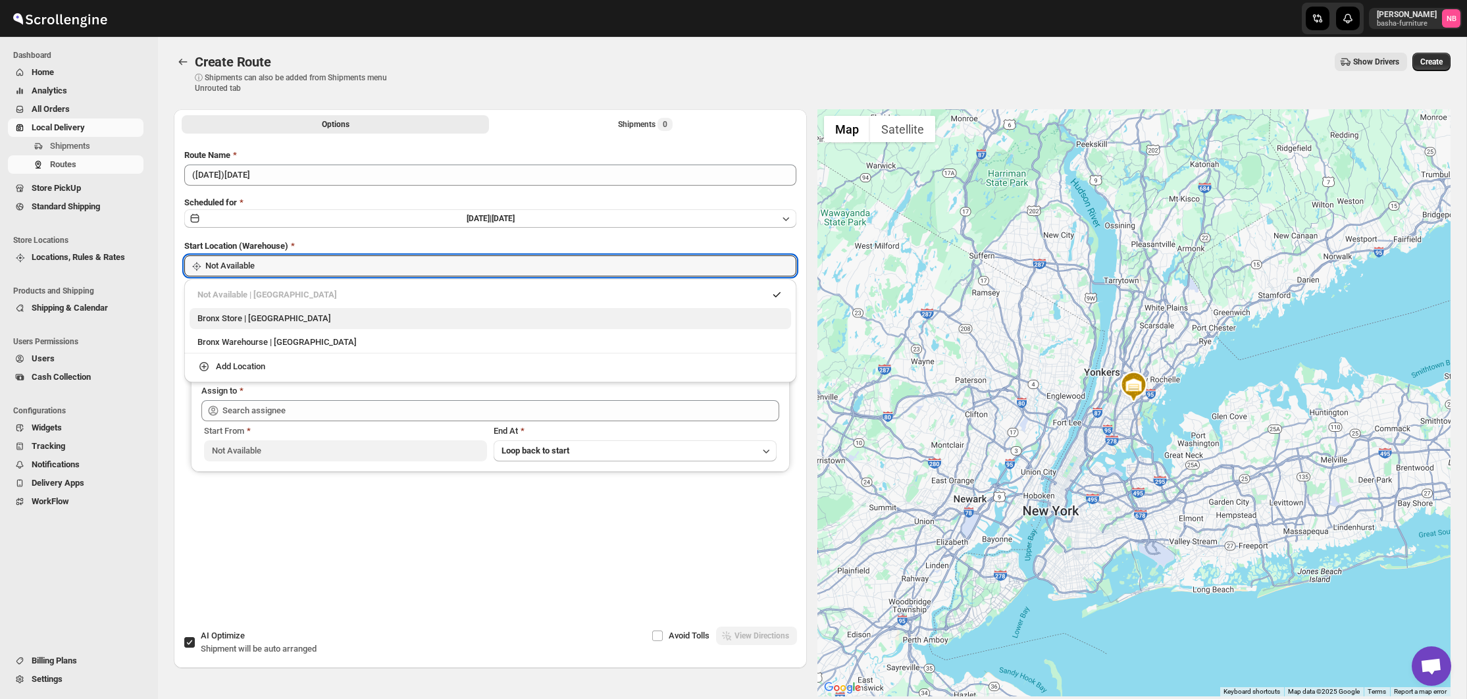
click at [307, 312] on div "Bronx Store | [GEOGRAPHIC_DATA]" at bounding box center [490, 318] width 586 height 13
type input "Bronx Store"
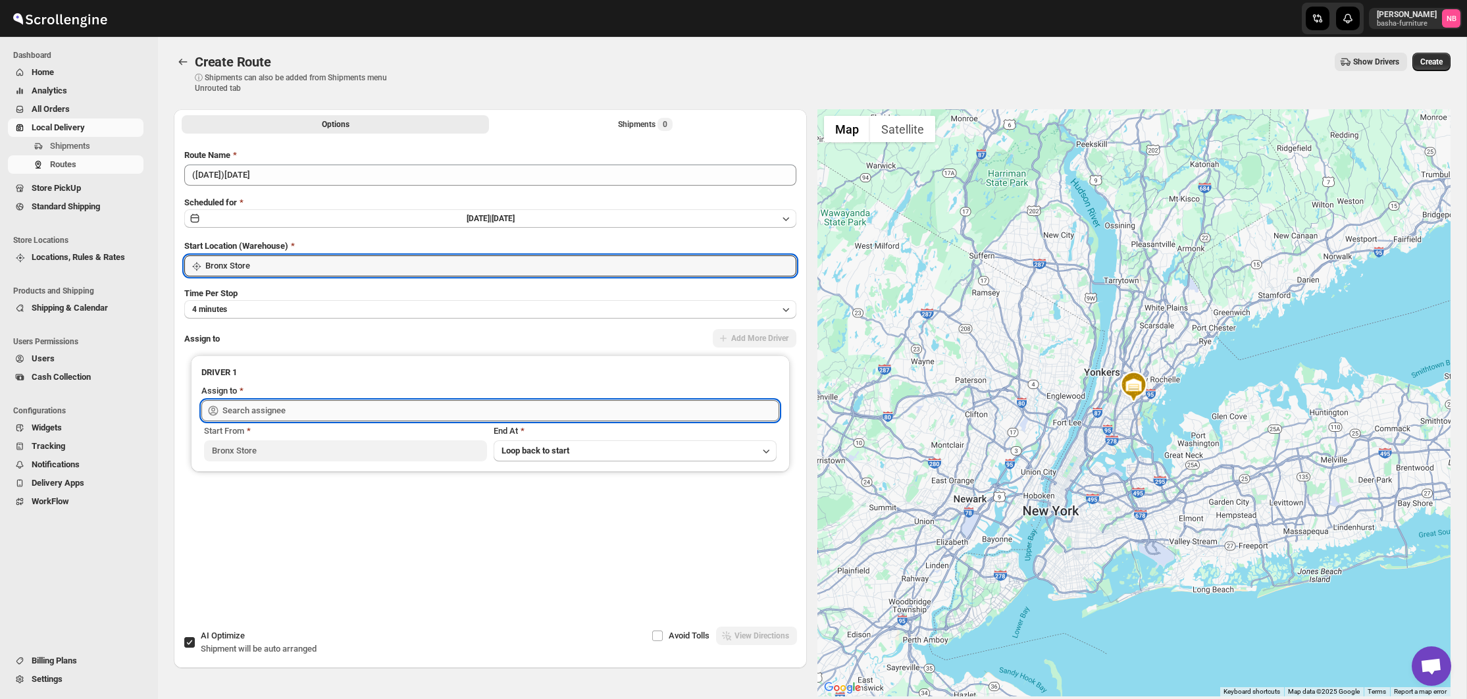
click at [282, 408] on input "text" at bounding box center [500, 410] width 557 height 21
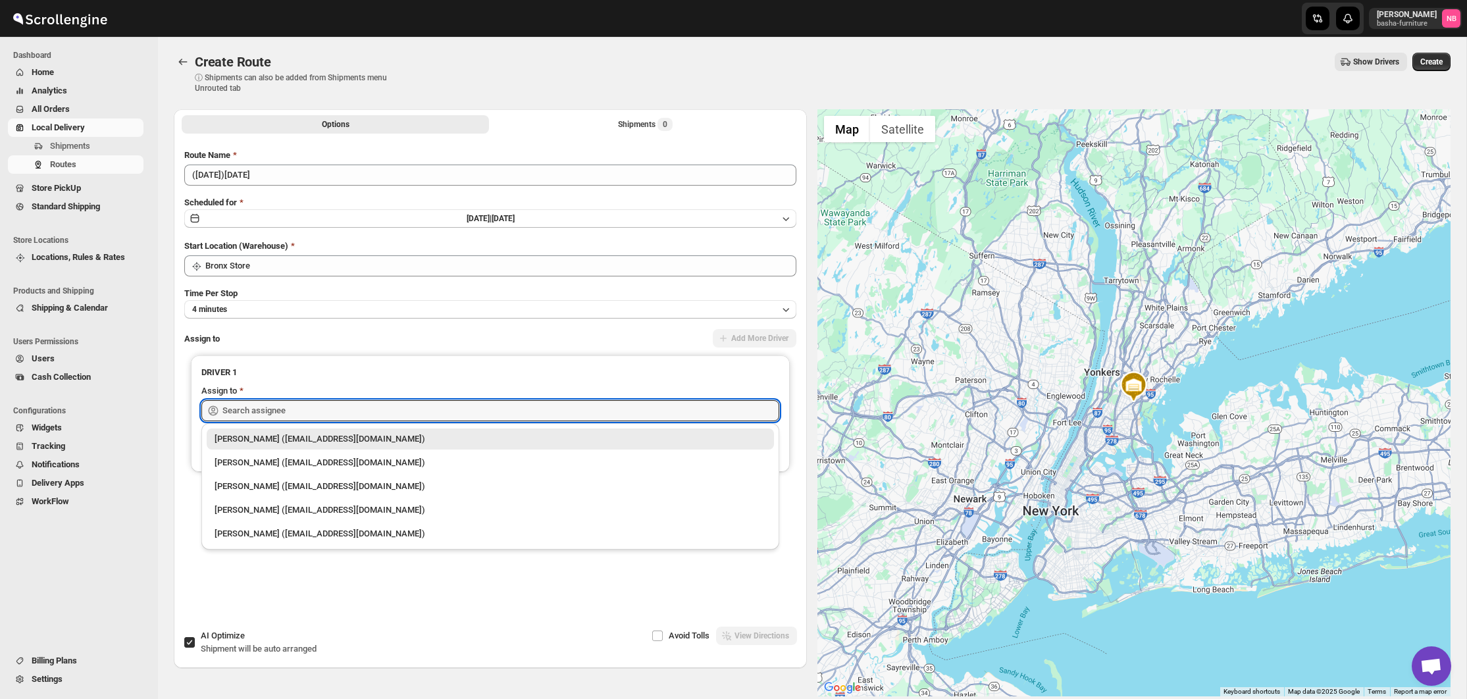
click at [297, 466] on div "[PERSON_NAME] ([EMAIL_ADDRESS][DOMAIN_NAME])" at bounding box center [489, 462] width 551 height 13
type input "[PERSON_NAME] ([EMAIL_ADDRESS][DOMAIN_NAME])"
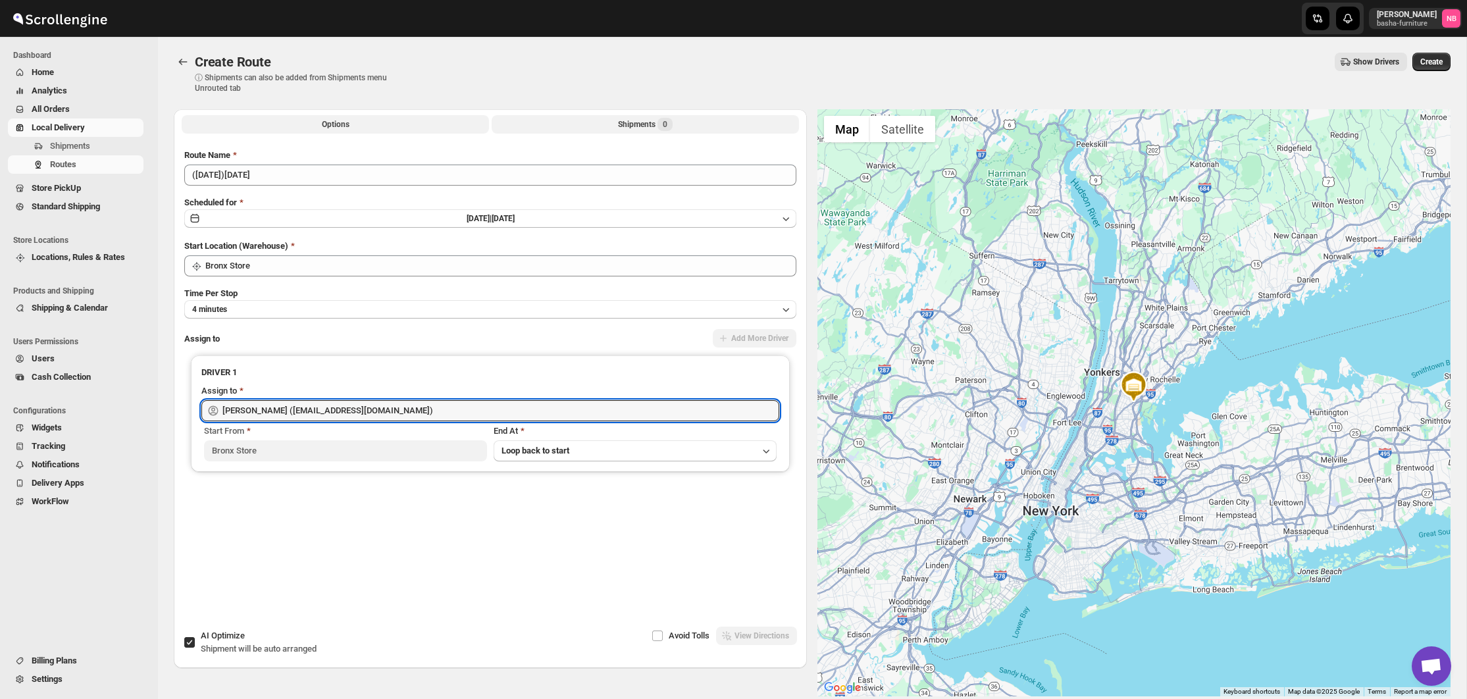
click at [659, 129] on span "0" at bounding box center [664, 124] width 15 height 13
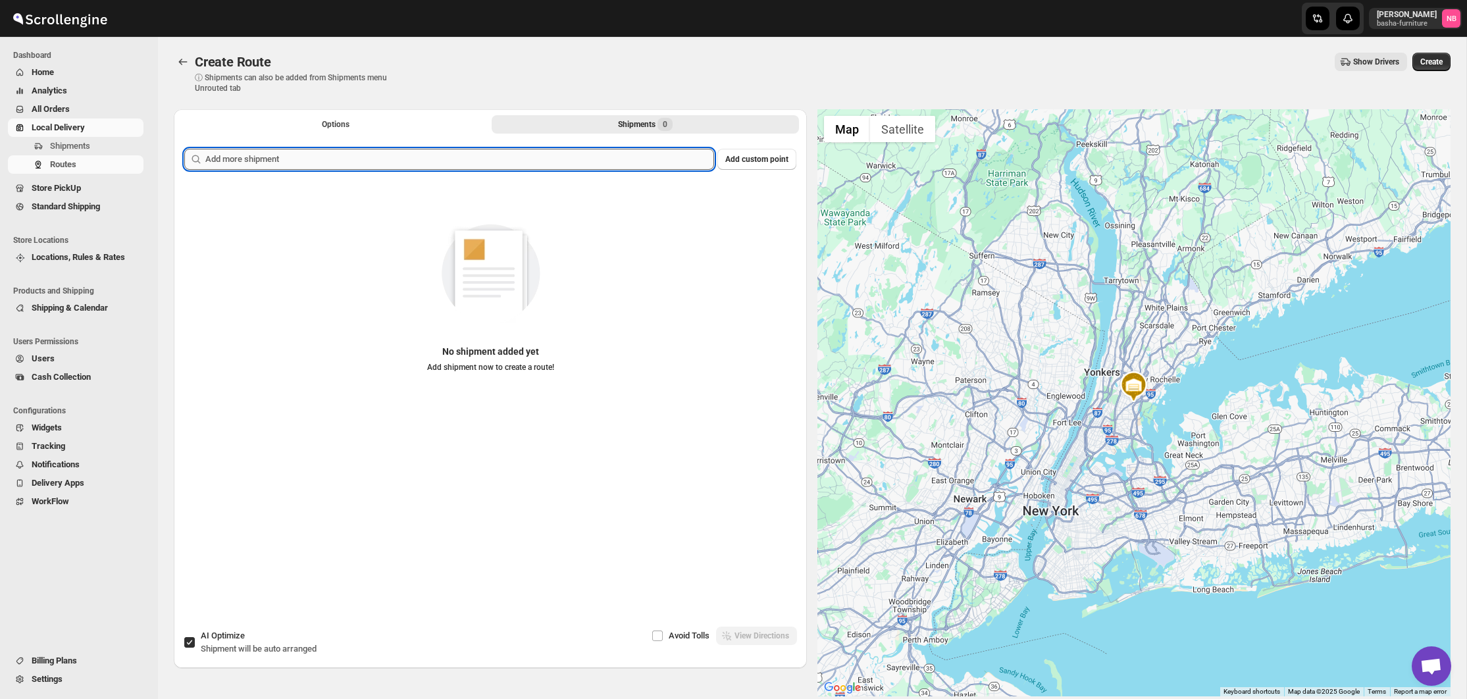
click at [571, 161] on input "text" at bounding box center [459, 159] width 509 height 21
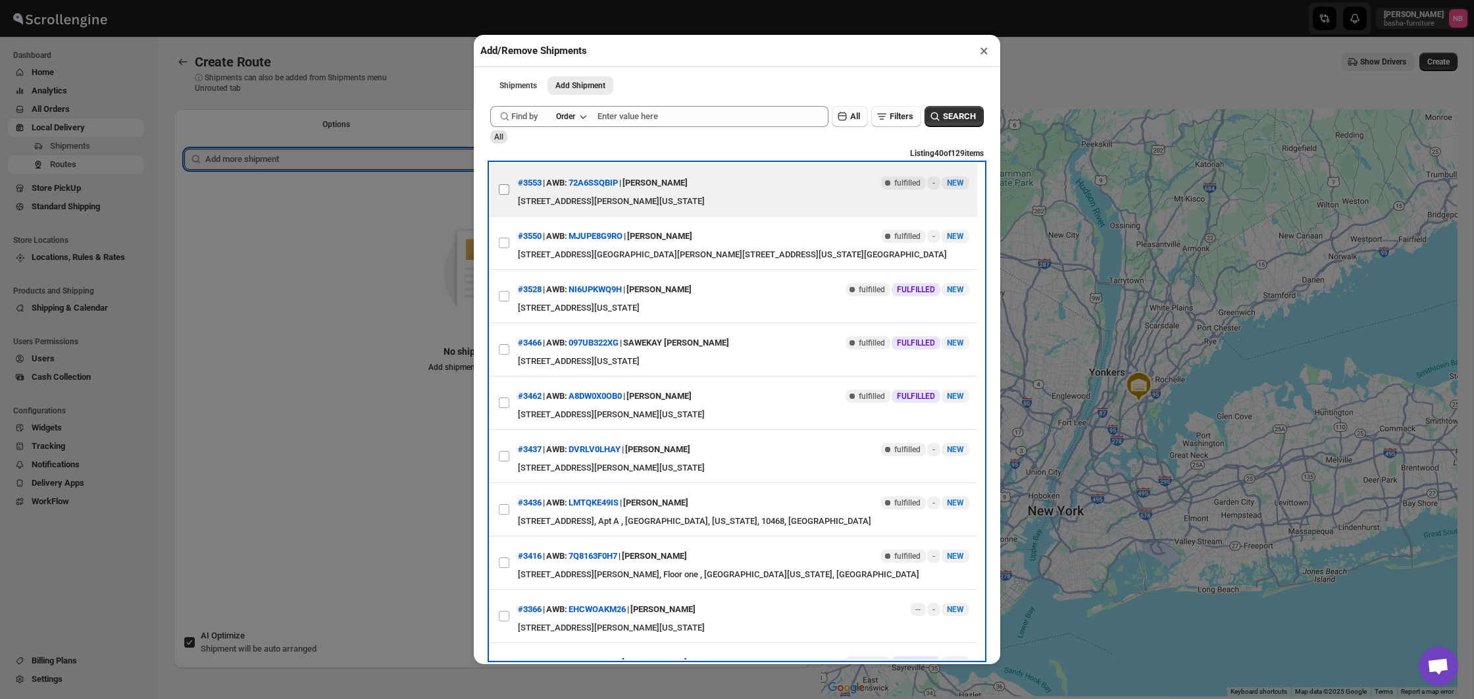
click at [504, 189] on input "View details for 68cdc819e732906b3e775d4c" at bounding box center [504, 189] width 11 height 11
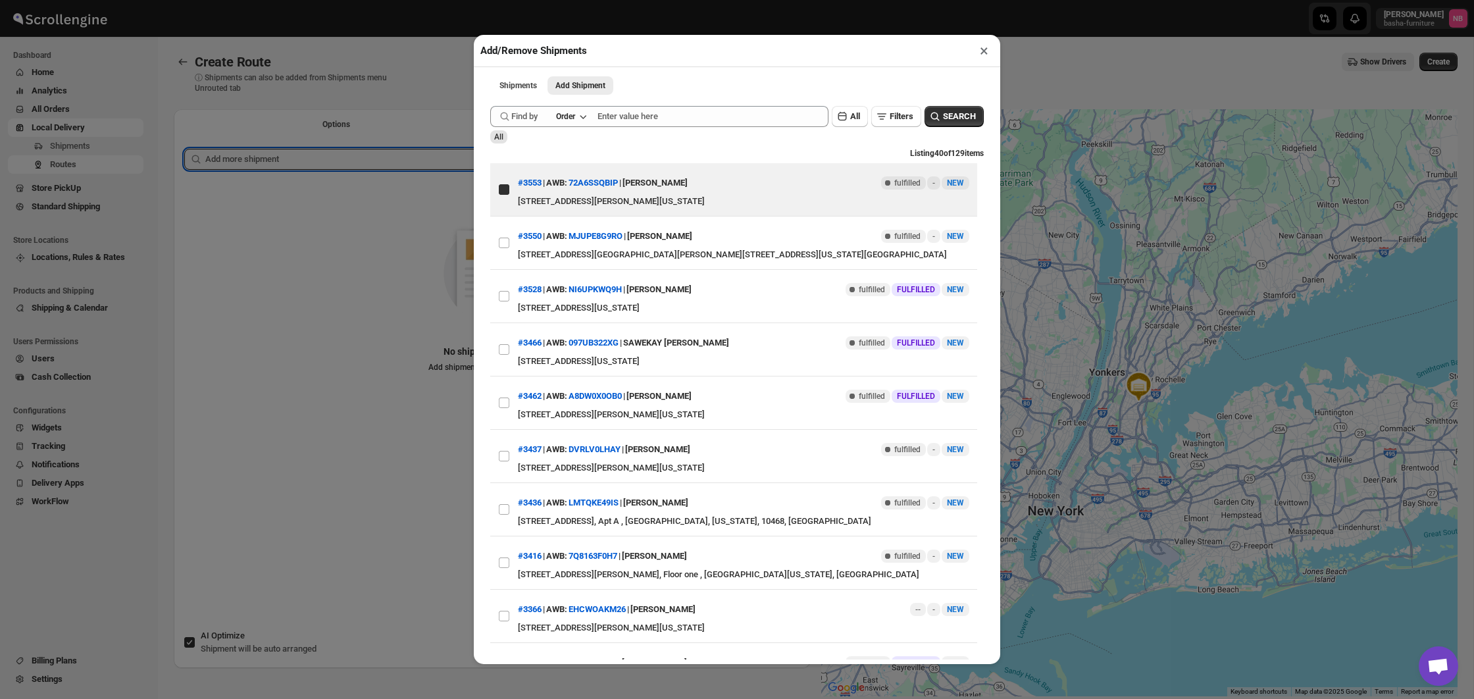
checkbox input "true"
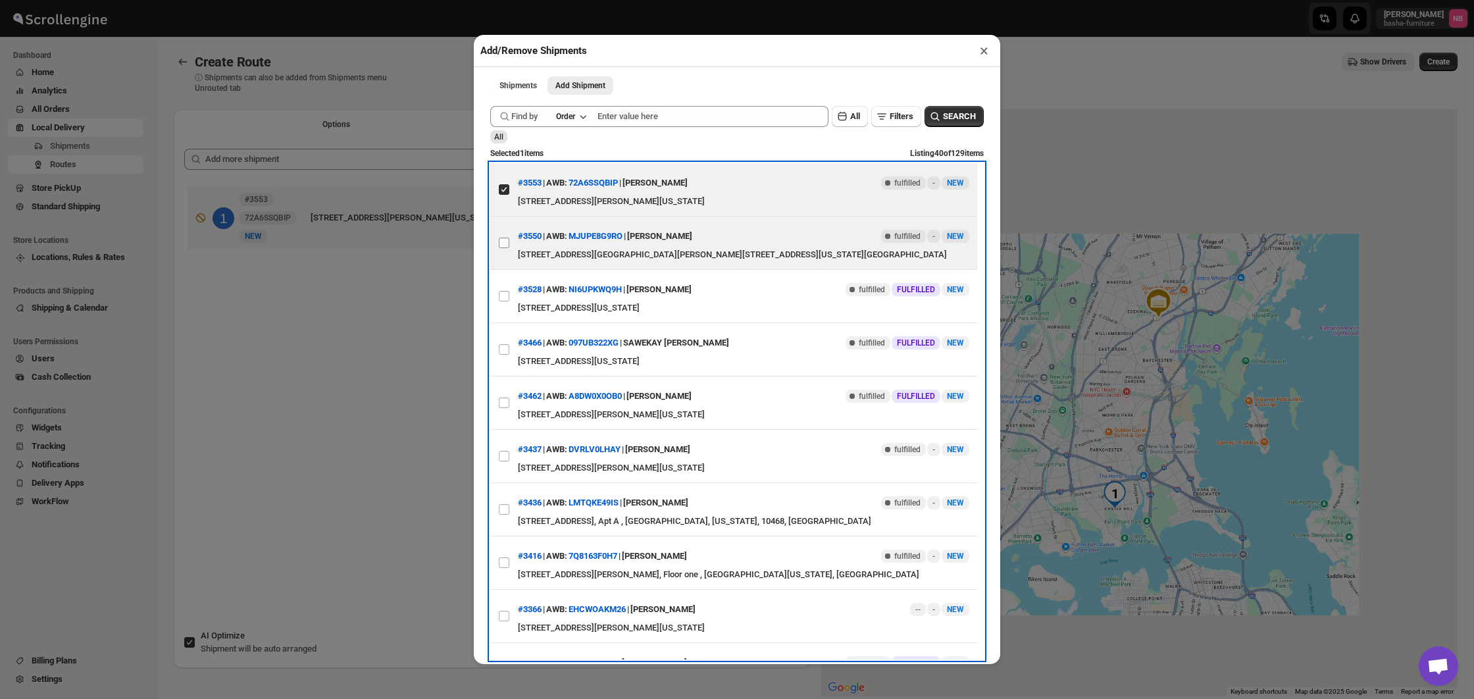
click at [504, 241] on input "View details for 68cc484d39c4c993ff1a0da8" at bounding box center [504, 243] width 11 height 11
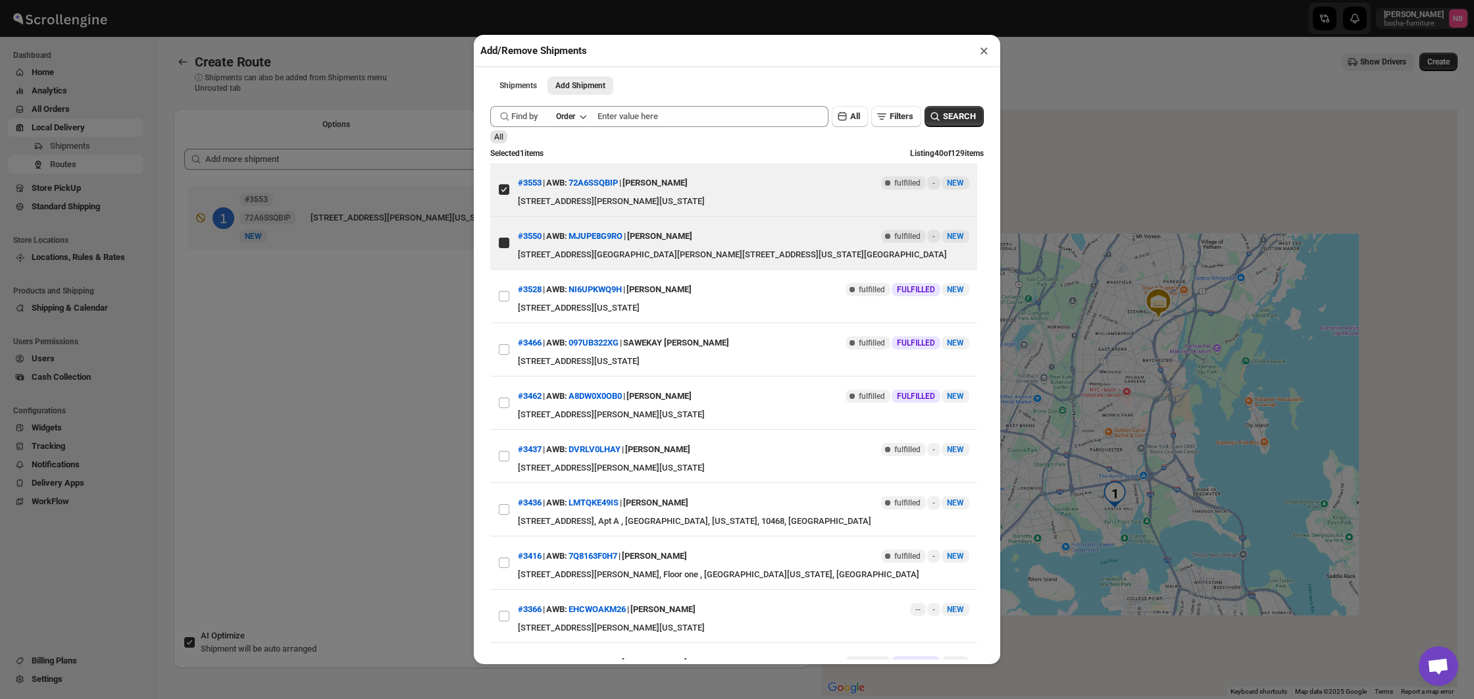
checkbox input "true"
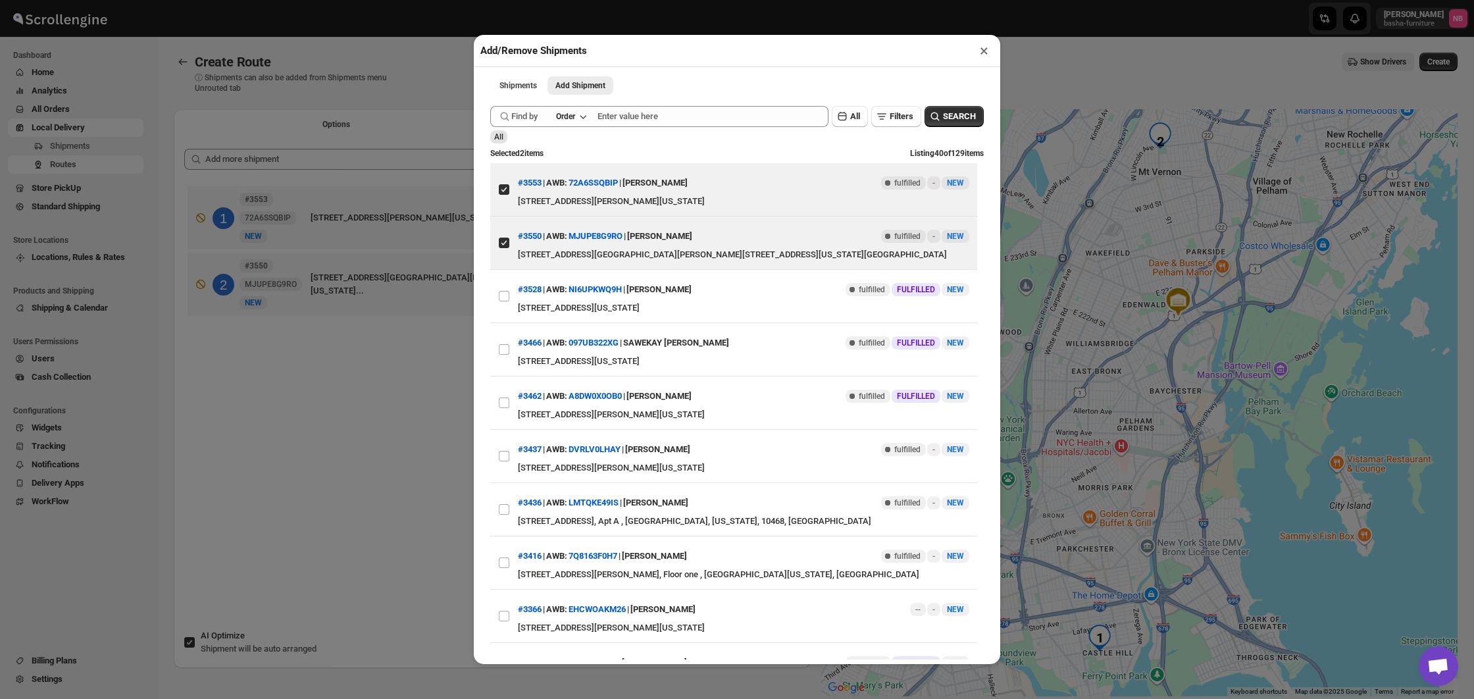
click at [361, 389] on div "Add/Remove Shipments × Shipments Add Shipment More views Shipments Add Shipment…" at bounding box center [737, 349] width 1474 height 699
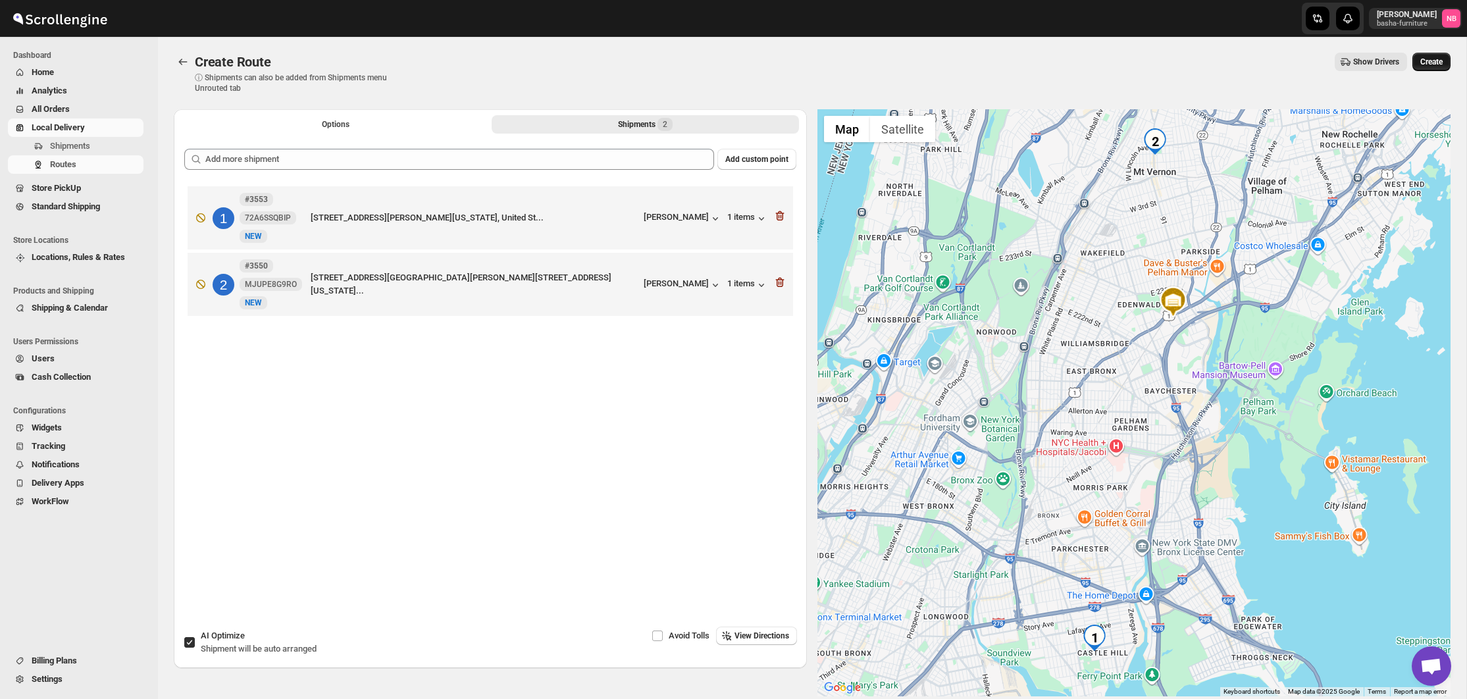
click at [1421, 65] on span "Create" at bounding box center [1431, 62] width 22 height 11
